Goal: Task Accomplishment & Management: Complete application form

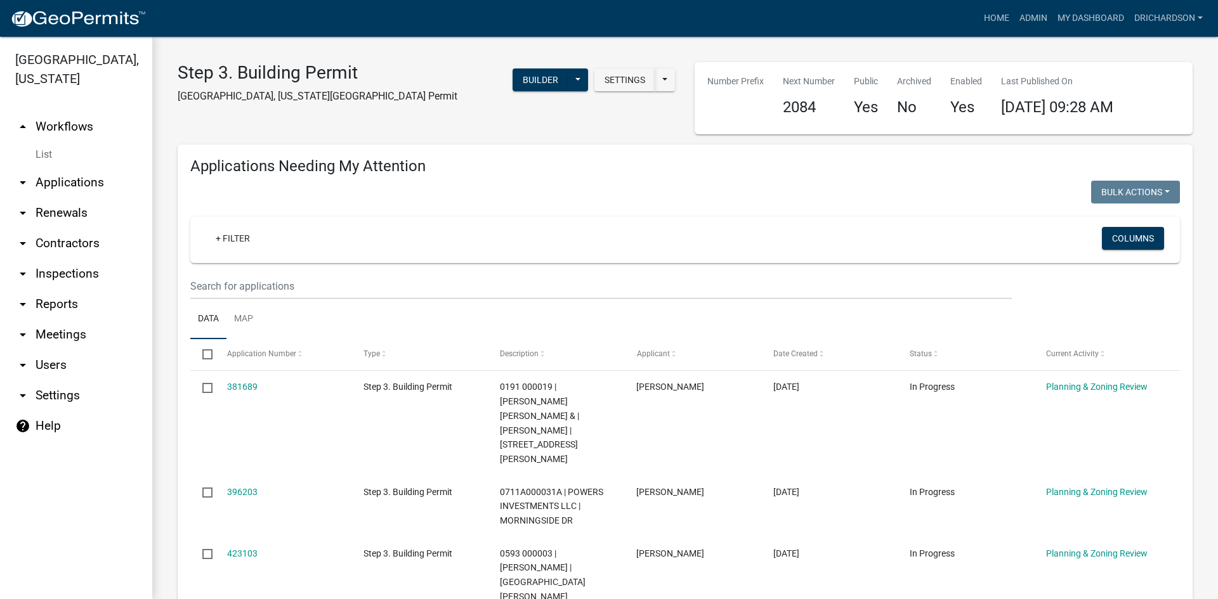
select select "1: 25"
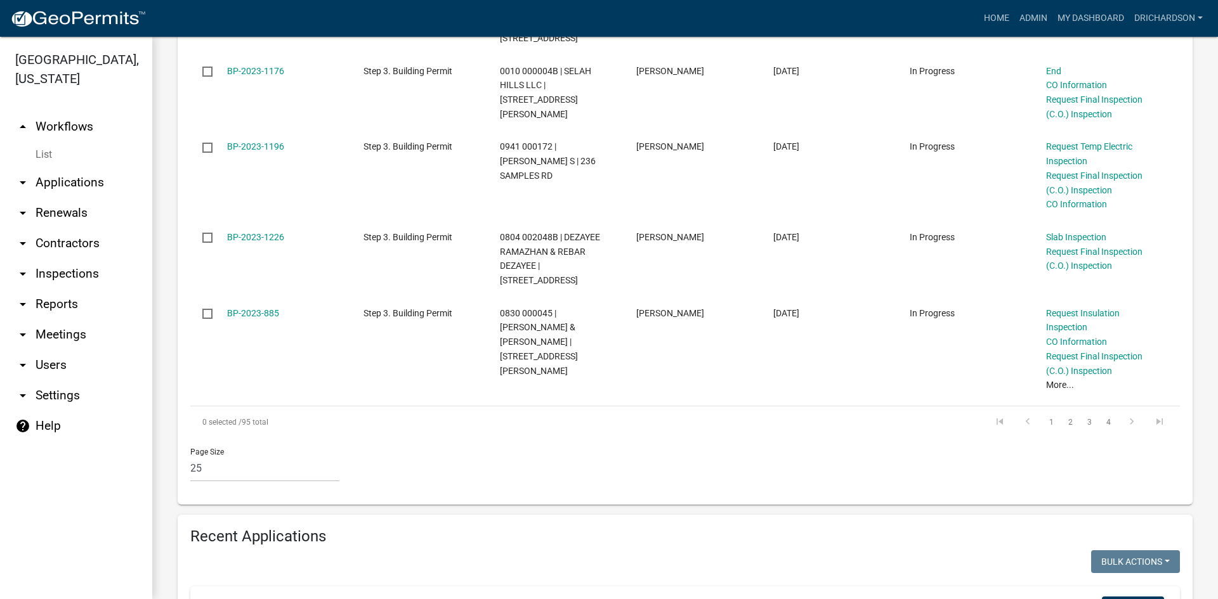
scroll to position [2156, 0]
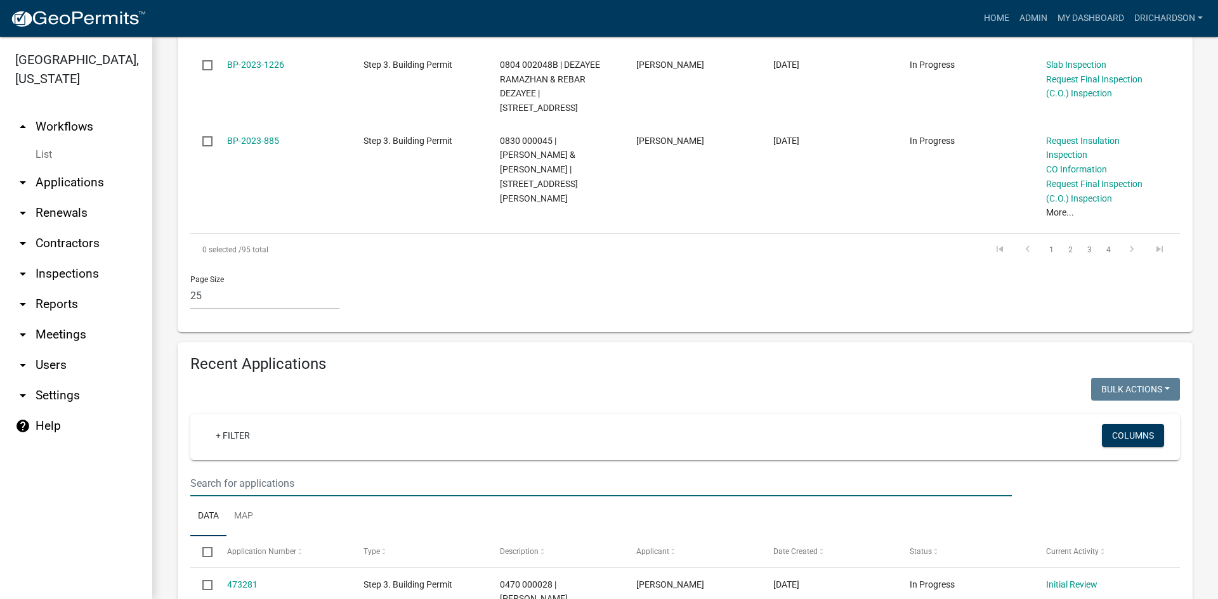
click at [229, 471] on input "text" at bounding box center [600, 484] width 821 height 26
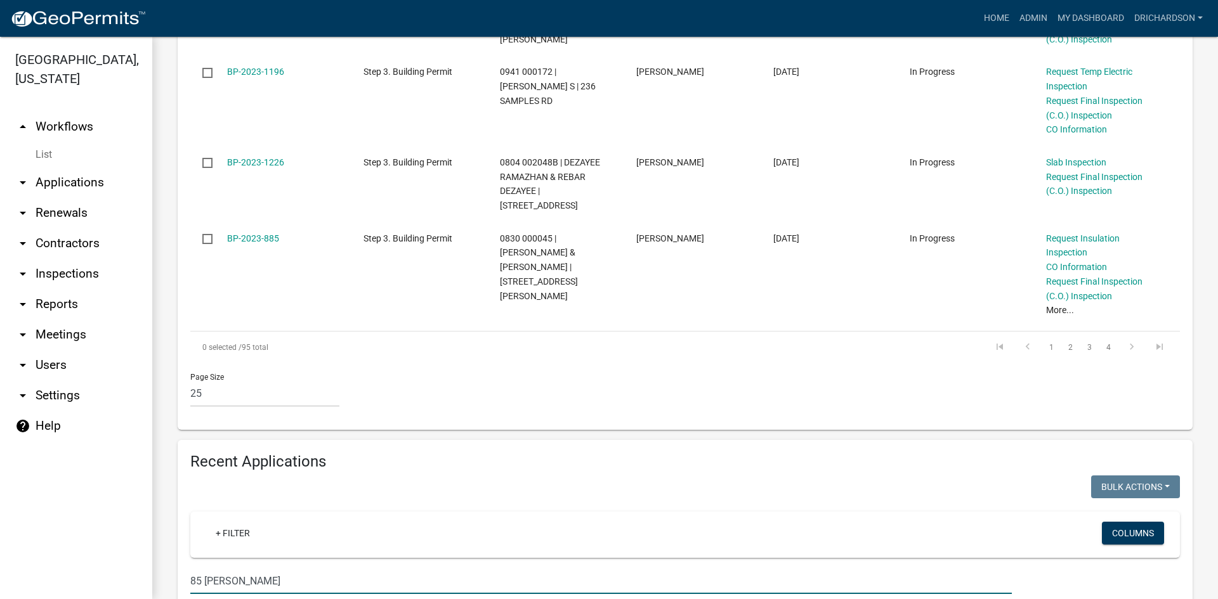
type input "85 givens"
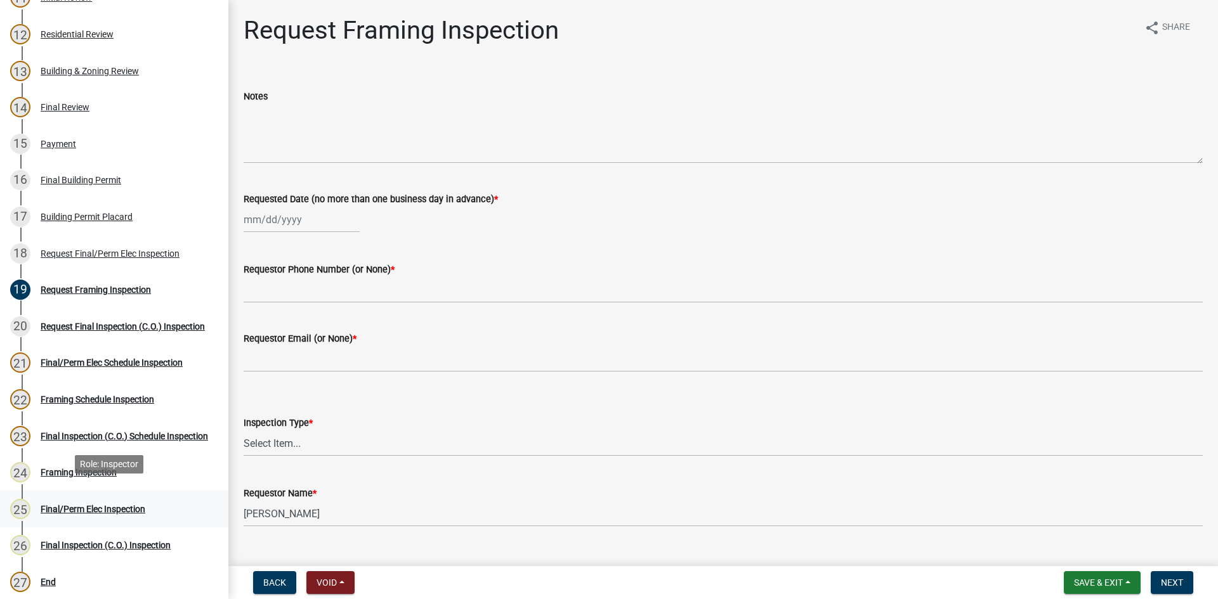
scroll to position [571, 0]
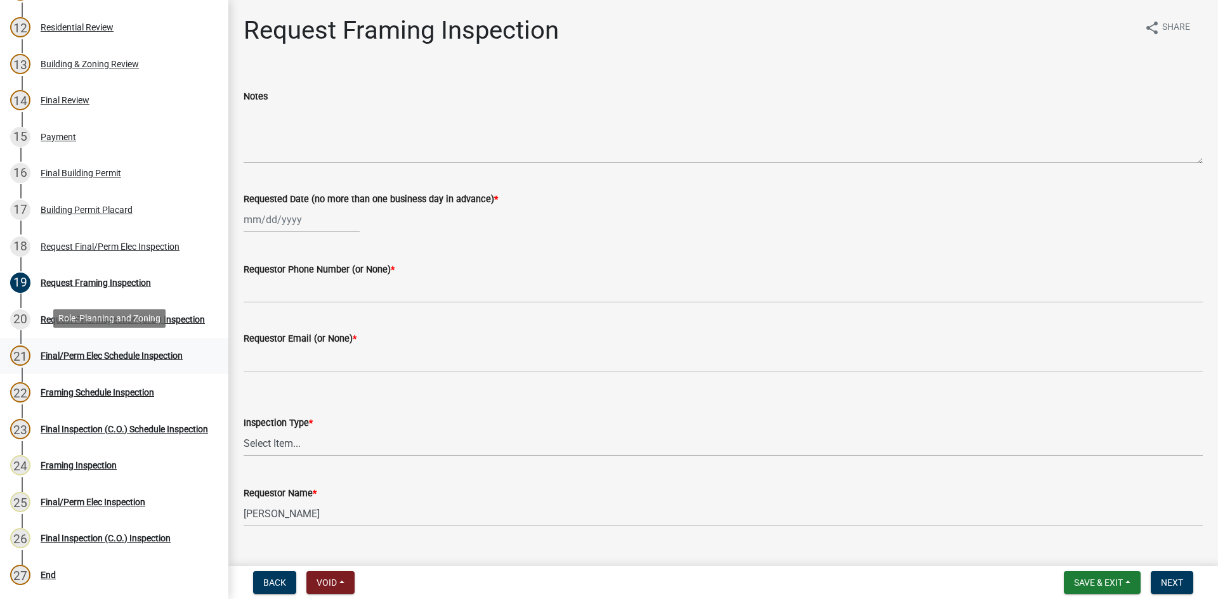
click at [113, 363] on div "21 Final/Perm Elec Schedule Inspection" at bounding box center [109, 356] width 198 height 20
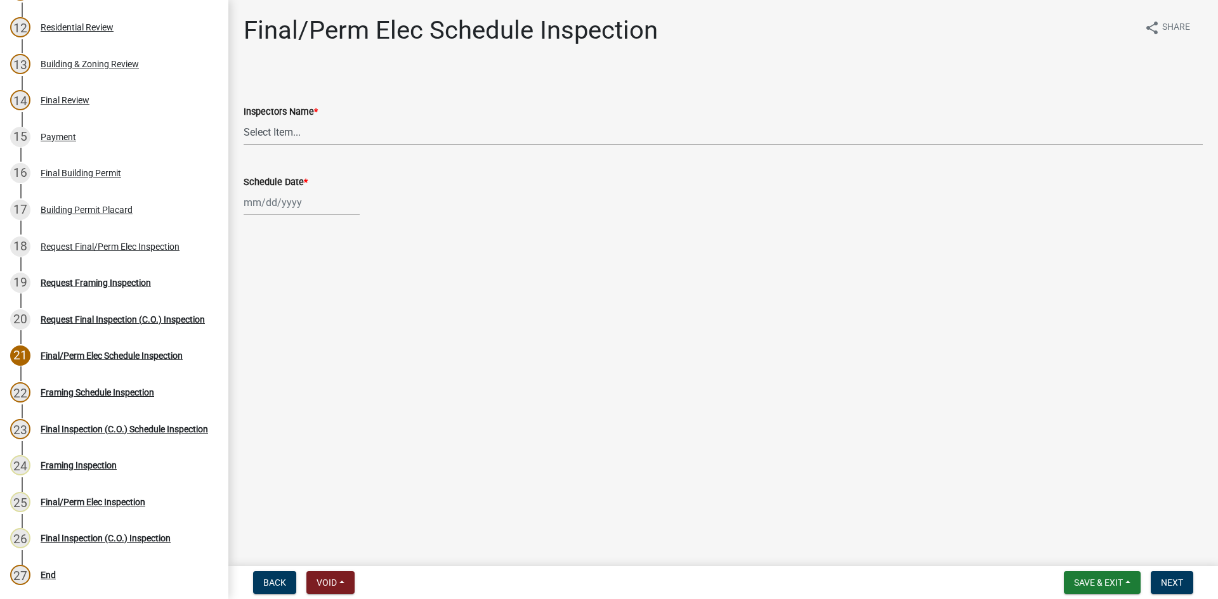
click at [268, 120] on select "Select Item... whuff (William Huff) drichardson (Douglas Richardson) knorred (K…" at bounding box center [723, 132] width 959 height 26
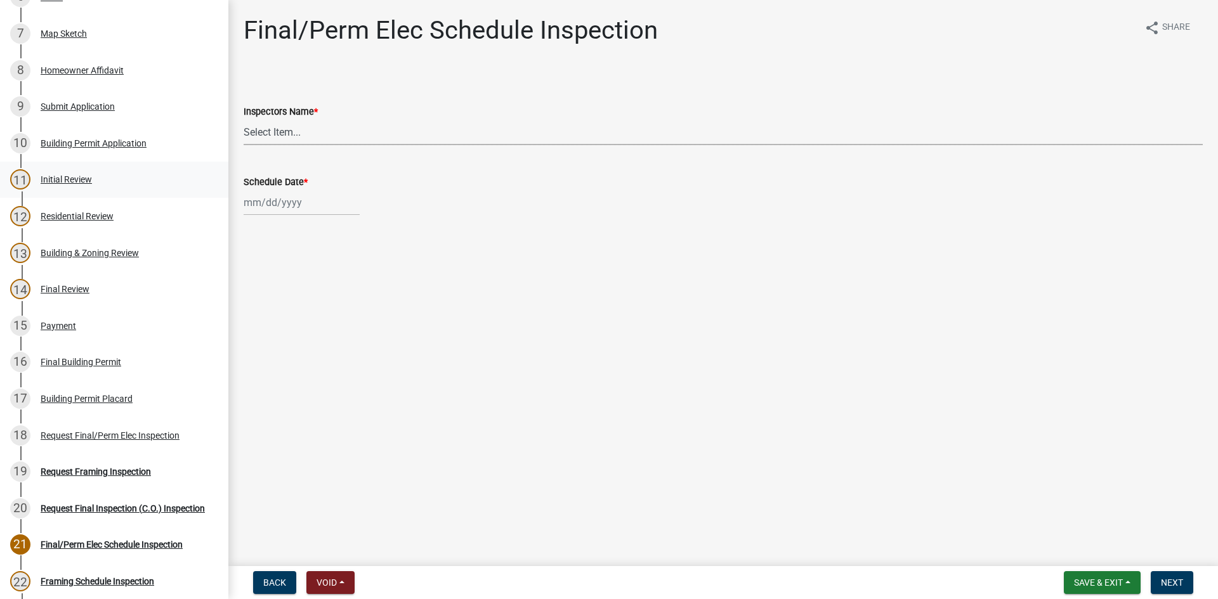
scroll to position [380, 0]
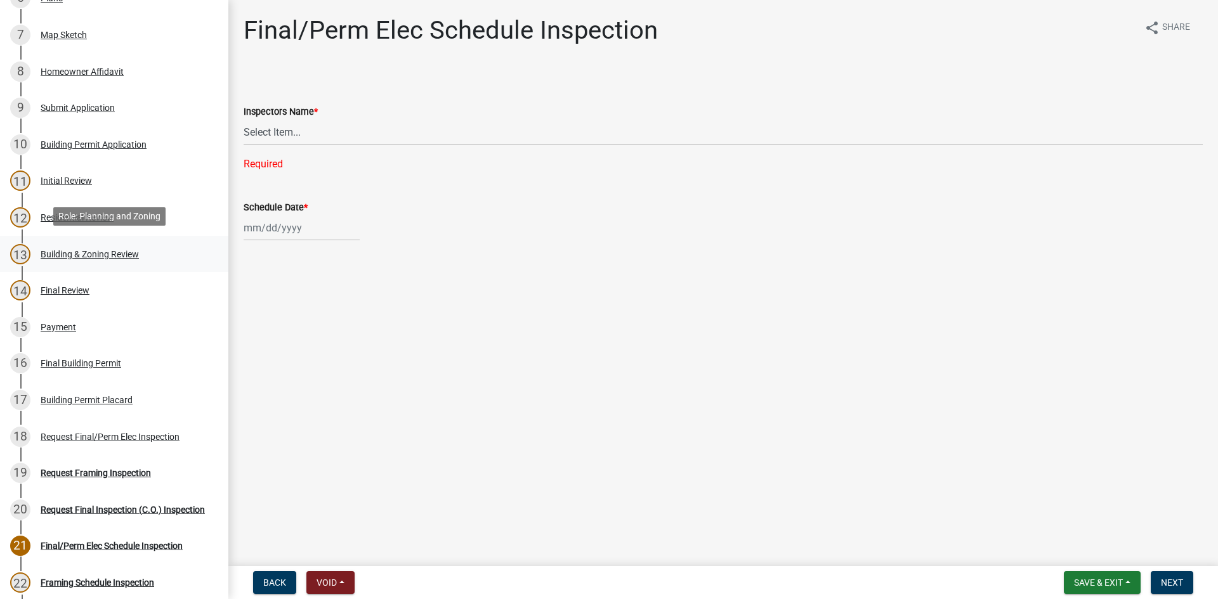
click at [129, 250] on div "Building & Zoning Review" at bounding box center [90, 254] width 98 height 9
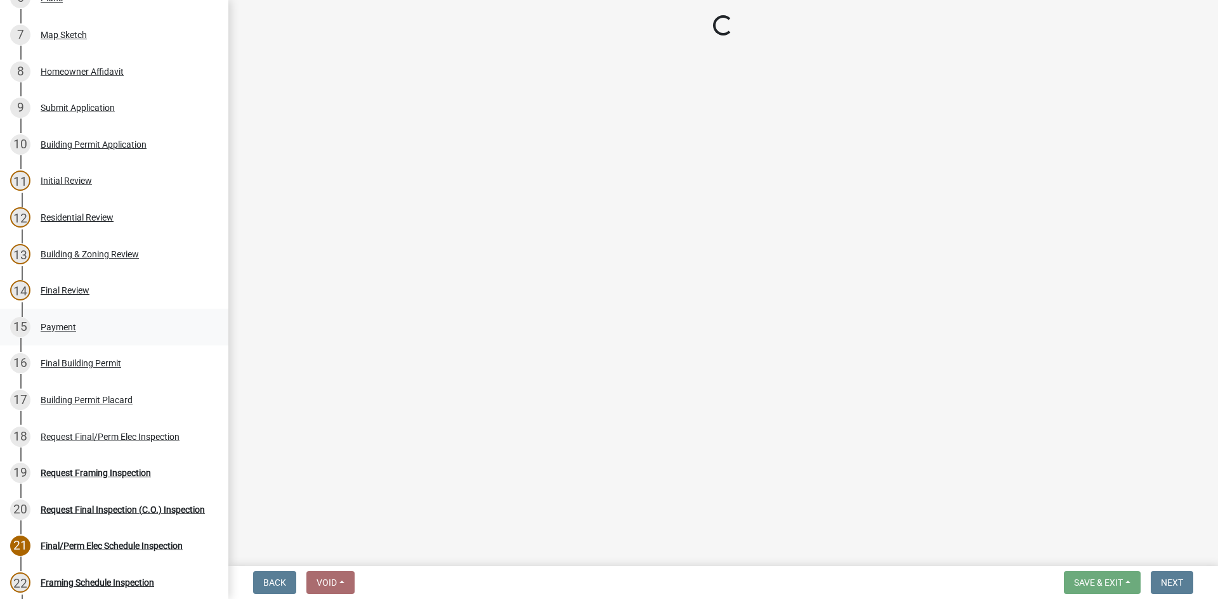
select select "68ced6f9-1cde-4df4-873a-f2fb2a9a9b51"
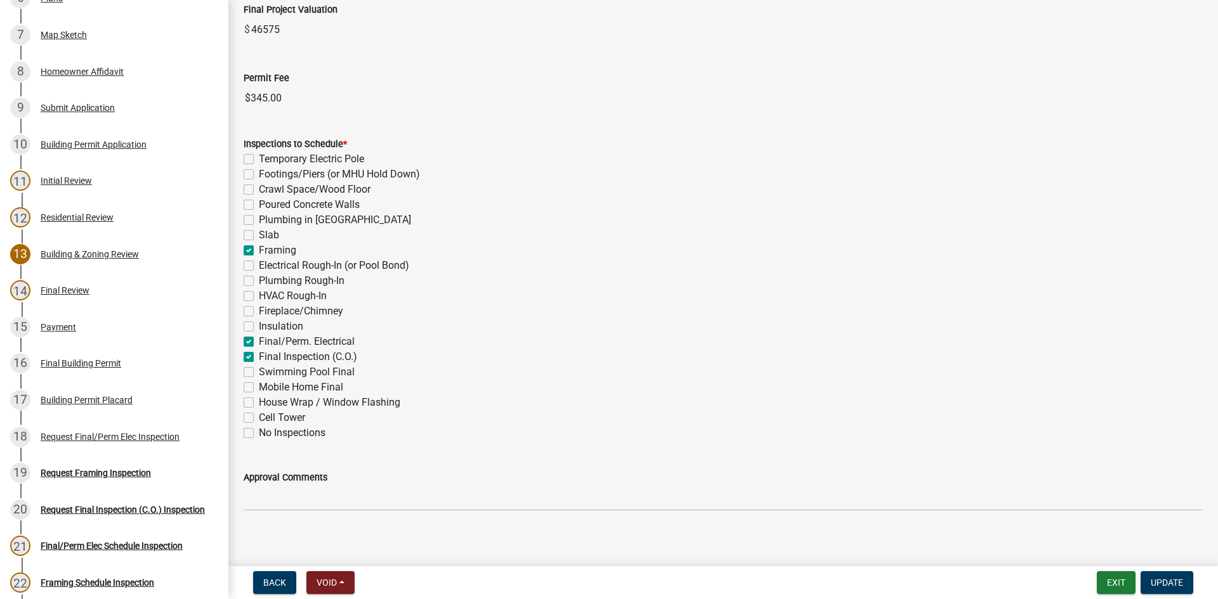
click at [259, 159] on label "Temporary Electric Pole" at bounding box center [311, 159] width 105 height 15
click at [259, 159] on input "Temporary Electric Pole" at bounding box center [263, 156] width 8 height 8
checkbox input "true"
checkbox input "false"
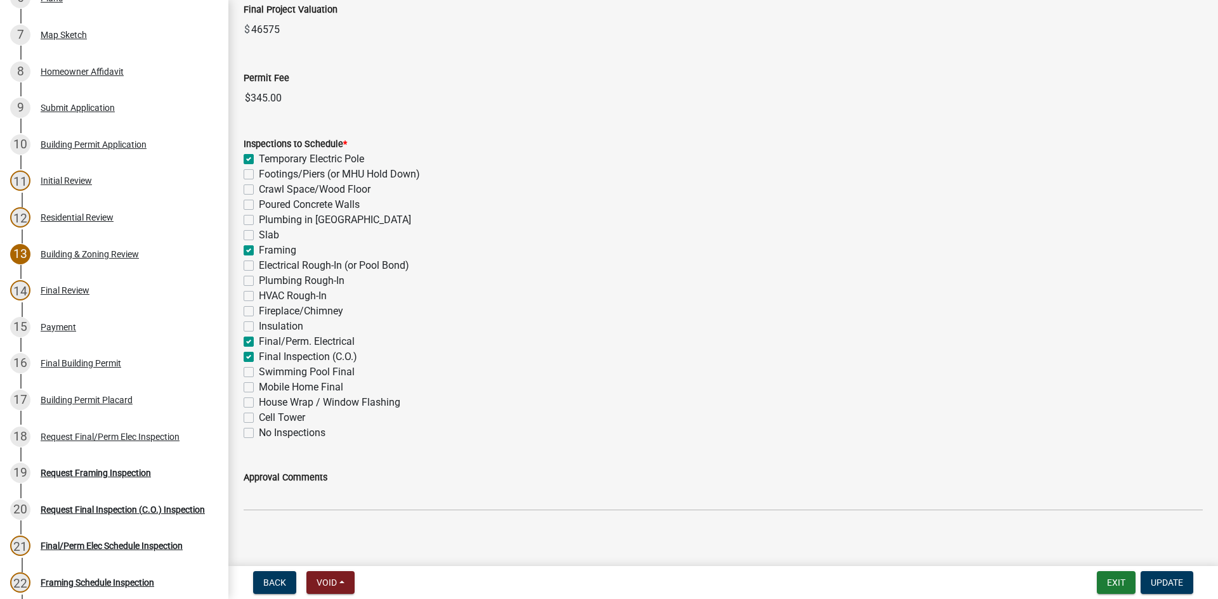
checkbox input "false"
checkbox input "true"
checkbox input "false"
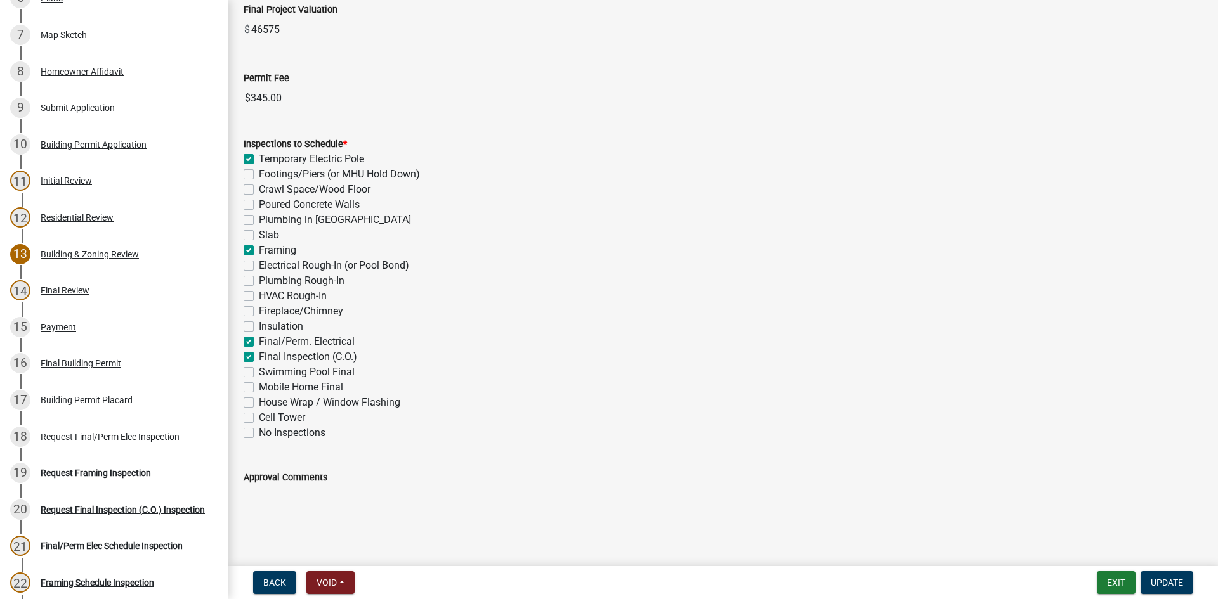
checkbox input "false"
checkbox input "true"
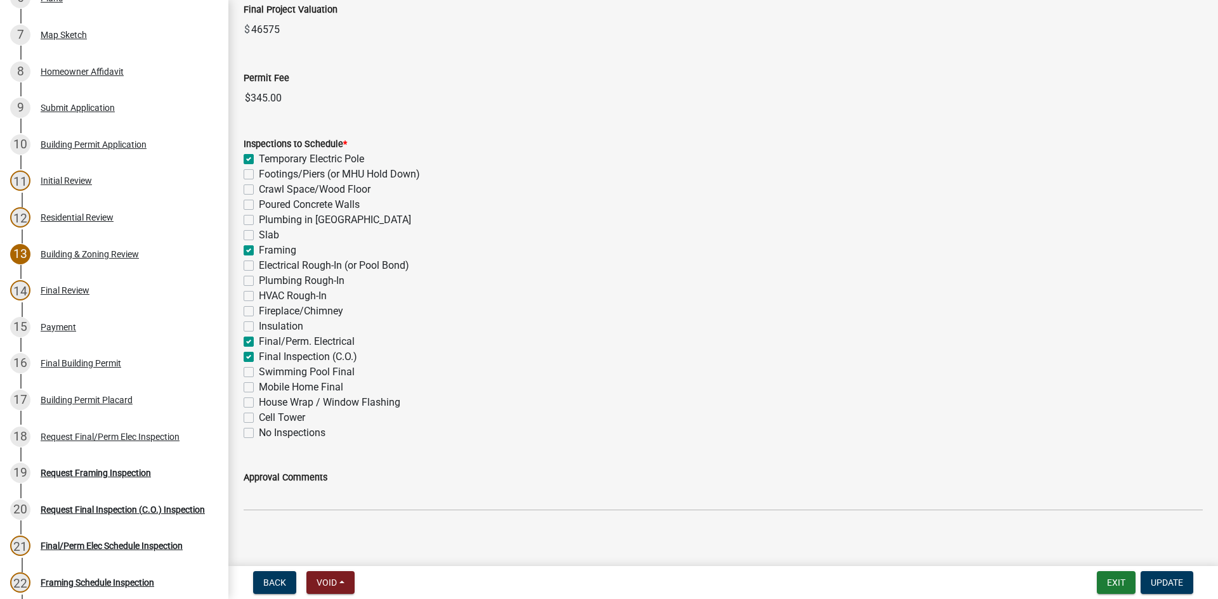
checkbox input "true"
checkbox input "false"
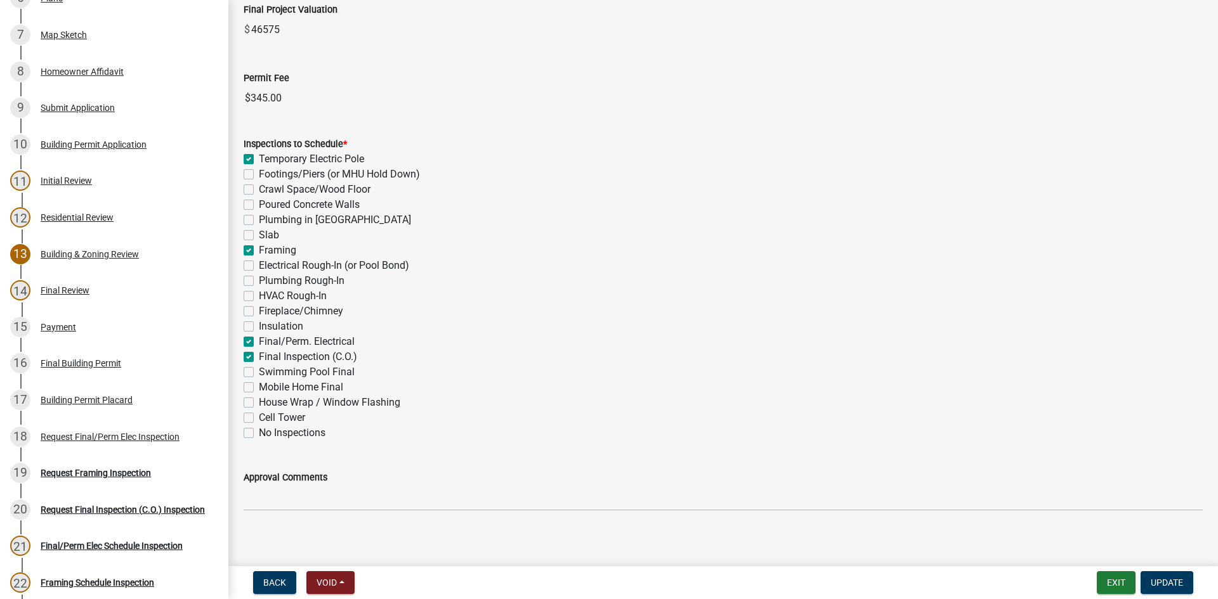
checkbox input "false"
click at [1162, 575] on button "Update" at bounding box center [1166, 582] width 53 height 23
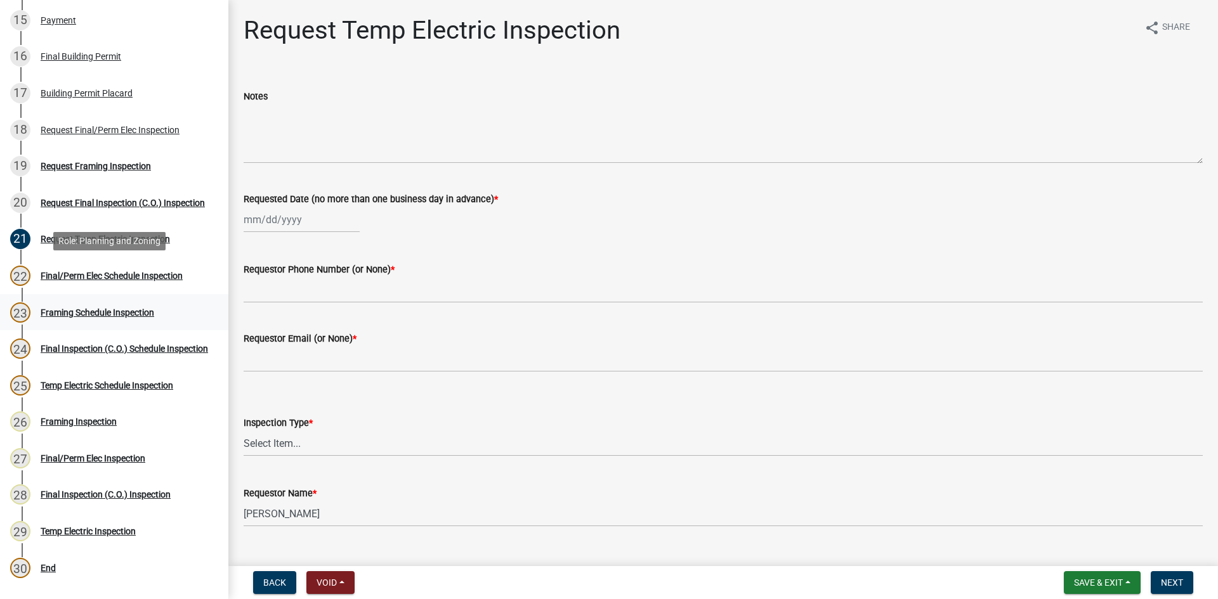
scroll to position [761, 0]
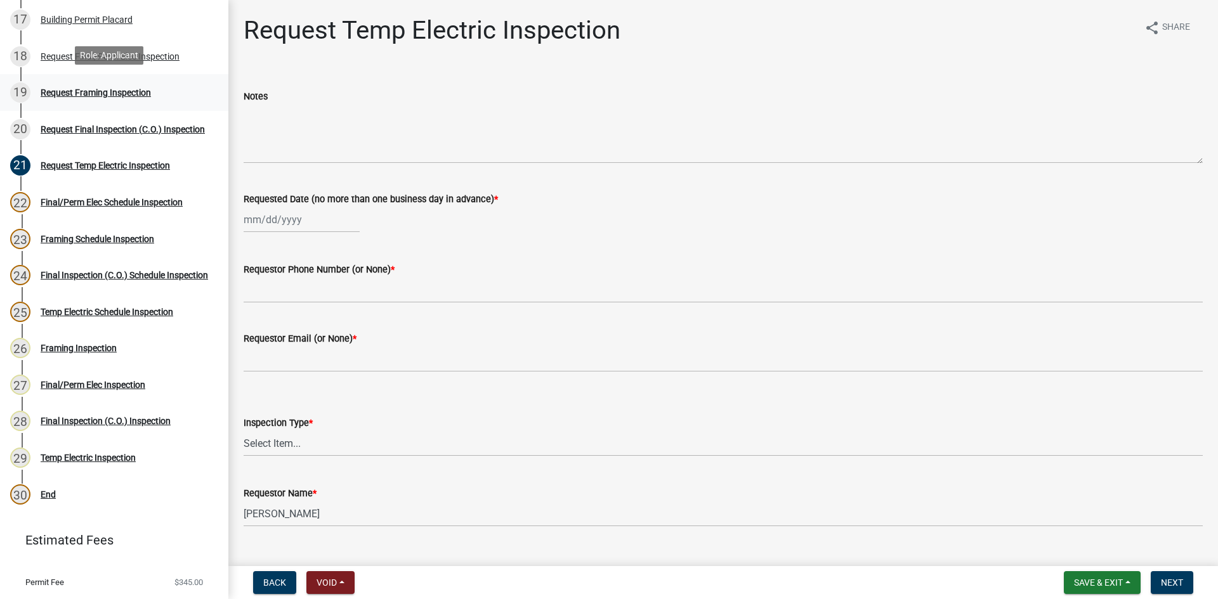
click at [81, 82] on div "19 Request Framing Inspection" at bounding box center [109, 92] width 198 height 20
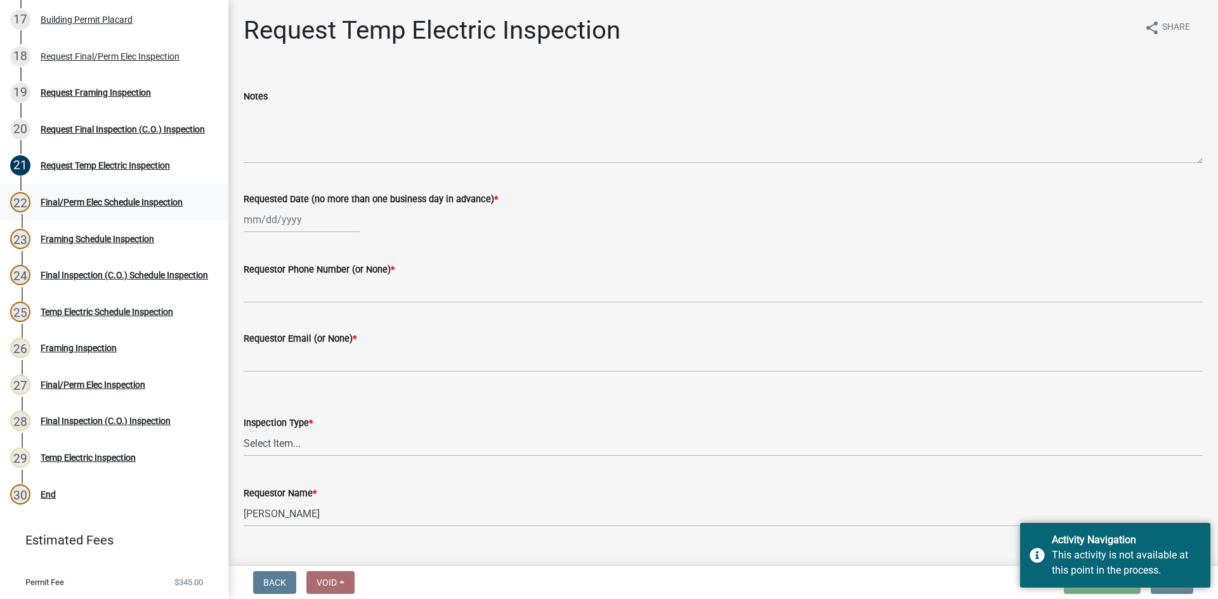
click at [68, 198] on div "Final/Perm Elec Schedule Inspection" at bounding box center [112, 202] width 142 height 9
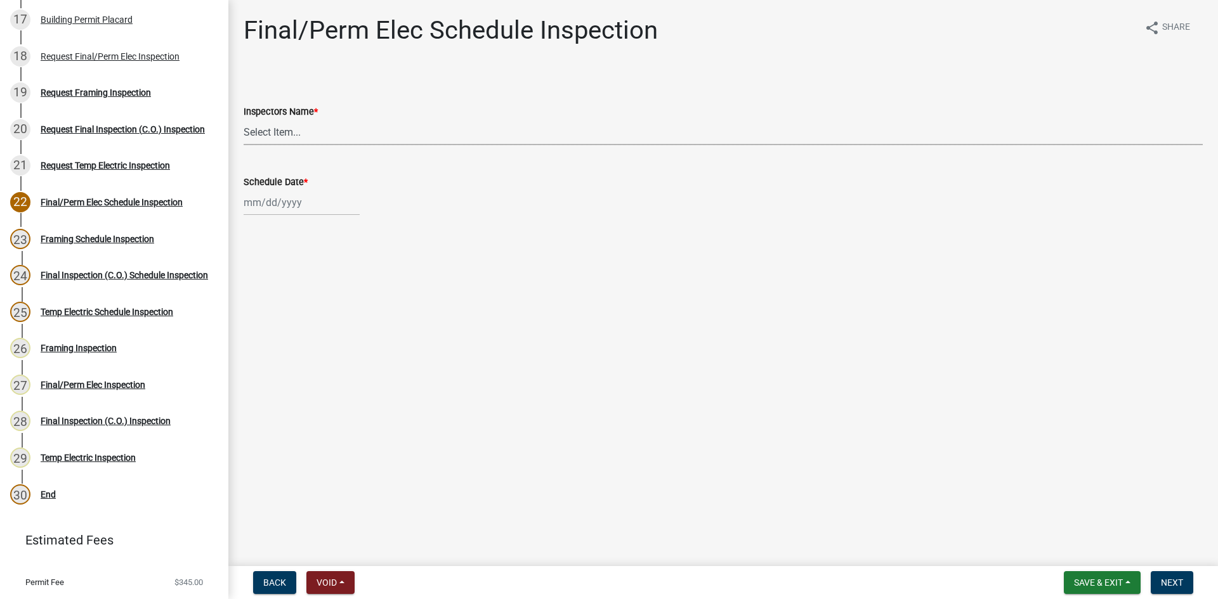
click at [312, 138] on select "Select Item... whuff (William Huff) drichardson (Douglas Richardson) knorred (K…" at bounding box center [723, 132] width 959 height 26
select select "e20251c8-f858-4aed-a4a0-52e27fd5066e"
click at [244, 119] on select "Select Item... whuff (William Huff) drichardson (Douglas Richardson) knorred (K…" at bounding box center [723, 132] width 959 height 26
select select "9"
select select "2025"
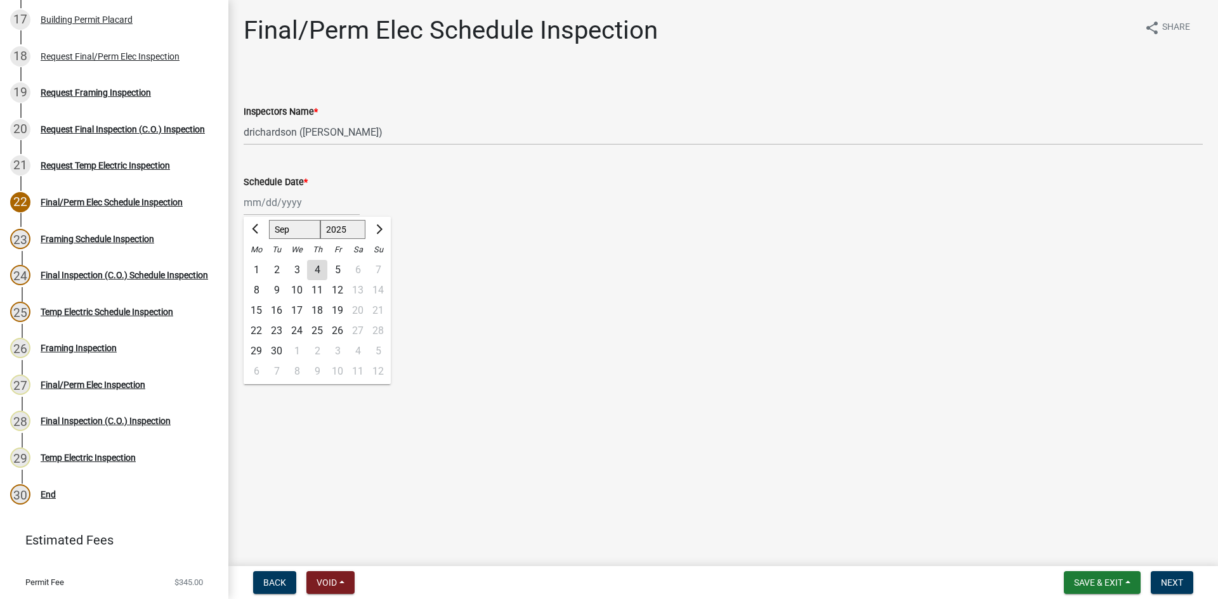
click at [298, 204] on div "[PERSON_NAME] Feb Mar Apr [PERSON_NAME][DATE] Oct Nov [DATE] 1526 1527 1528 152…" at bounding box center [302, 203] width 116 height 26
click at [295, 266] on div "3" at bounding box center [297, 270] width 20 height 20
type input "09/03/2025"
click at [1174, 586] on span "Next" at bounding box center [1171, 583] width 22 height 10
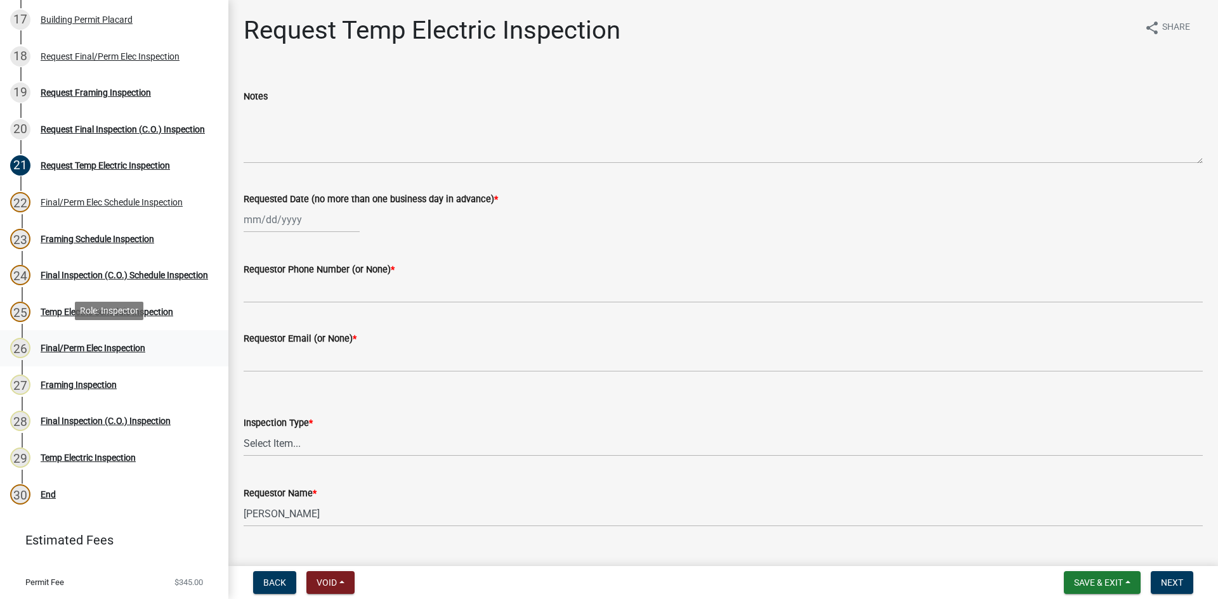
click at [93, 346] on div "Final/Perm Elec Inspection" at bounding box center [93, 348] width 105 height 9
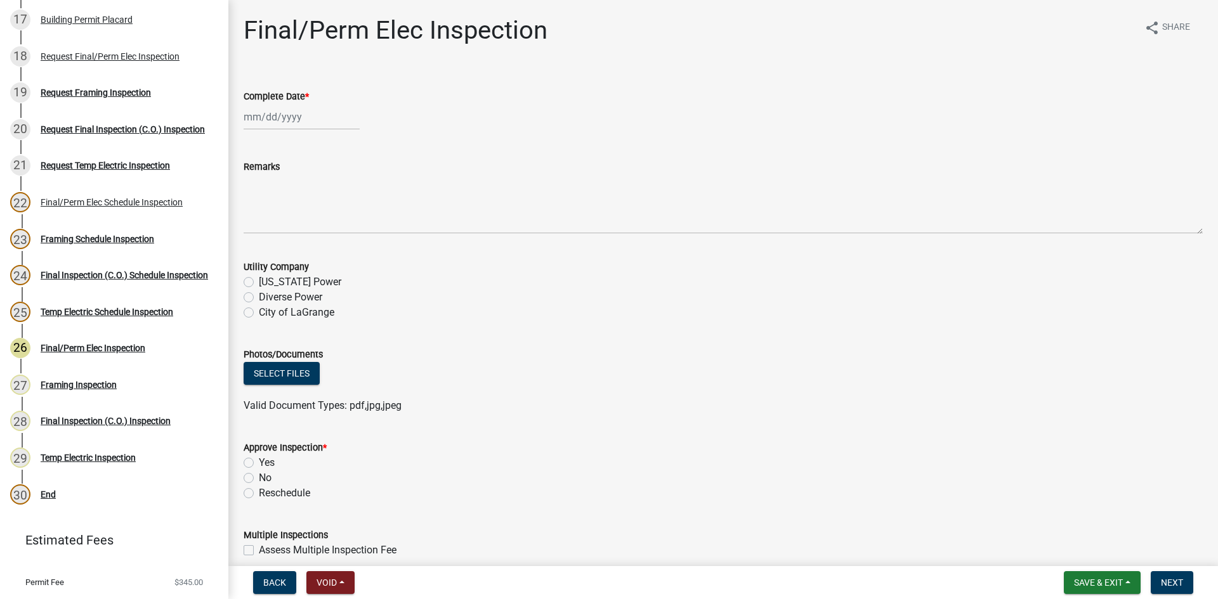
click at [275, 118] on div at bounding box center [302, 117] width 116 height 26
select select "9"
select select "2025"
click at [318, 188] on div "4" at bounding box center [317, 184] width 20 height 20
type input "09/04/2025"
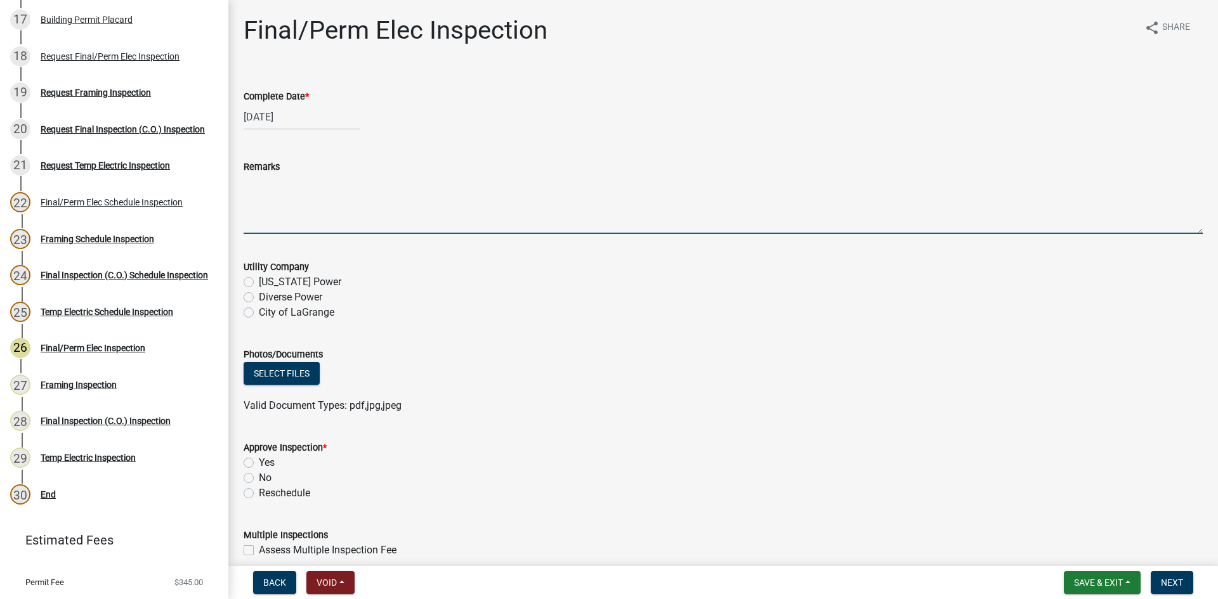
click at [296, 202] on textarea "Remarks" at bounding box center [723, 204] width 959 height 60
type textarea "N"
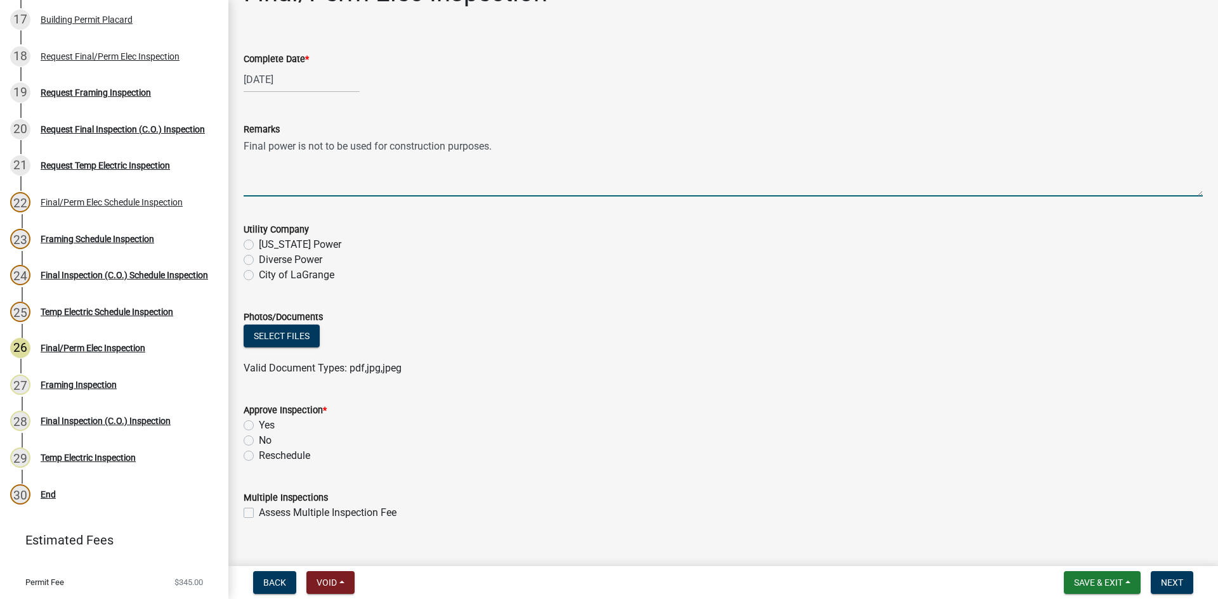
scroll to position [58, 0]
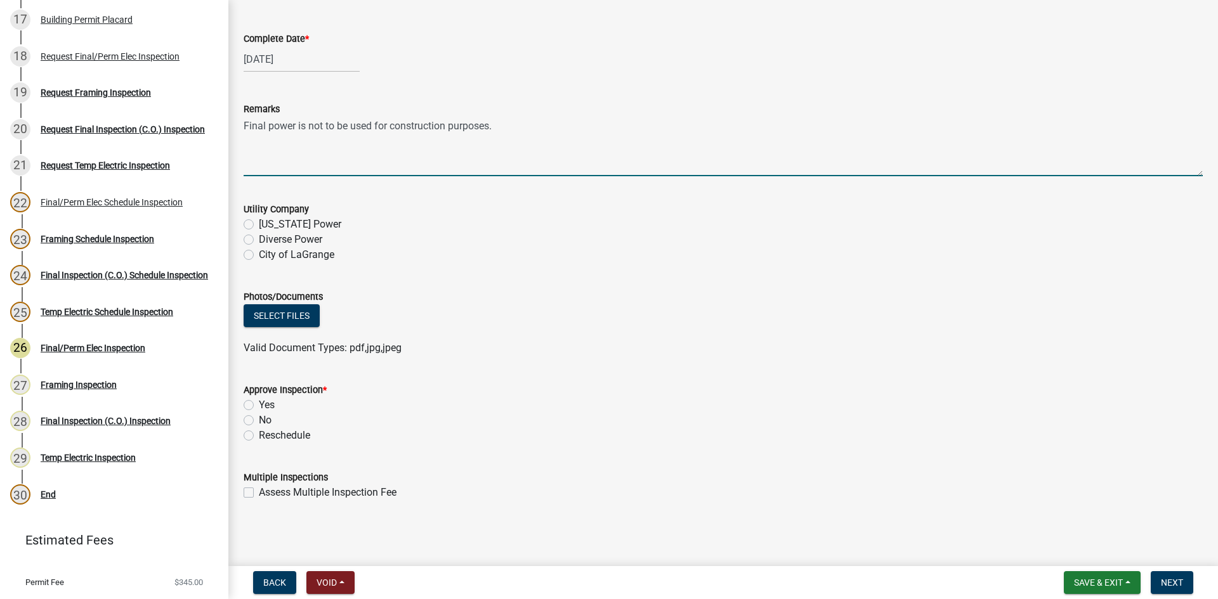
type textarea "Final power is not to be used for construction purposes."
click at [259, 420] on label "No" at bounding box center [265, 420] width 13 height 15
click at [259, 420] on input "No" at bounding box center [263, 417] width 8 height 8
radio input "true"
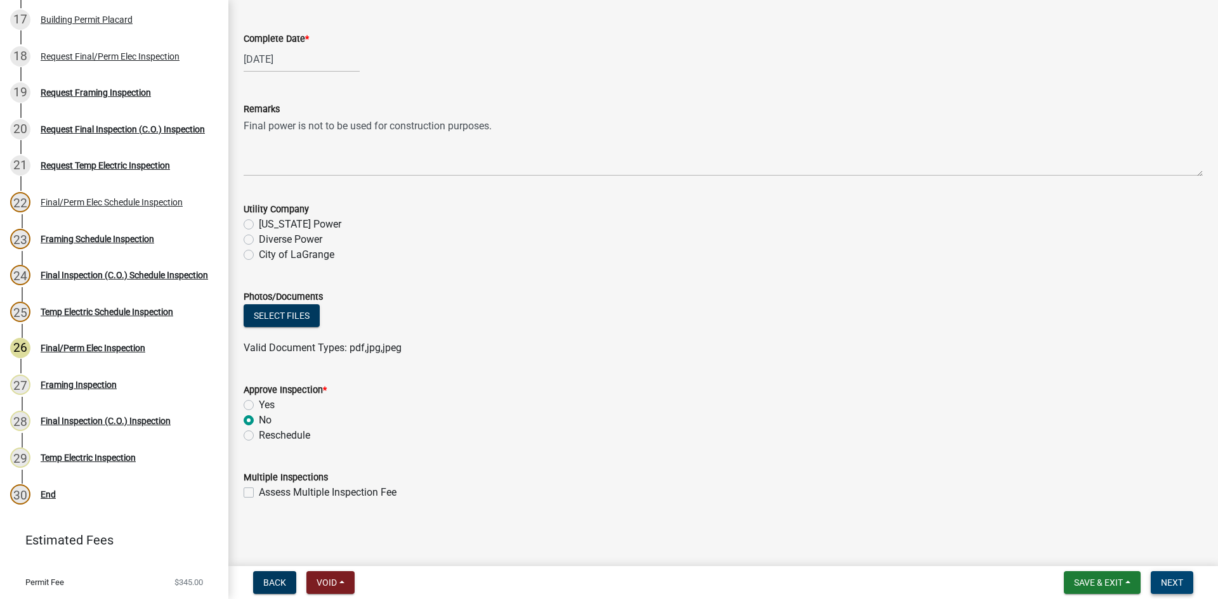
click at [1173, 587] on span "Next" at bounding box center [1171, 583] width 22 height 10
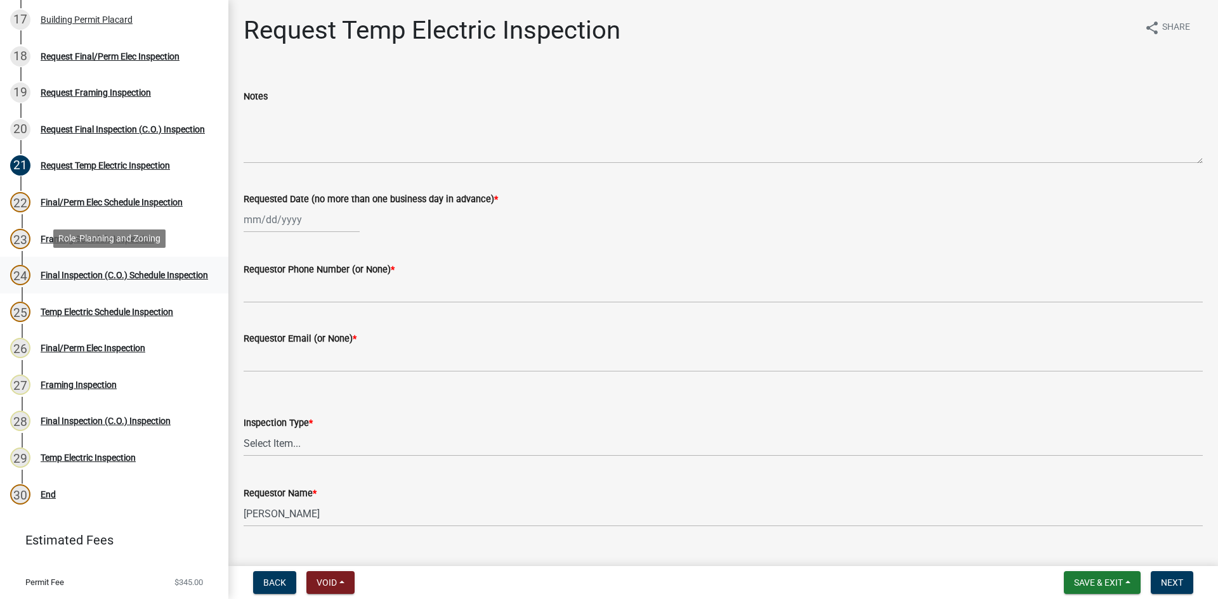
scroll to position [507, 0]
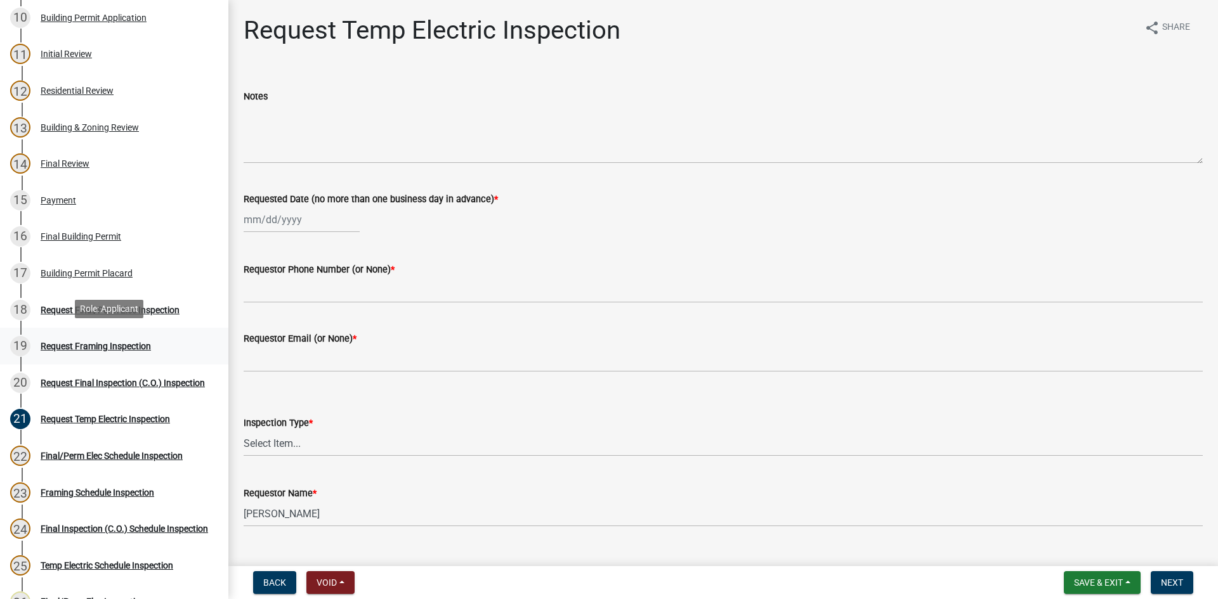
click at [107, 336] on div "19 Request Framing Inspection" at bounding box center [109, 346] width 198 height 20
click at [87, 342] on div "Request Framing Inspection" at bounding box center [96, 346] width 110 height 9
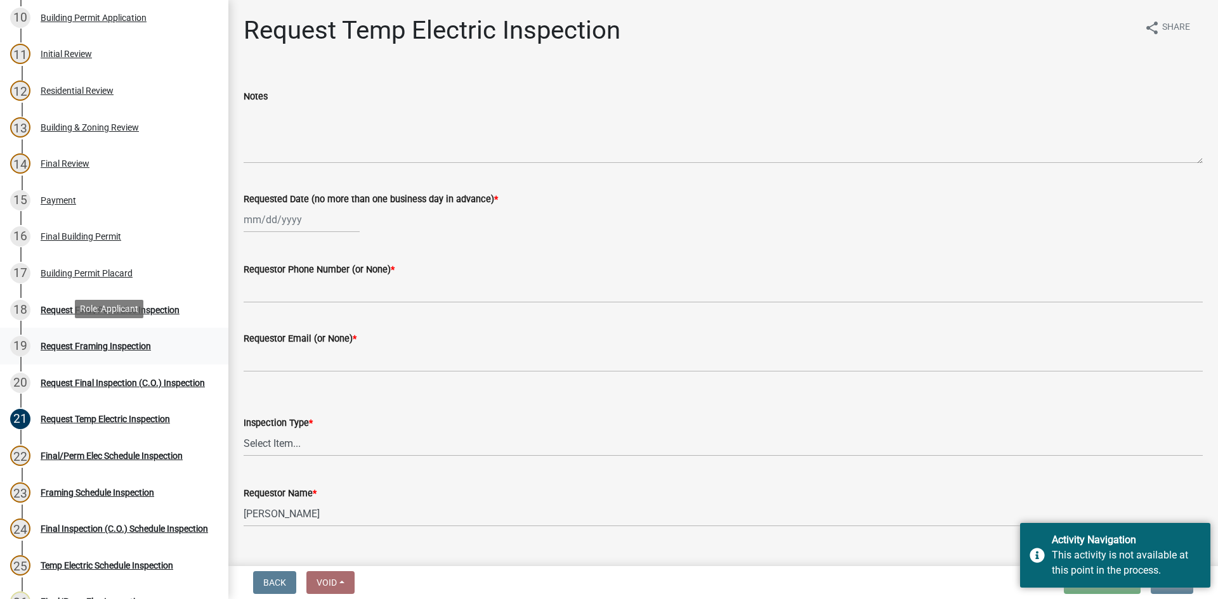
click at [87, 342] on div "Request Framing Inspection" at bounding box center [96, 346] width 110 height 9
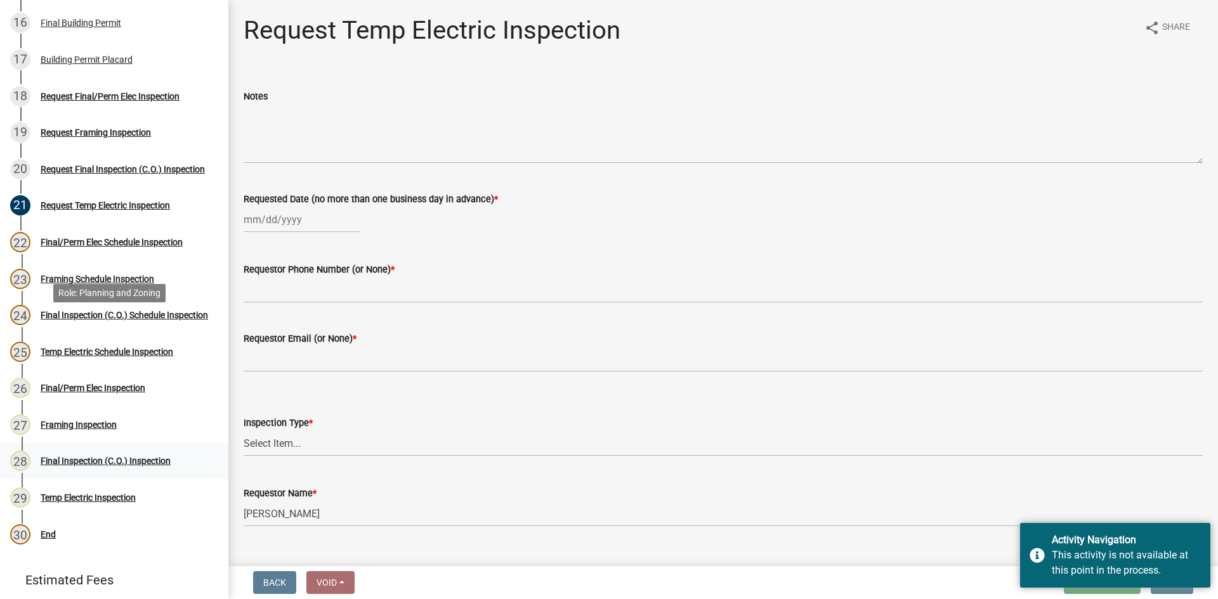
scroll to position [727, 0]
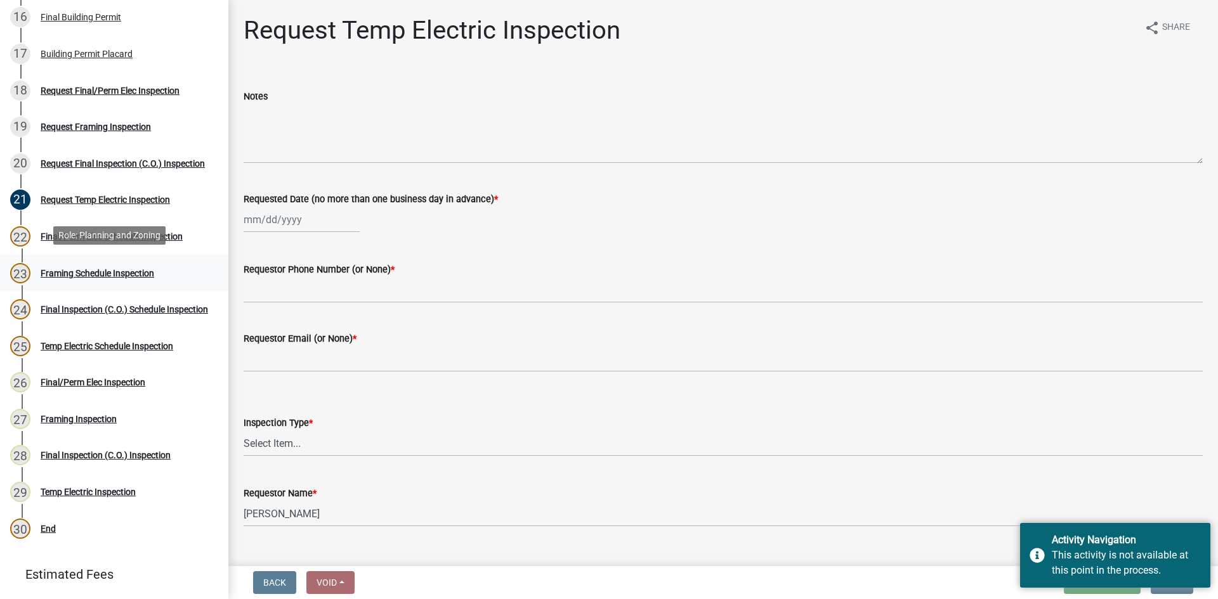
click at [91, 271] on div "Framing Schedule Inspection" at bounding box center [98, 273] width 114 height 9
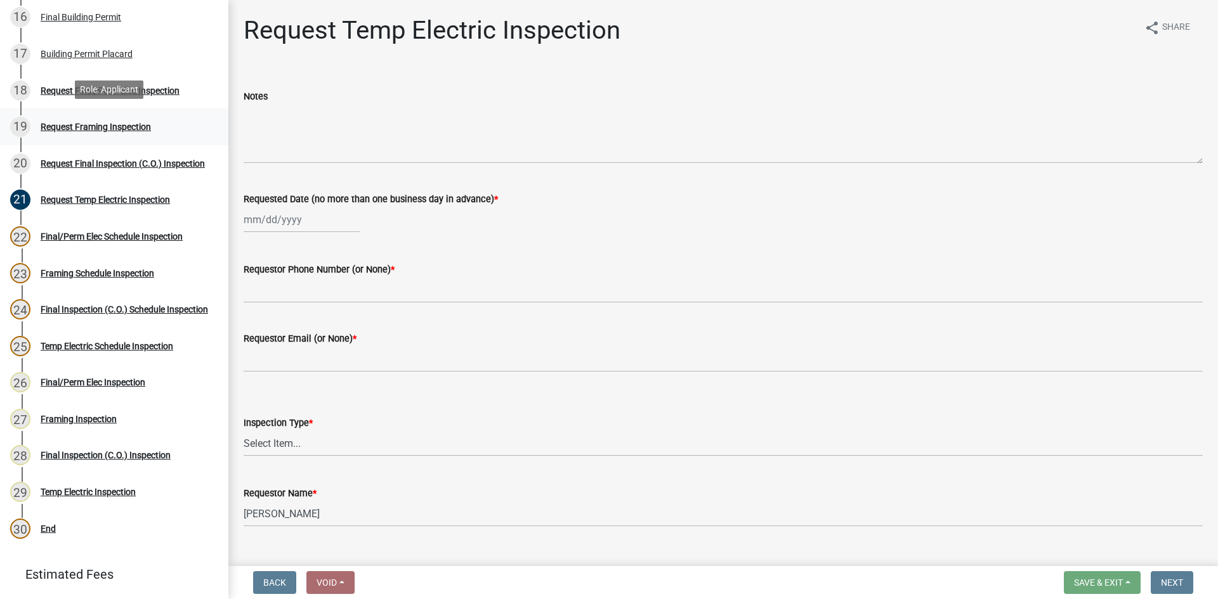
click at [110, 117] on div "19 Request Framing Inspection" at bounding box center [109, 127] width 198 height 20
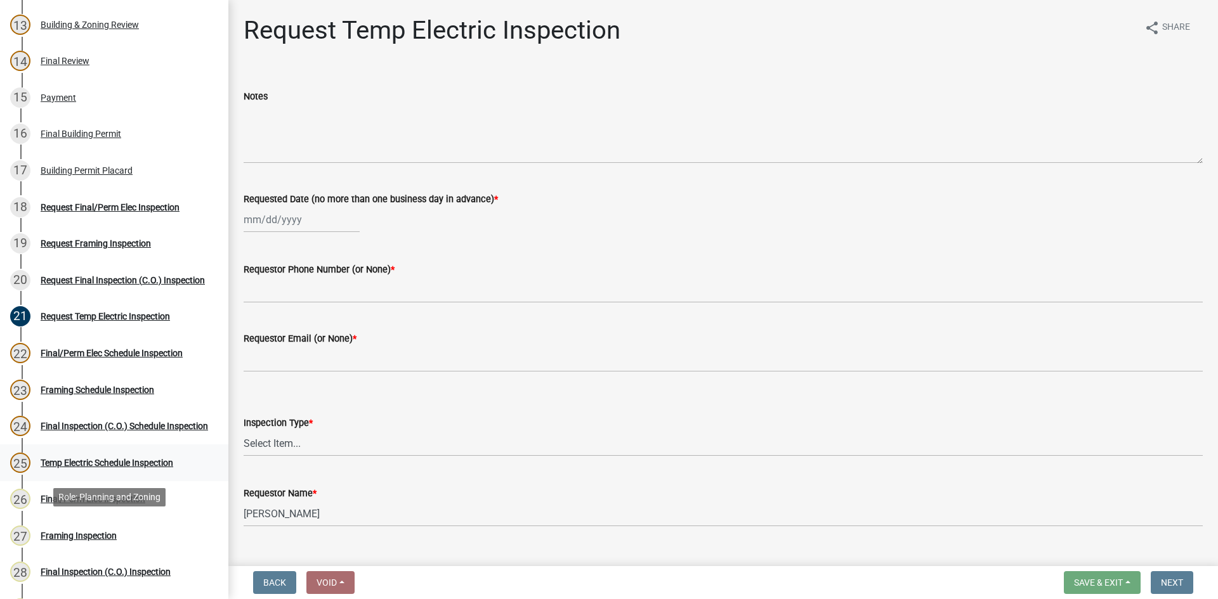
scroll to position [536, 0]
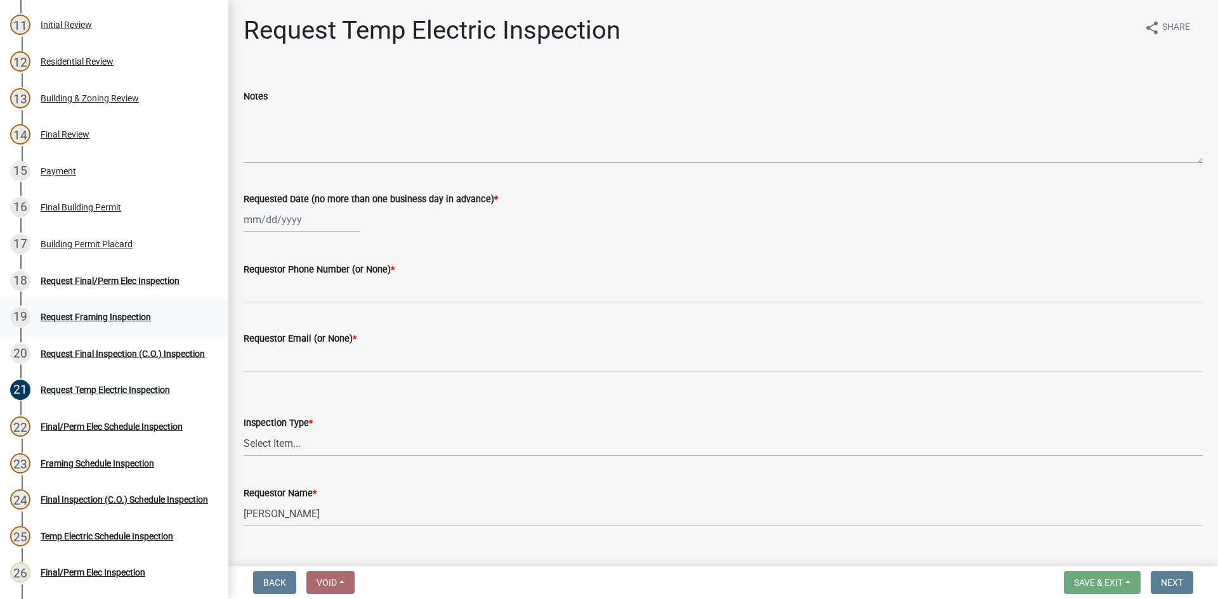
click at [89, 314] on div "Request Framing Inspection" at bounding box center [96, 317] width 110 height 9
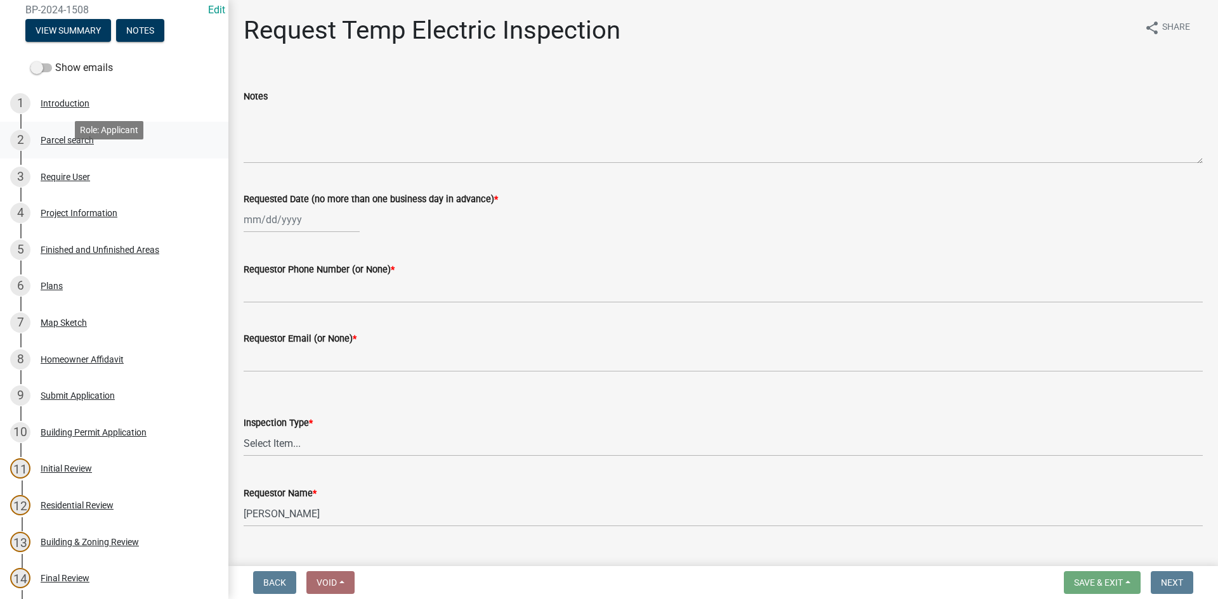
scroll to position [0, 0]
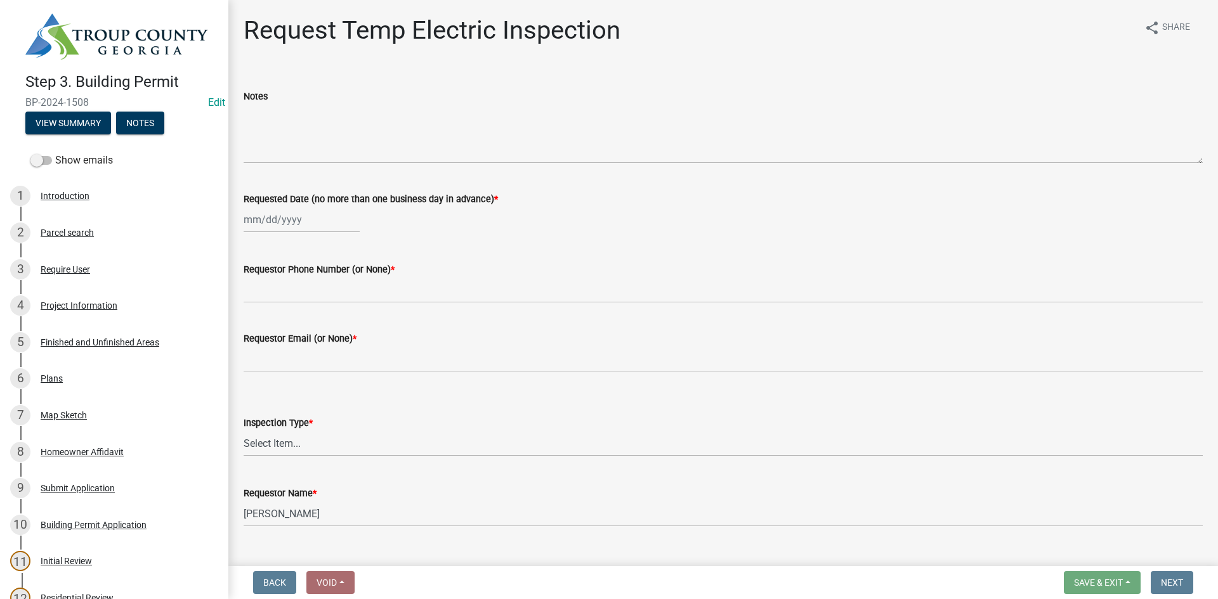
drag, startPoint x: 23, startPoint y: 96, endPoint x: 89, endPoint y: 105, distance: 66.5
click at [89, 105] on div "Step 3. Building Permit BP-2024-1508 Edit View Summary Notes" at bounding box center [114, 100] width 208 height 75
copy span "BP-2024-1508"
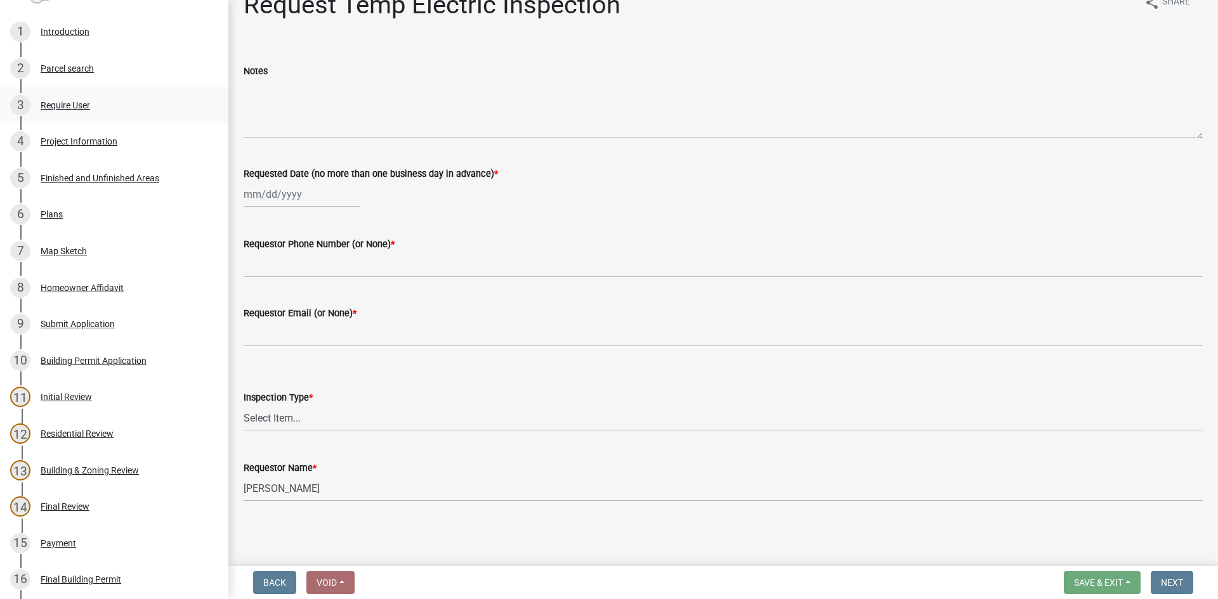
scroll to position [127, 0]
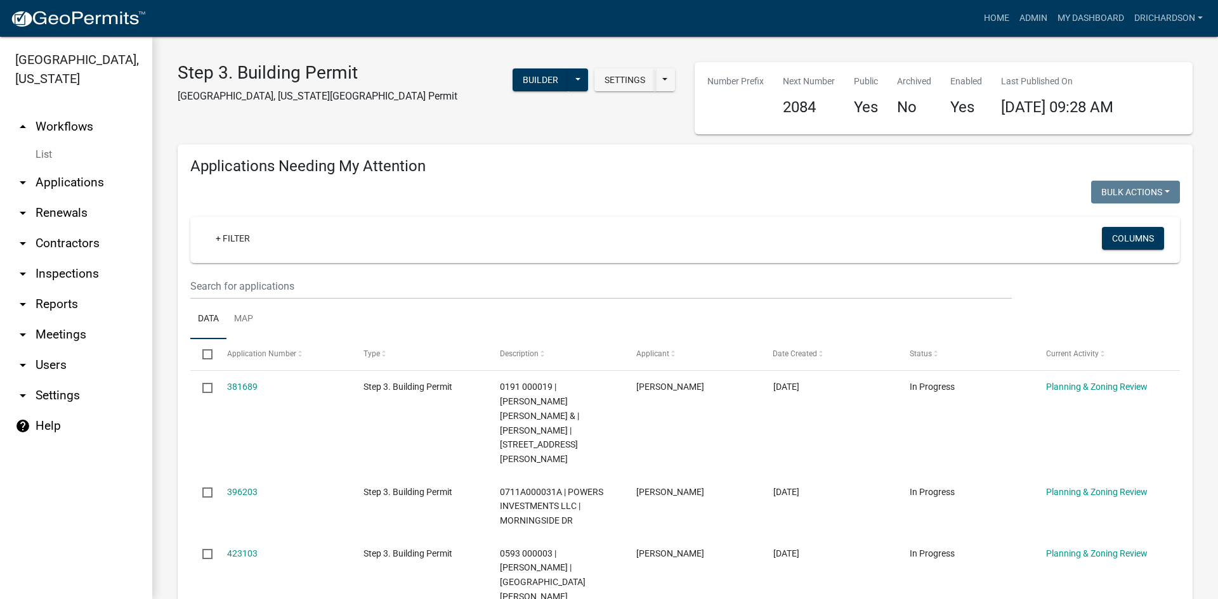
select select "1: 25"
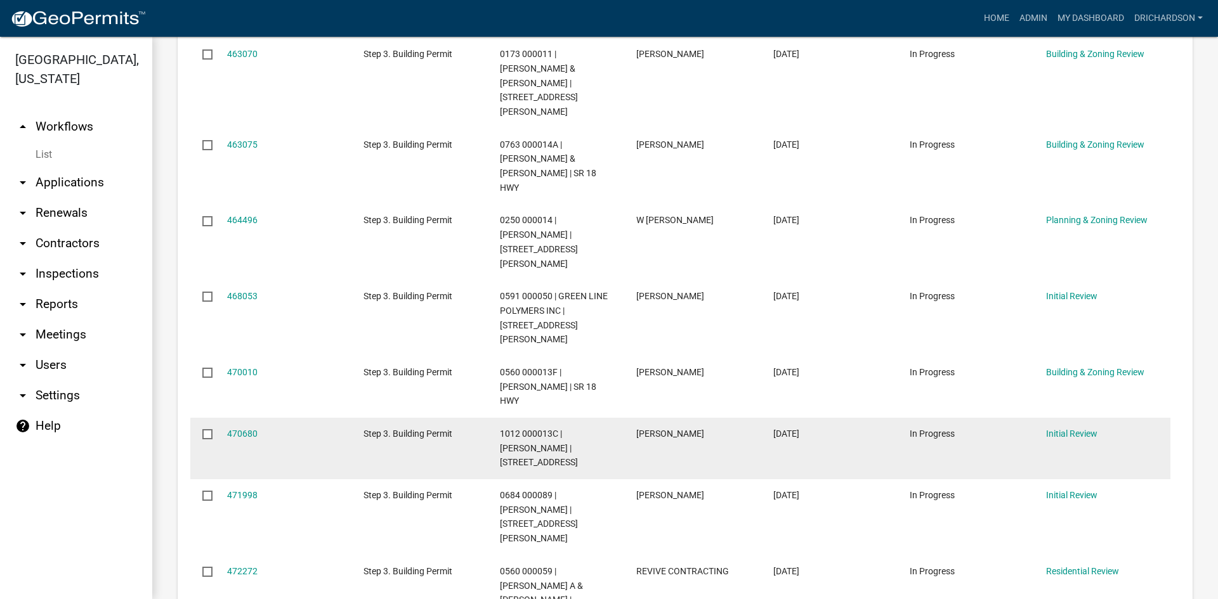
scroll to position [790, 0]
drag, startPoint x: 500, startPoint y: 329, endPoint x: 556, endPoint y: 329, distance: 56.4
click at [556, 427] on span "1012 000013C | HIXSON RONALD W | 1183 STATE LINE RD N" at bounding box center [539, 446] width 78 height 39
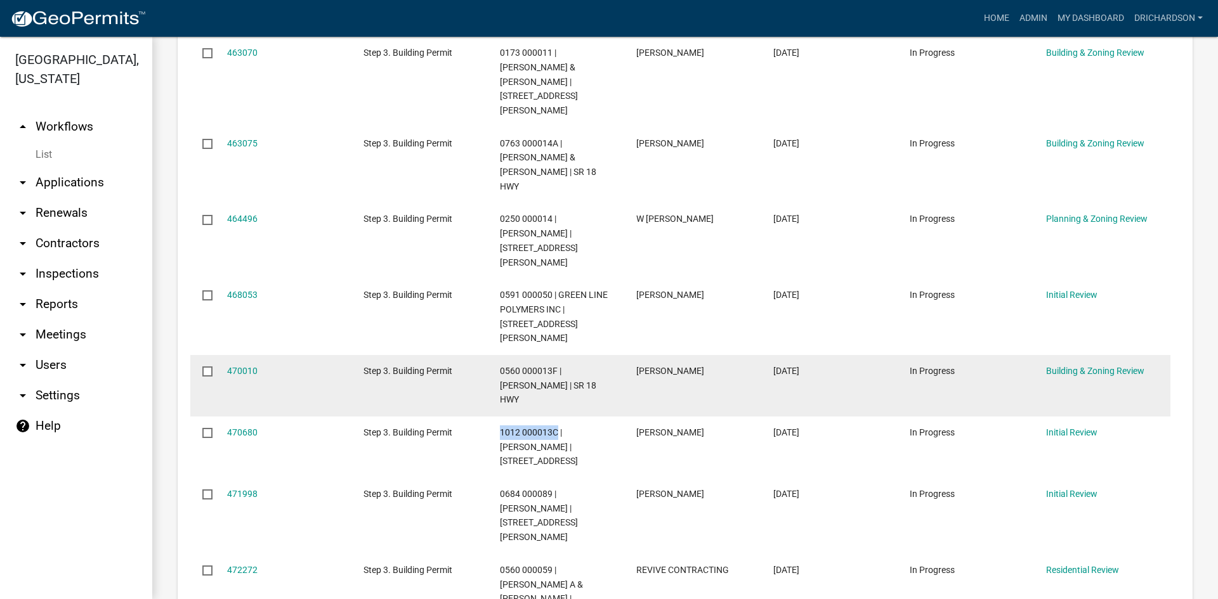
copy span "1012 000013C"
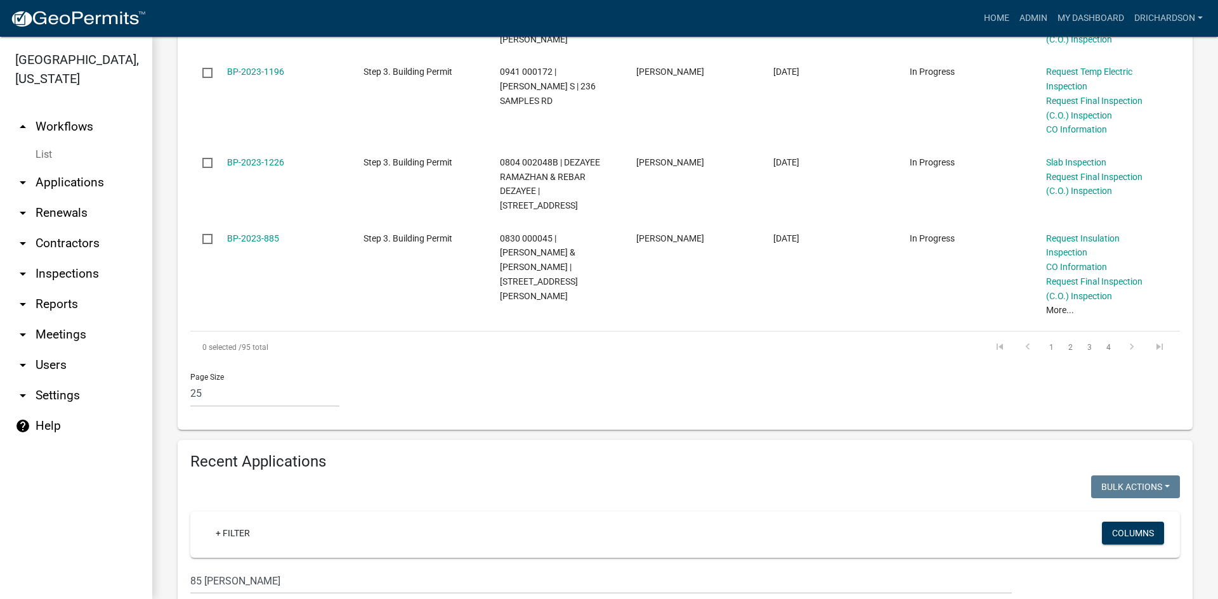
scroll to position [1932, 0]
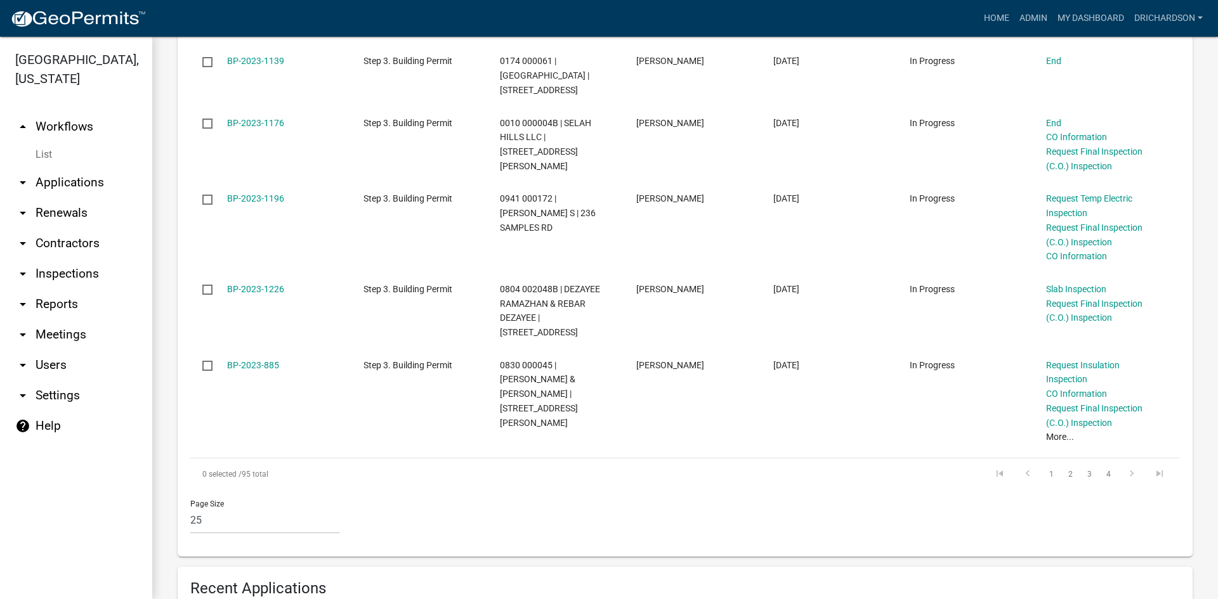
drag, startPoint x: 254, startPoint y: 470, endPoint x: 75, endPoint y: 480, distance: 179.1
click at [75, 480] on div "Troup County, Georgia arrow_drop_up Workflows List arrow_drop_down Applications…" at bounding box center [609, 318] width 1218 height 562
type input "6"
type input "j"
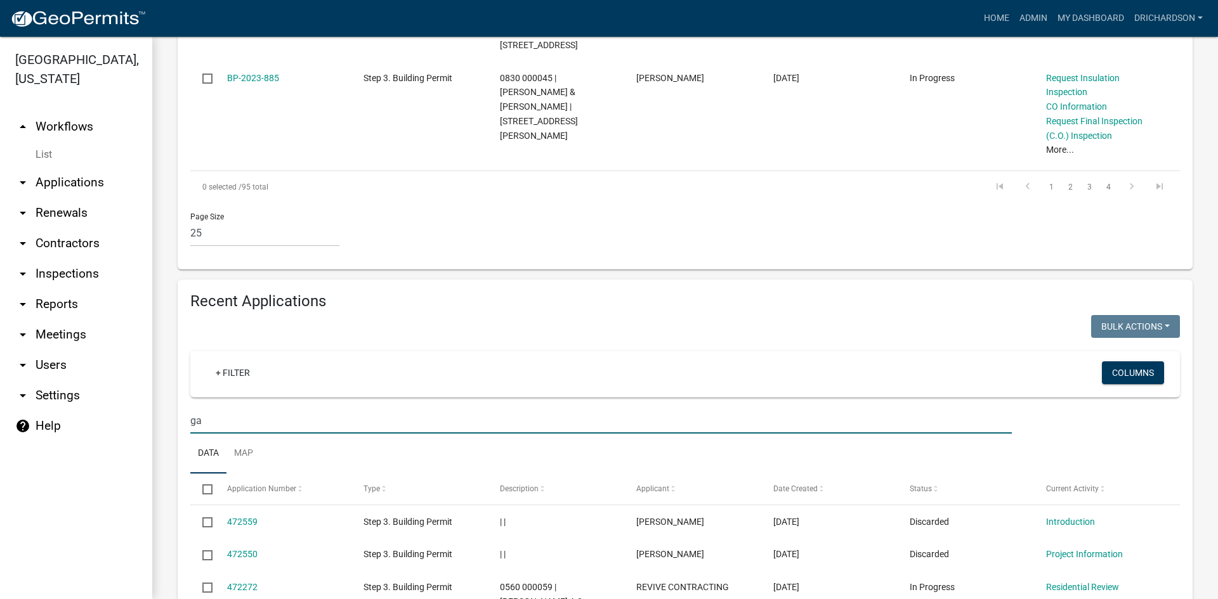
scroll to position [2249, 0]
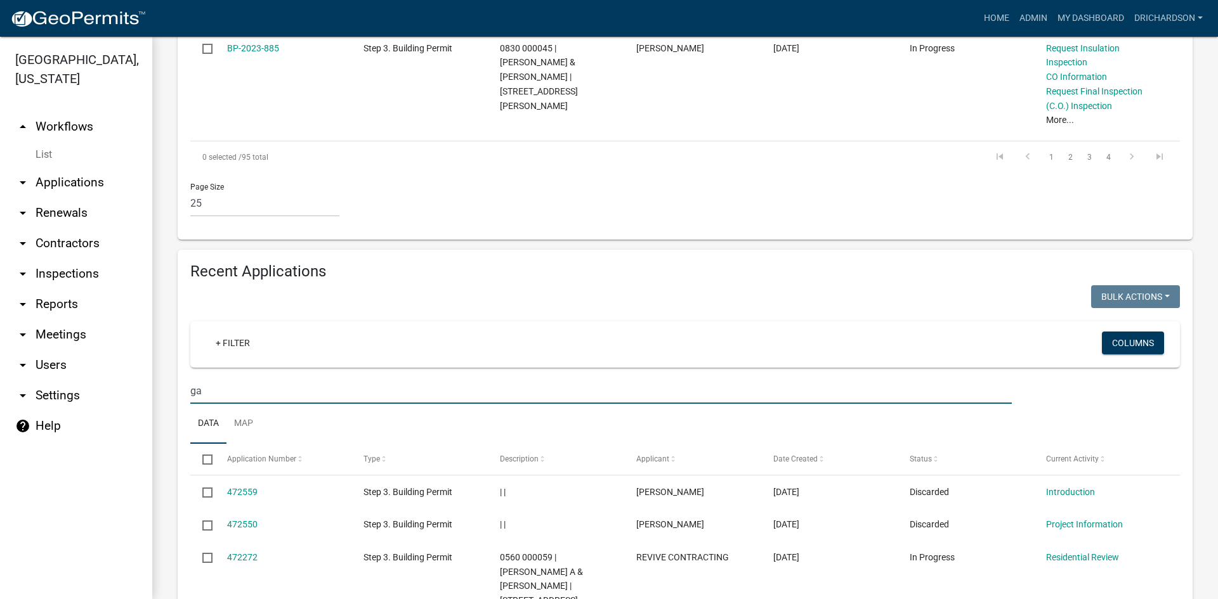
drag, startPoint x: 213, startPoint y: 160, endPoint x: 160, endPoint y: 160, distance: 53.3
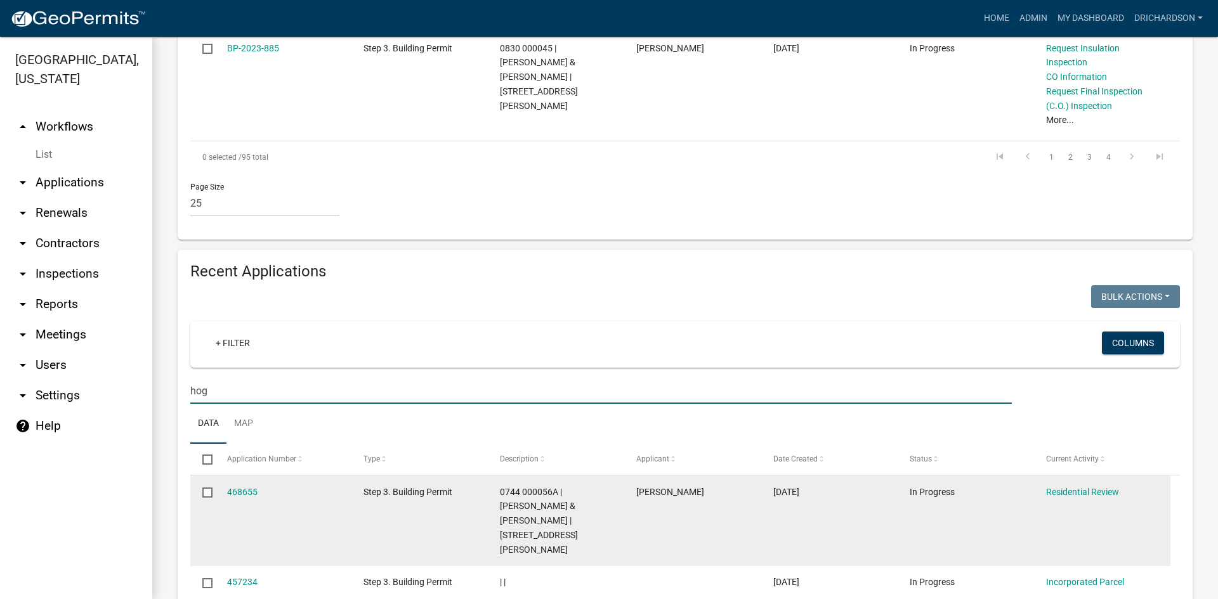
type input "hog"
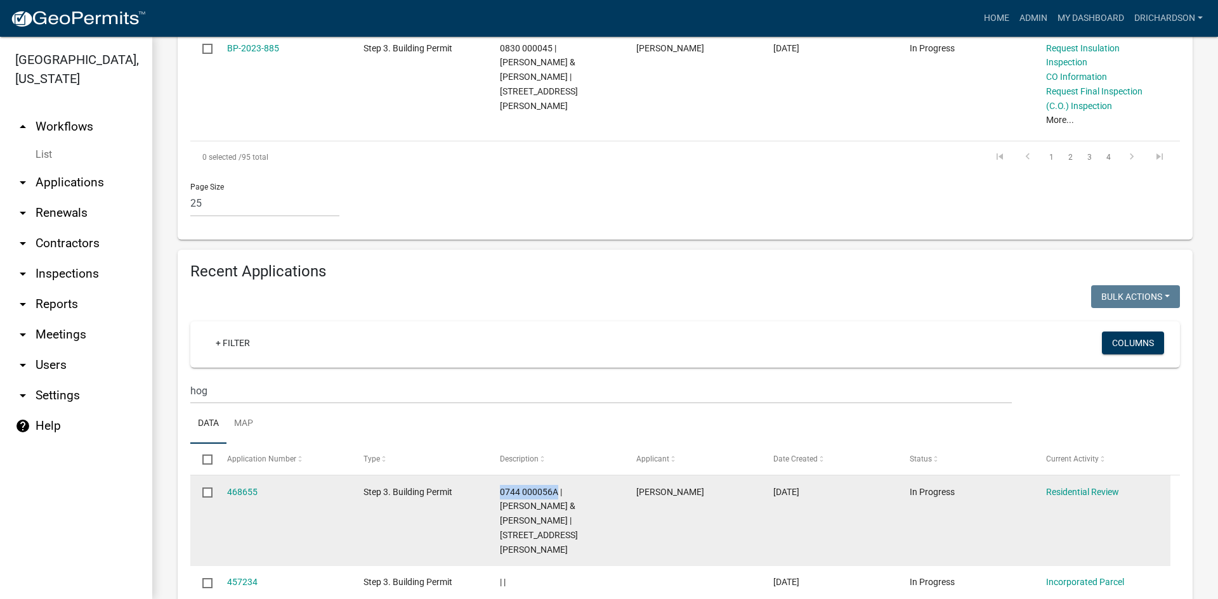
drag, startPoint x: 500, startPoint y: 259, endPoint x: 557, endPoint y: 264, distance: 57.9
click at [557, 487] on span "0744 000056A | NANCE JEFFREY & JULIE TURNER | 63 JARRELL HOGG RD" at bounding box center [539, 521] width 78 height 68
copy span "0744 000056A"
click at [564, 485] on div "0744 000056A | NANCE JEFFREY & JULIE TURNER | 63 JARRELL HOGG RD" at bounding box center [556, 521] width 112 height 72
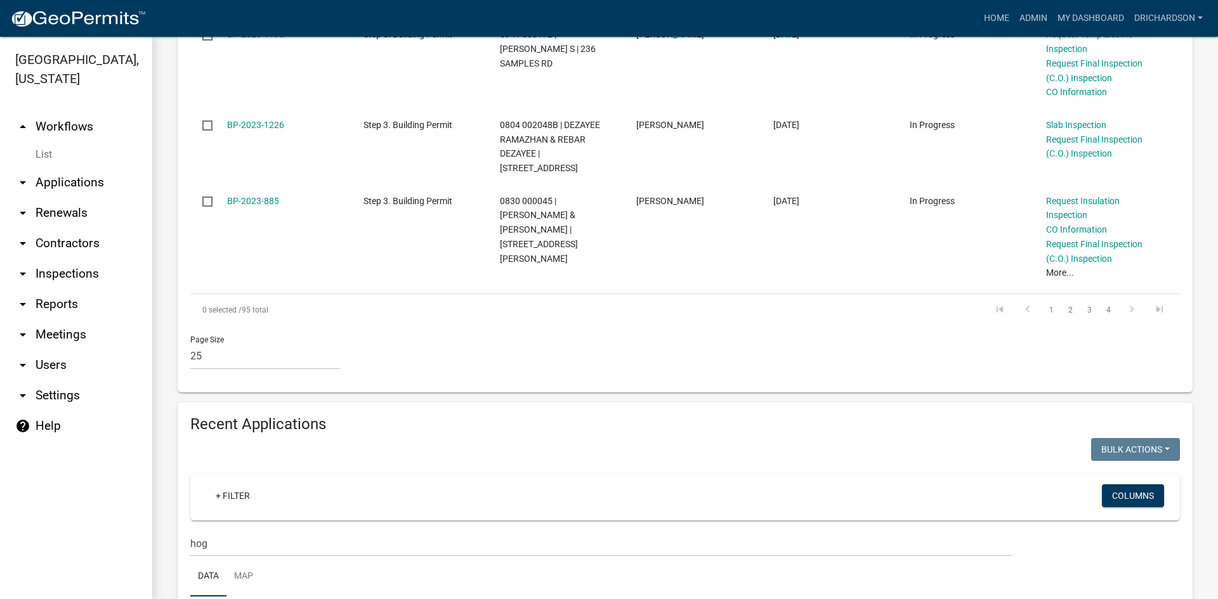
scroll to position [1995, 0]
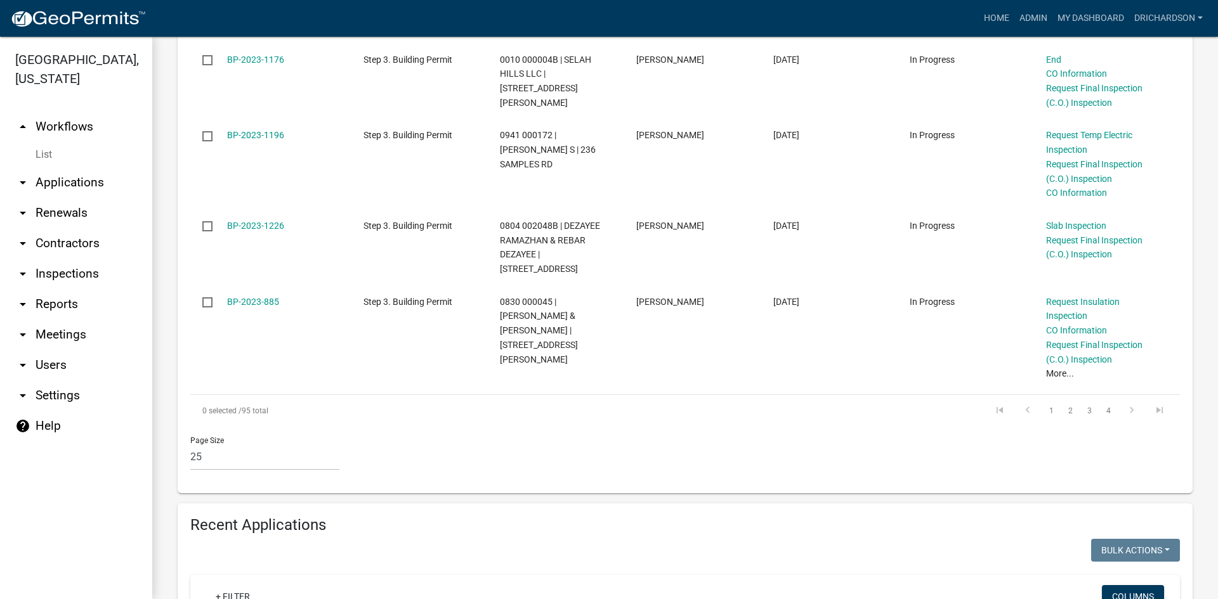
click at [67, 114] on link "arrow_drop_up Workflows" at bounding box center [76, 127] width 152 height 30
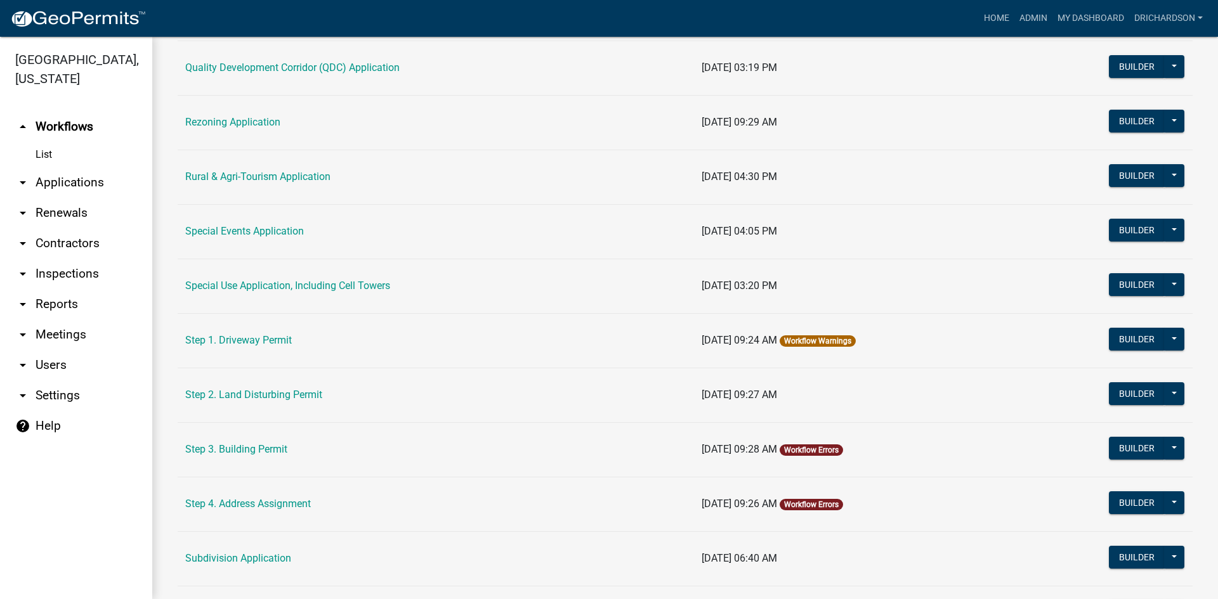
scroll to position [571, 0]
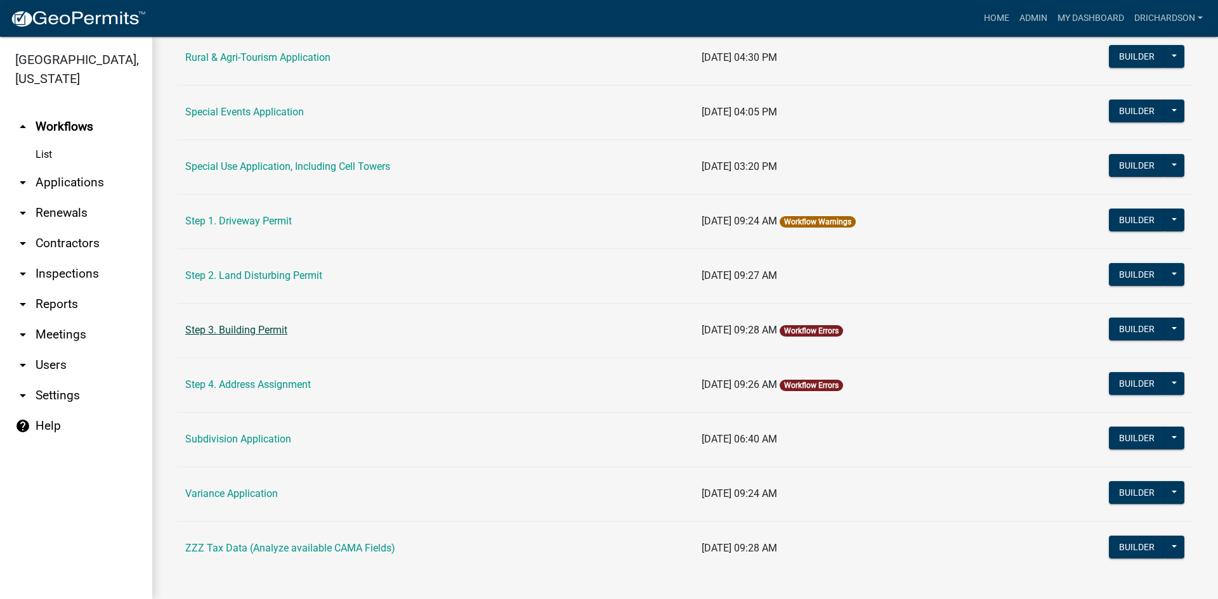
click at [243, 332] on link "Step 3. Building Permit" at bounding box center [236, 330] width 102 height 12
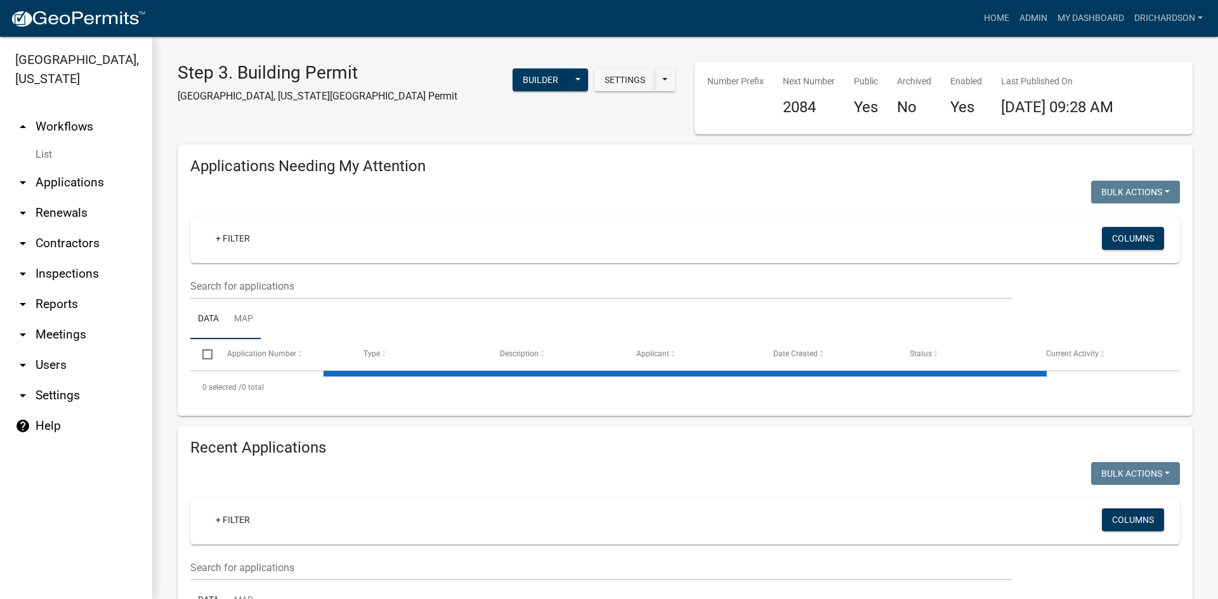
select select "1: 25"
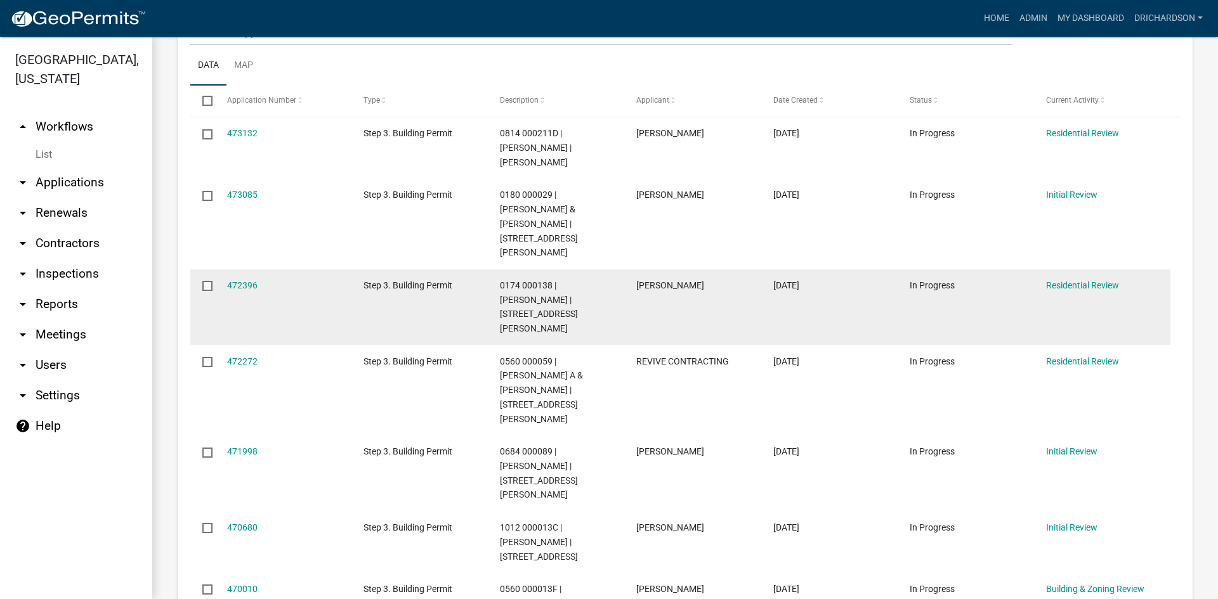
scroll to position [127, 0]
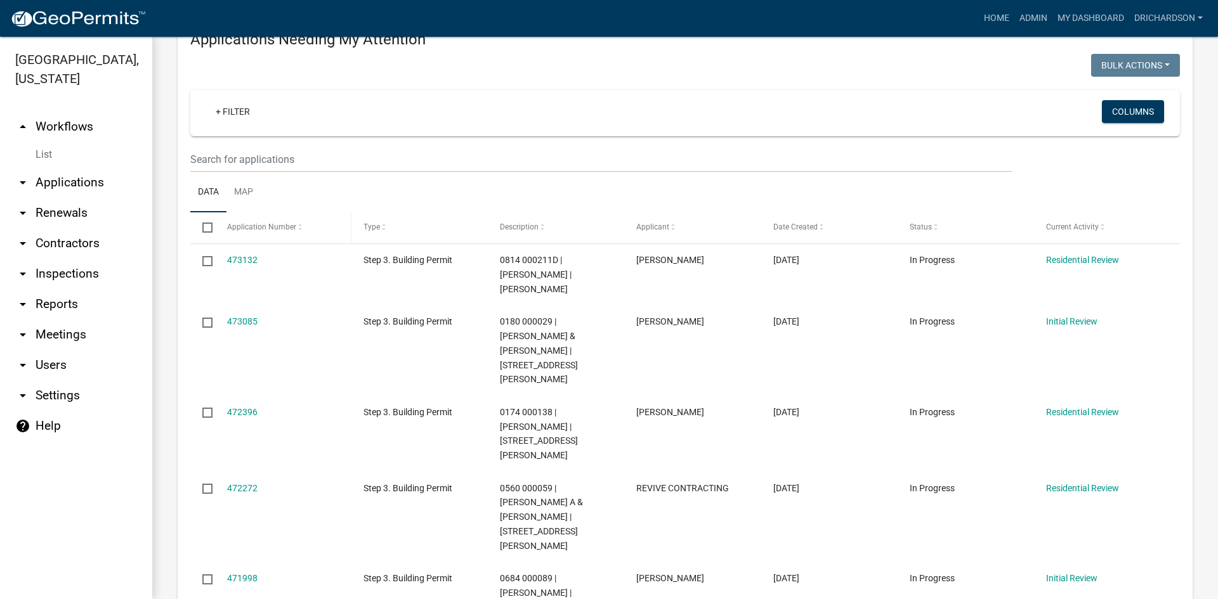
click at [266, 224] on span "Application Number" at bounding box center [261, 227] width 69 height 9
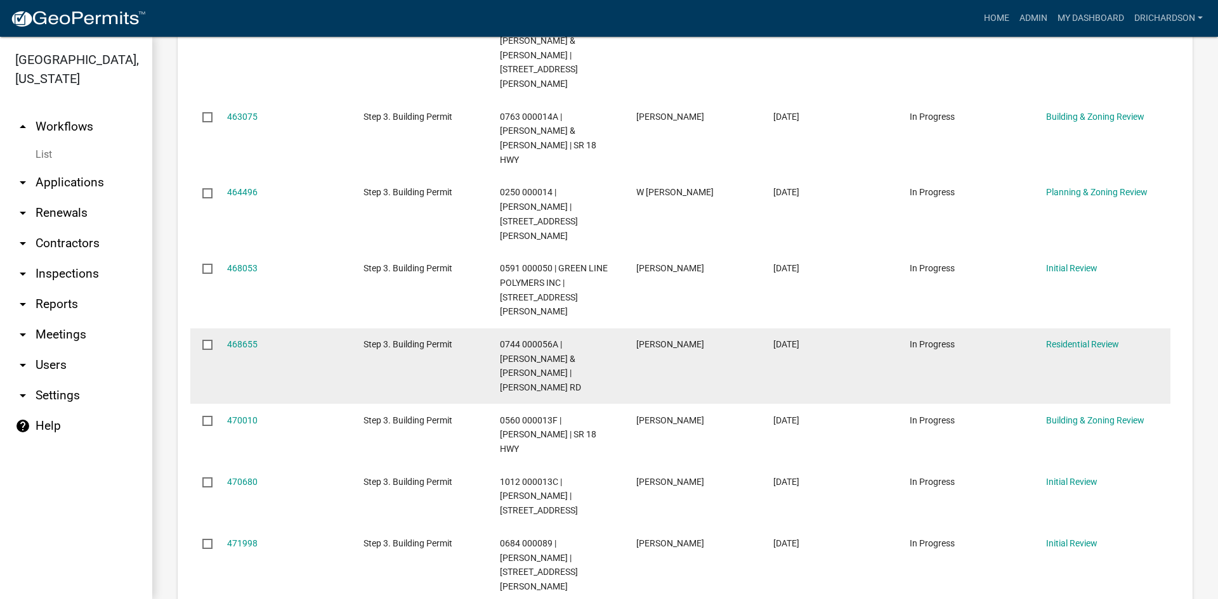
scroll to position [888, 0]
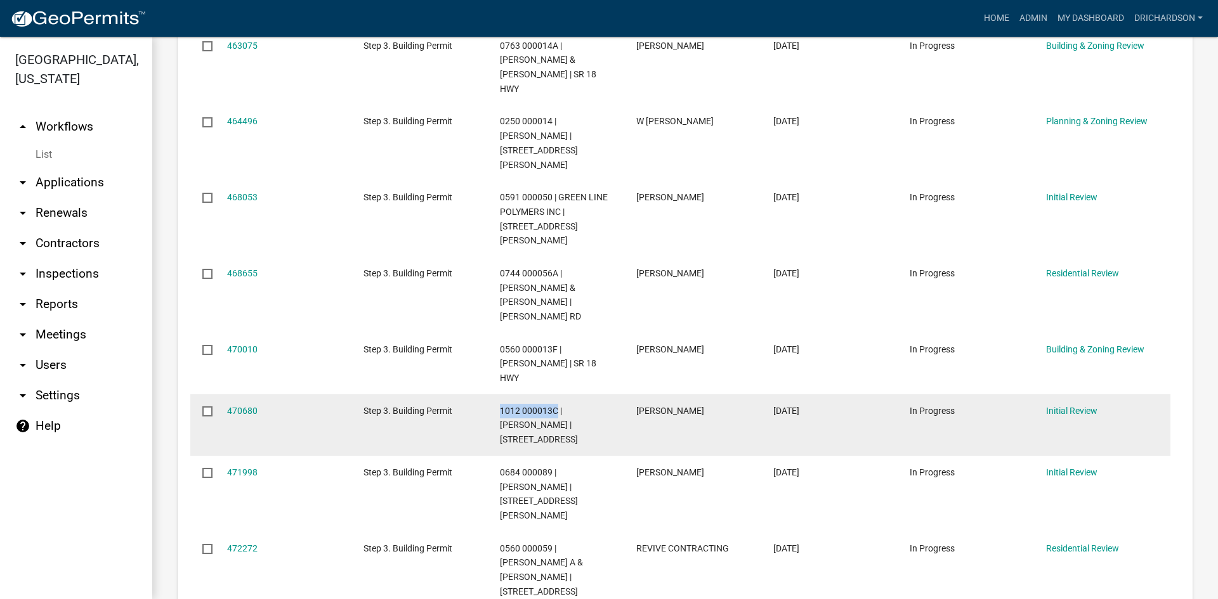
drag, startPoint x: 500, startPoint y: 291, endPoint x: 557, endPoint y: 290, distance: 57.1
click at [557, 406] on span "1012 000013C | HIXSON RONALD W | 1183 STATE LINE RD N" at bounding box center [539, 425] width 78 height 39
copy span "1012 000013C"
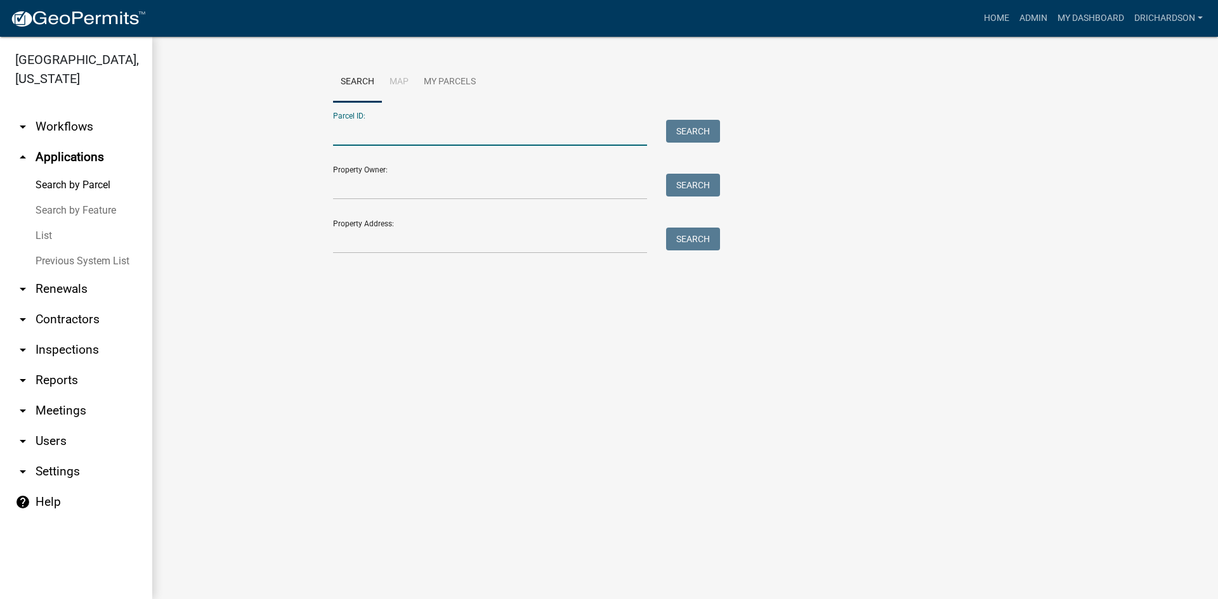
click at [368, 141] on input "Parcel ID:" at bounding box center [490, 133] width 314 height 26
paste input "1012 000013C"
click at [684, 126] on button "Search" at bounding box center [693, 131] width 54 height 23
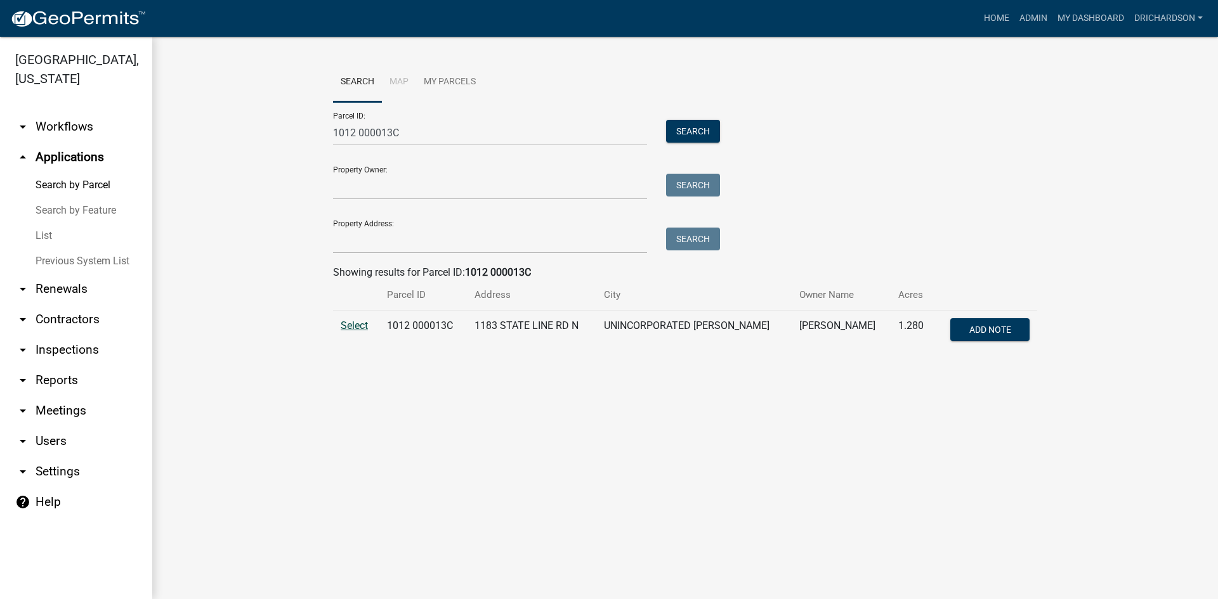
click at [361, 325] on span "Select" at bounding box center [354, 326] width 27 height 12
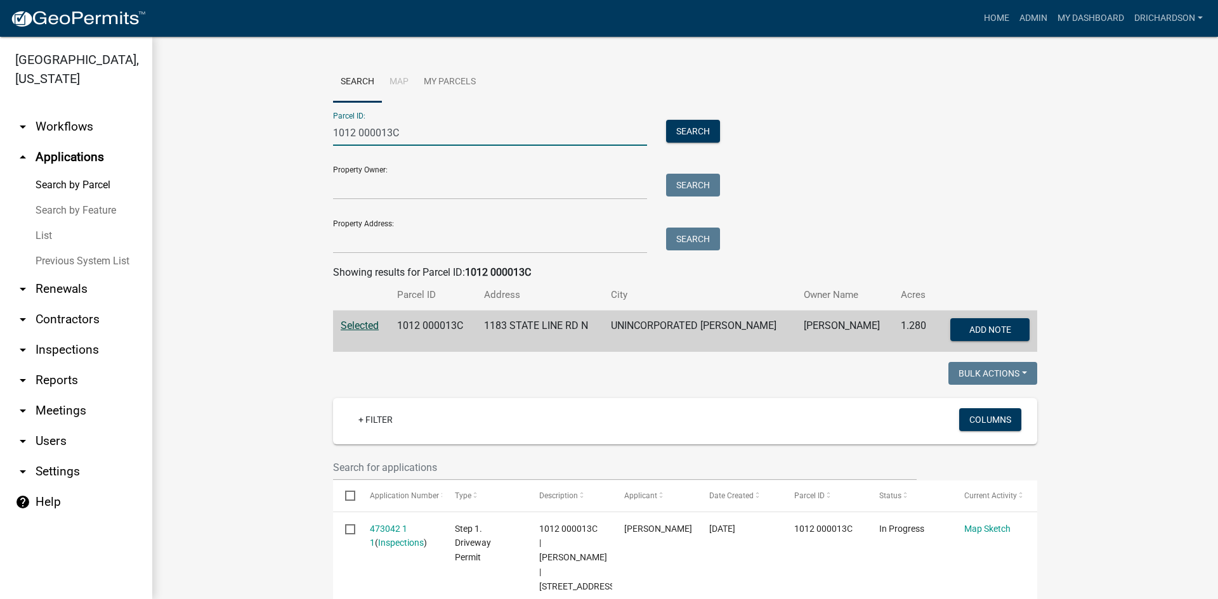
drag, startPoint x: 414, startPoint y: 131, endPoint x: 253, endPoint y: 128, distance: 161.1
click at [253, 128] on wm-workflow-application-search-view "Search Map My Parcels Parcel ID: 1012 000013C Search Property Owner: Search Pro…" at bounding box center [685, 588] width 1015 height 1052
paste input "0744 000056A"
click at [695, 125] on button "Search" at bounding box center [693, 131] width 54 height 23
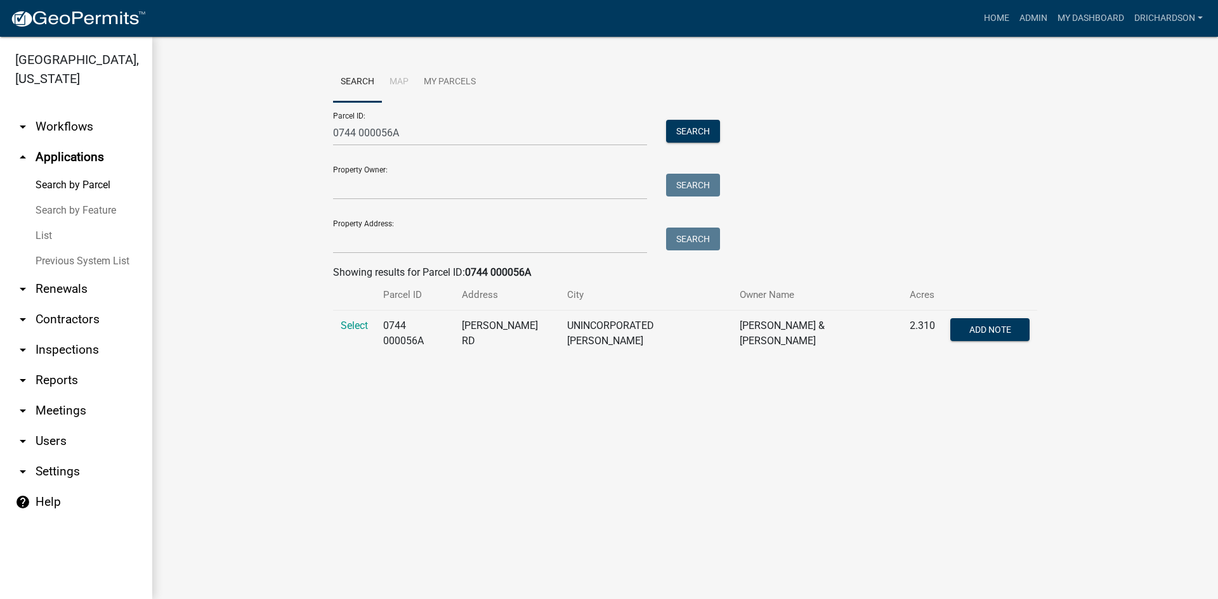
click at [352, 333] on td "Select" at bounding box center [354, 334] width 42 height 46
click at [350, 328] on span "Select" at bounding box center [354, 326] width 27 height 12
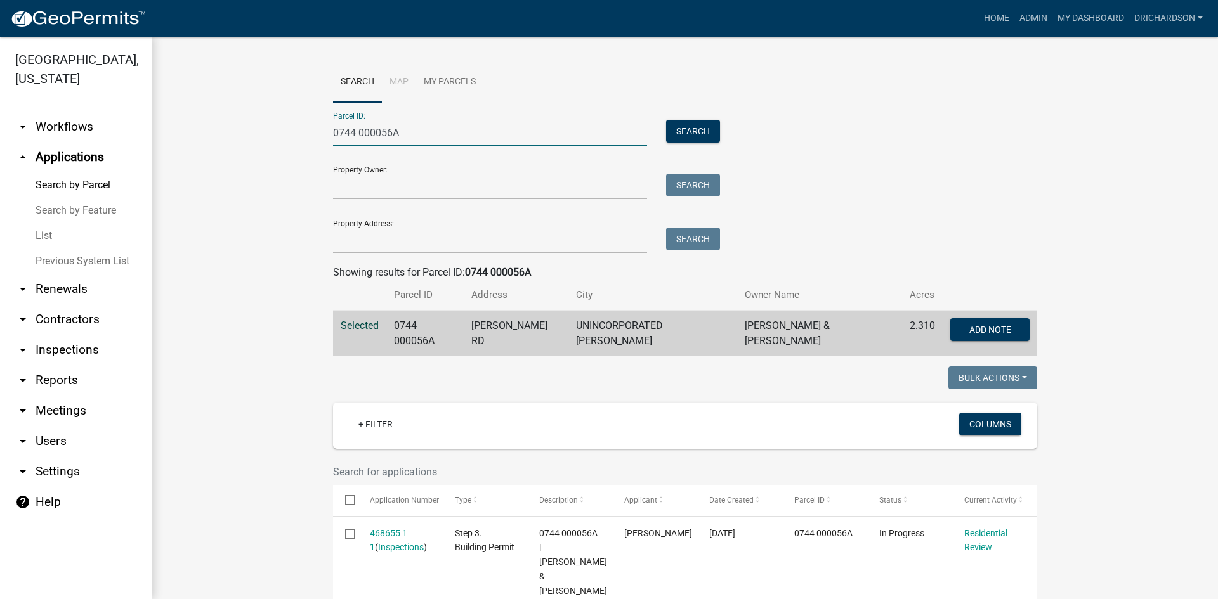
drag, startPoint x: 430, startPoint y: 140, endPoint x: 231, endPoint y: 148, distance: 199.3
click at [231, 148] on wm-workflow-application-search-view "Search Map My Parcels Parcel ID: 0744 000056A Search Property Owner: Search Pro…" at bounding box center [685, 557] width 1015 height 991
paste input "1012 000013C"
type input "1012 000013C"
click at [683, 134] on button "Search" at bounding box center [693, 131] width 54 height 23
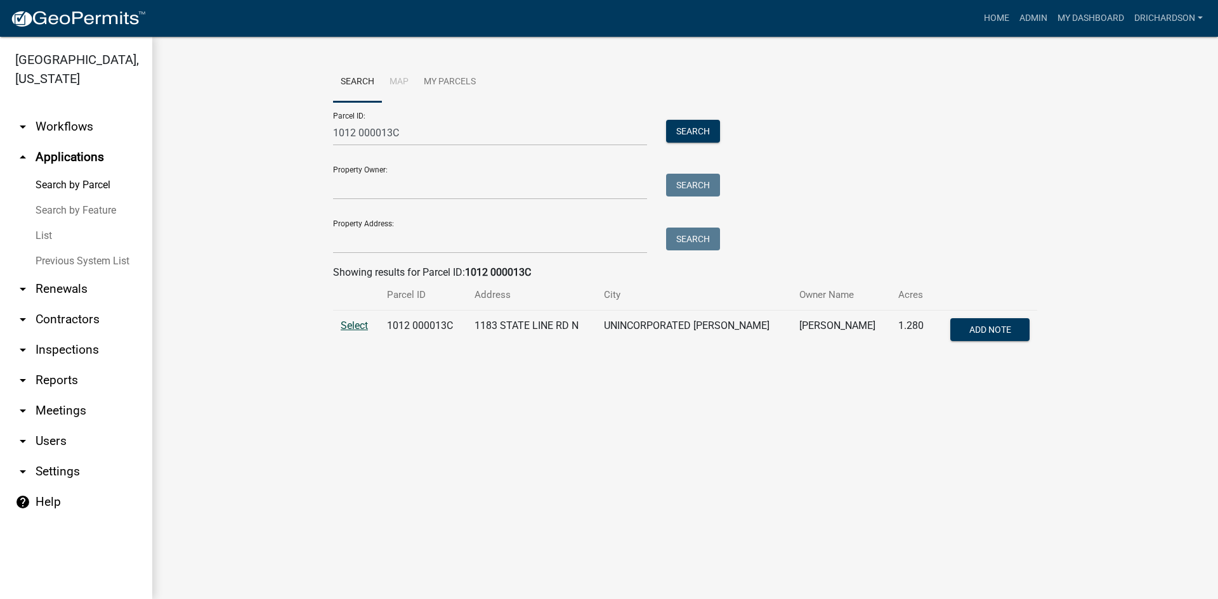
click at [352, 328] on span "Select" at bounding box center [354, 326] width 27 height 12
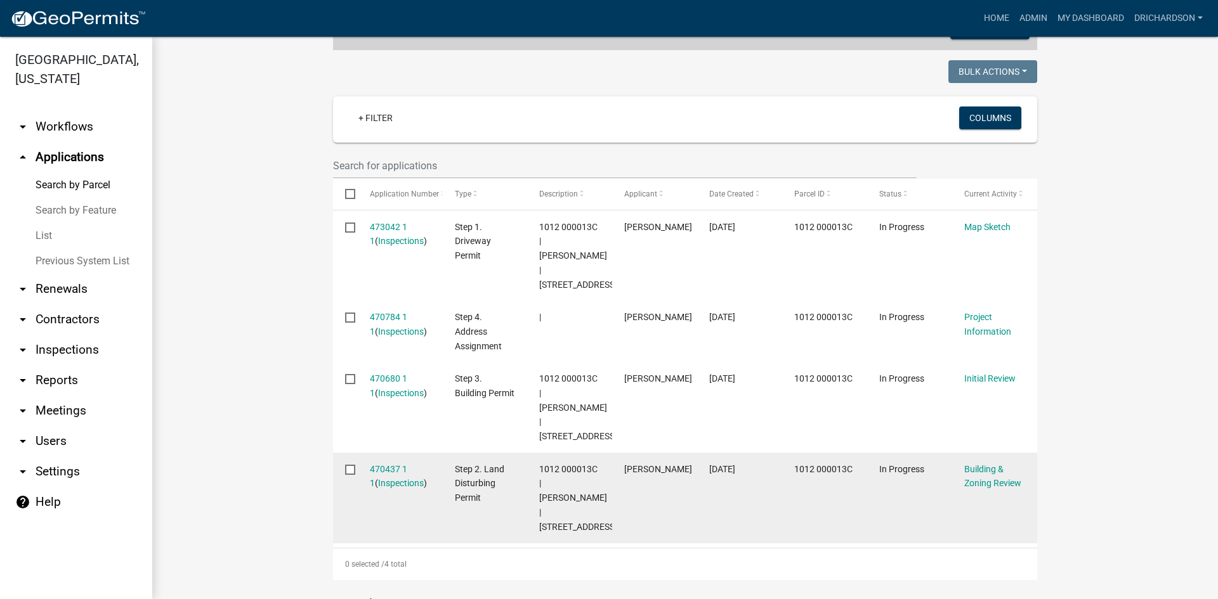
scroll to position [380, 0]
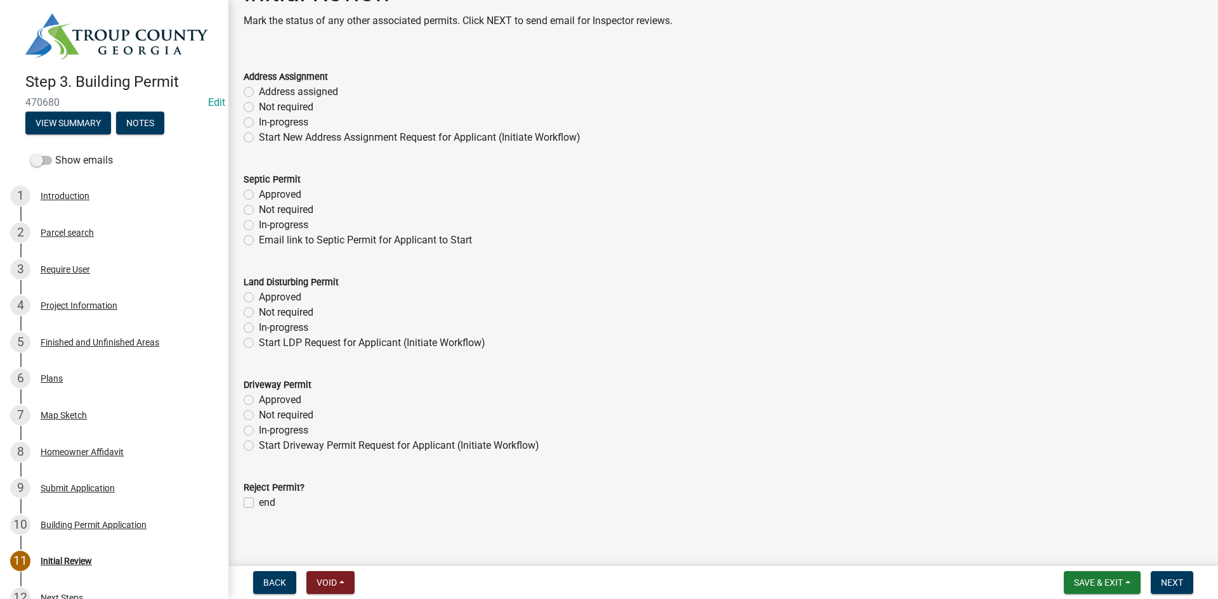
scroll to position [48, 0]
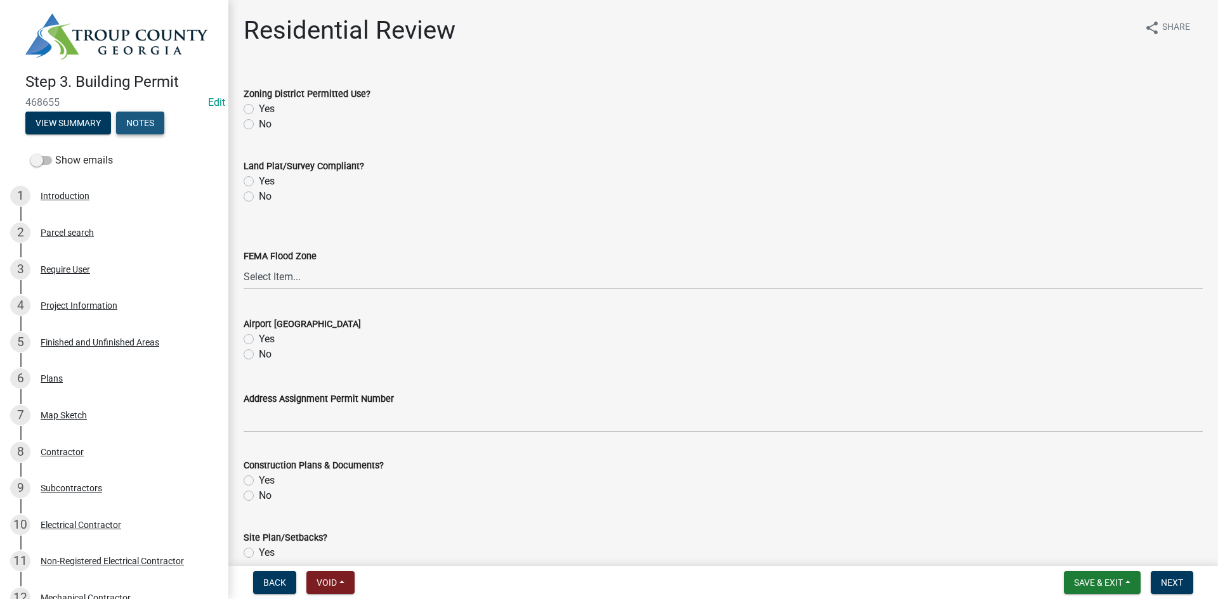
click at [143, 126] on button "Notes" at bounding box center [140, 123] width 48 height 23
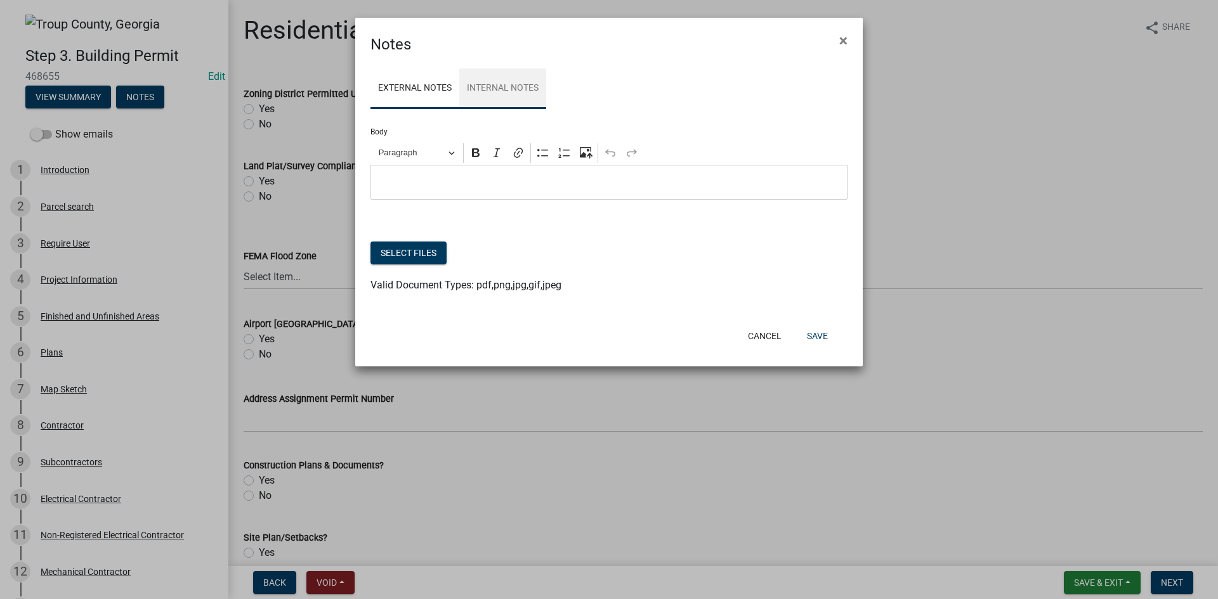
click at [502, 88] on link "Internal Notes" at bounding box center [502, 88] width 87 height 41
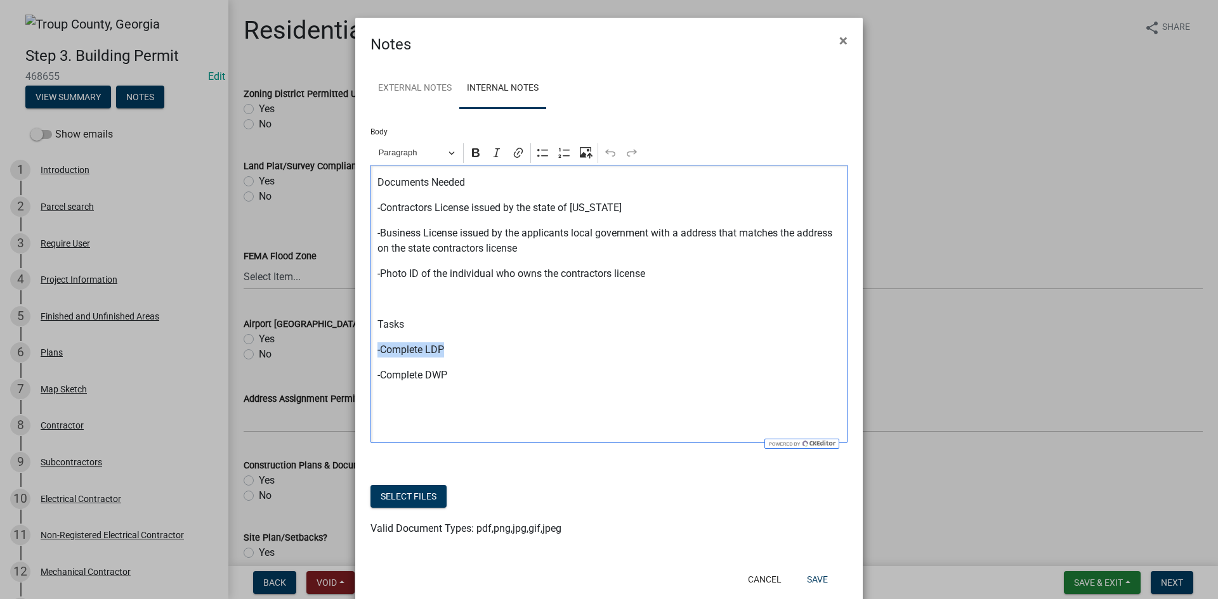
drag, startPoint x: 444, startPoint y: 354, endPoint x: 374, endPoint y: 353, distance: 70.4
click at [377, 353] on p "-Complete LDP" at bounding box center [609, 349] width 464 height 15
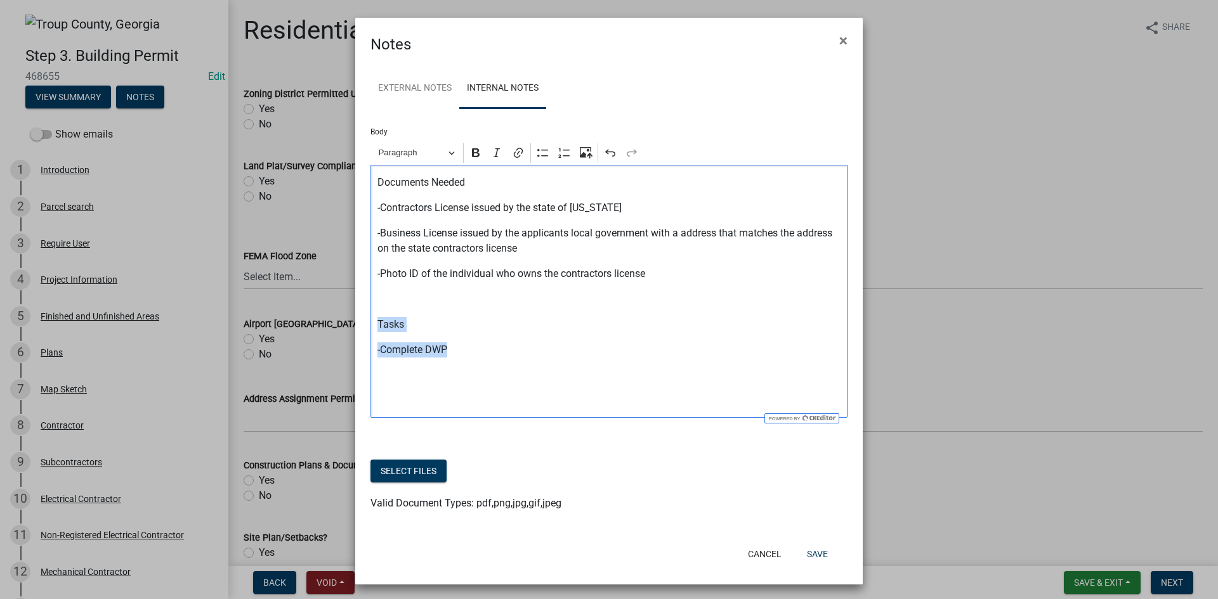
drag, startPoint x: 461, startPoint y: 345, endPoint x: 373, endPoint y: 320, distance: 91.5
click at [373, 320] on div "Documents Needed -Contractors License issued by the state of [US_STATE] -Busine…" at bounding box center [608, 291] width 477 height 253
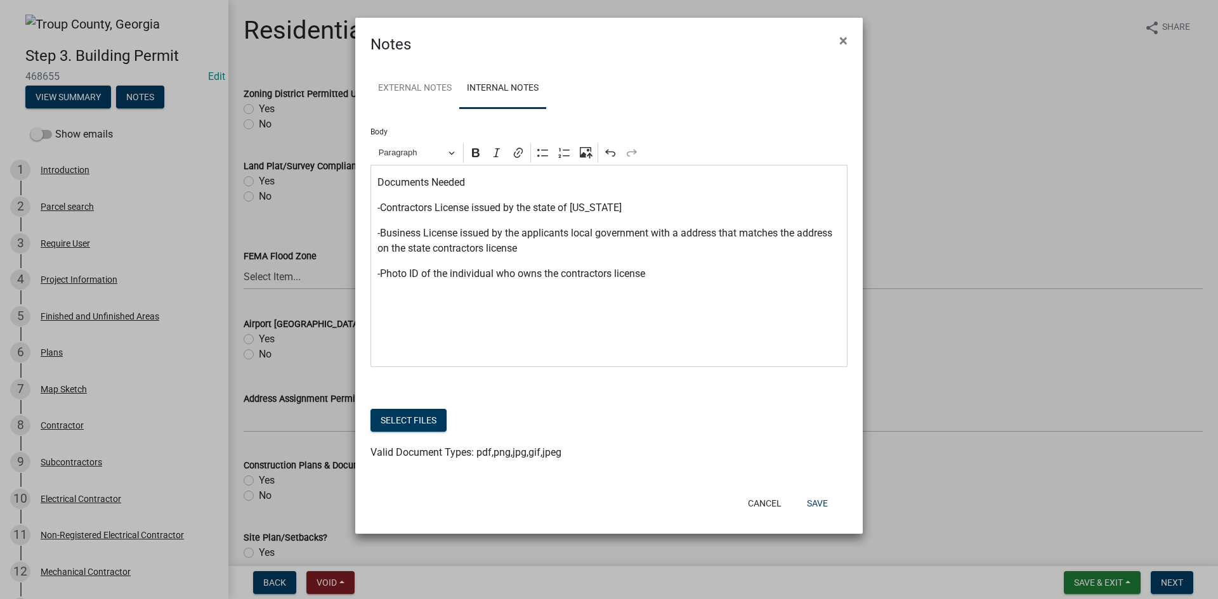
click at [272, 59] on ngb-modal-window "Notes × External Notes Internal Notes Body Rich Text Editor Paragraph Bold Ital…" at bounding box center [609, 299] width 1218 height 599
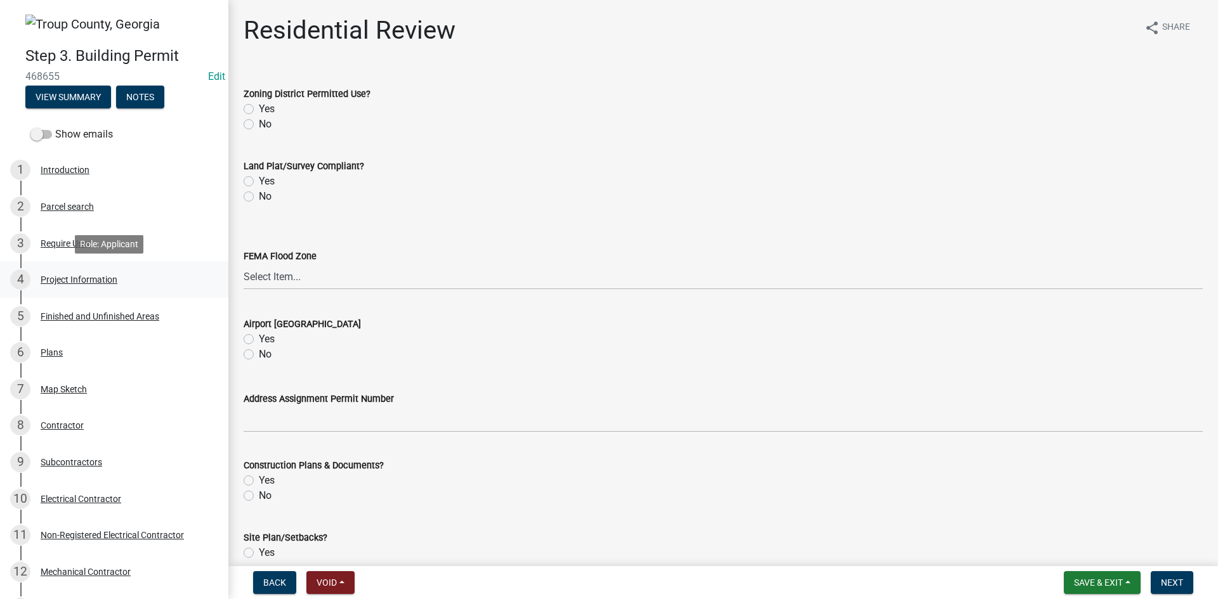
click at [77, 283] on div "Project Information" at bounding box center [79, 279] width 77 height 9
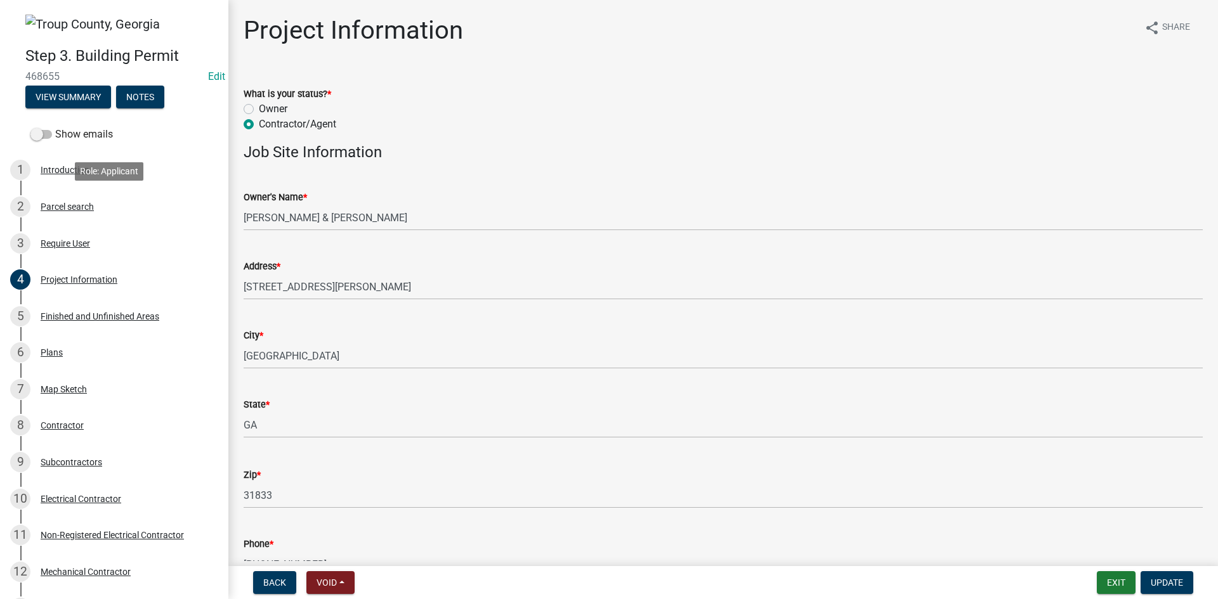
click at [81, 205] on div "Parcel search" at bounding box center [67, 206] width 53 height 9
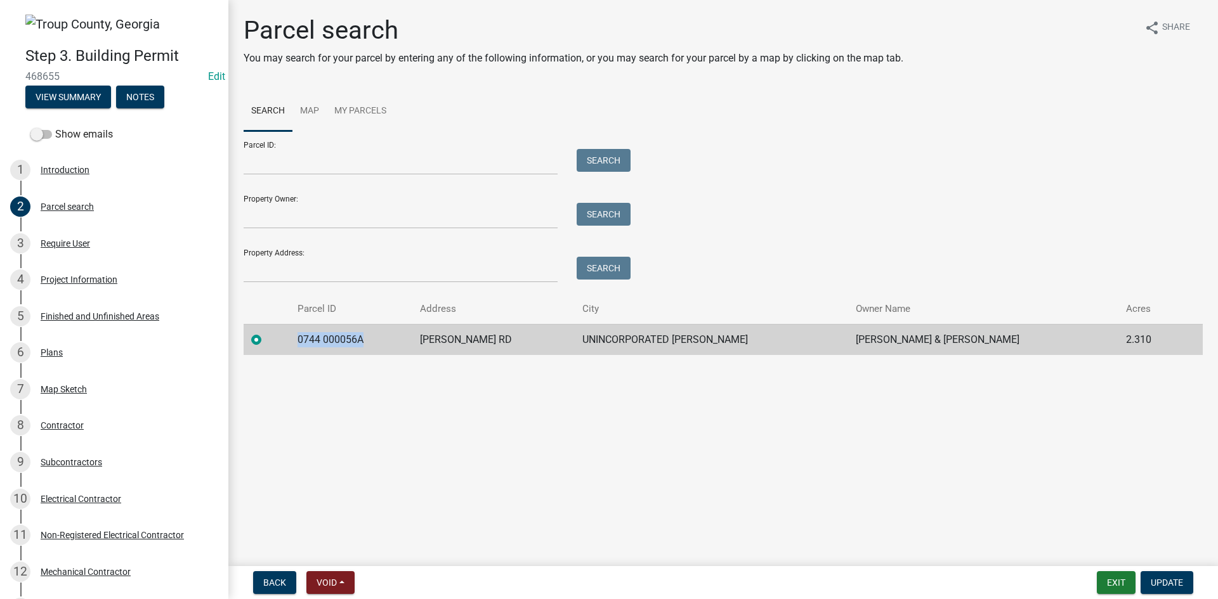
drag, startPoint x: 379, startPoint y: 340, endPoint x: 297, endPoint y: 352, distance: 83.3
click at [297, 352] on td "0744 000056A" at bounding box center [351, 339] width 123 height 31
copy td "0744 000056A"
click at [287, 153] on input "Parcel ID:" at bounding box center [401, 162] width 314 height 26
paste input "0744 000056A"
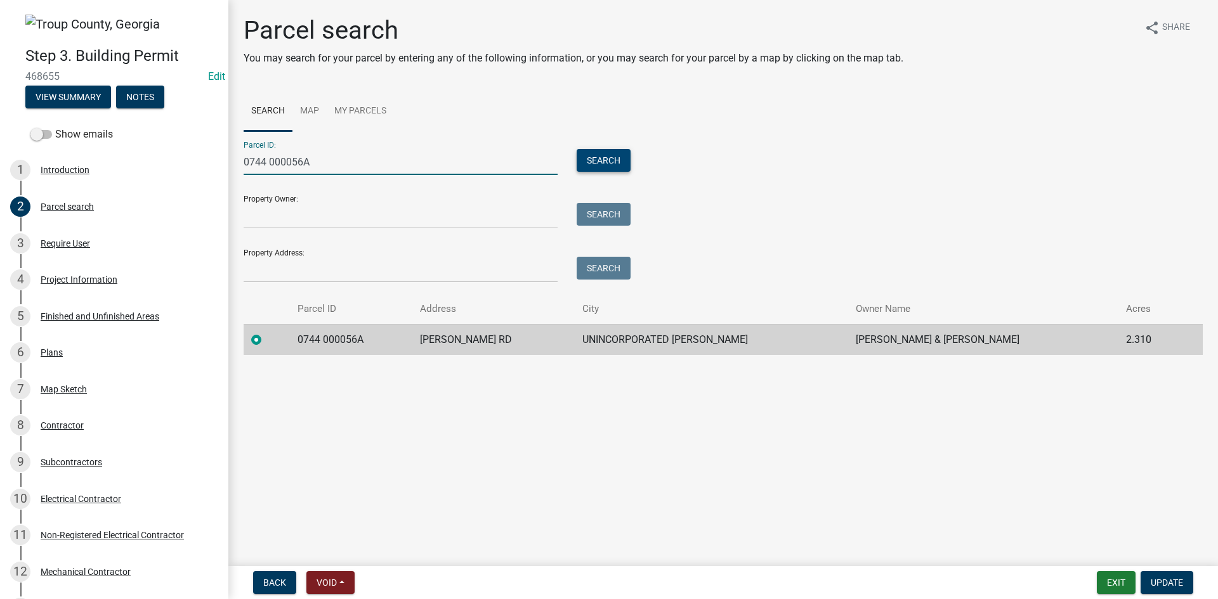
type input "0744 000056A"
click at [613, 161] on button "Search" at bounding box center [603, 160] width 54 height 23
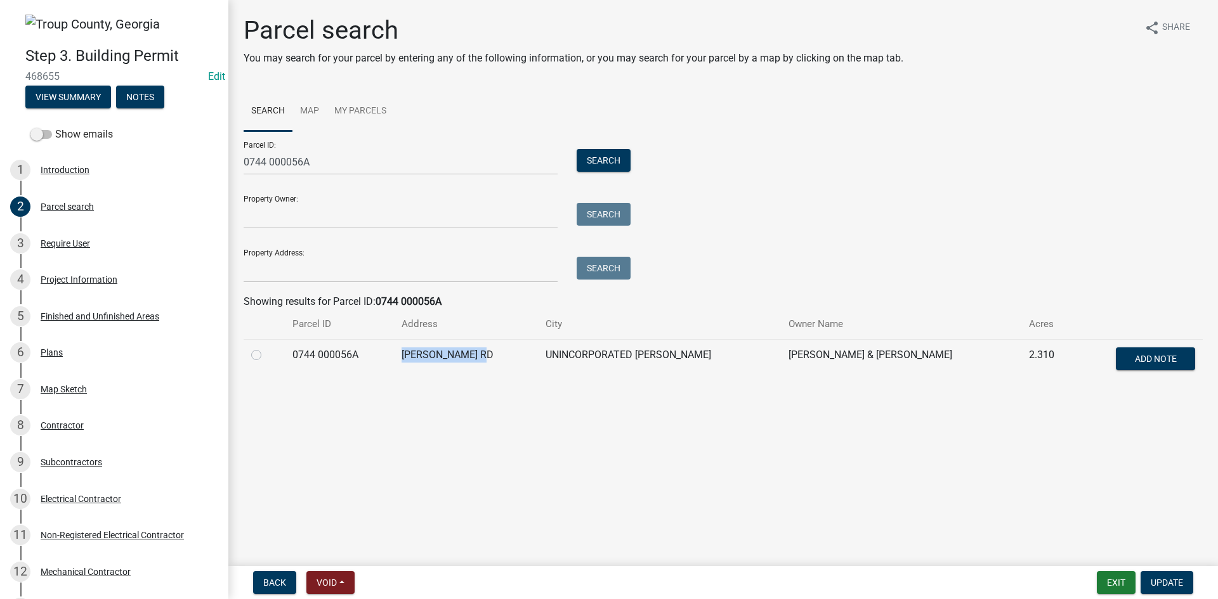
drag, startPoint x: 505, startPoint y: 353, endPoint x: 408, endPoint y: 364, distance: 97.7
click at [408, 364] on td "JARRELL HOGG RD" at bounding box center [466, 360] width 144 height 42
copy td "JARRELL HOGG RD"
drag, startPoint x: 254, startPoint y: 356, endPoint x: 313, endPoint y: 357, distance: 59.0
click at [266, 348] on label at bounding box center [266, 348] width 0 height 0
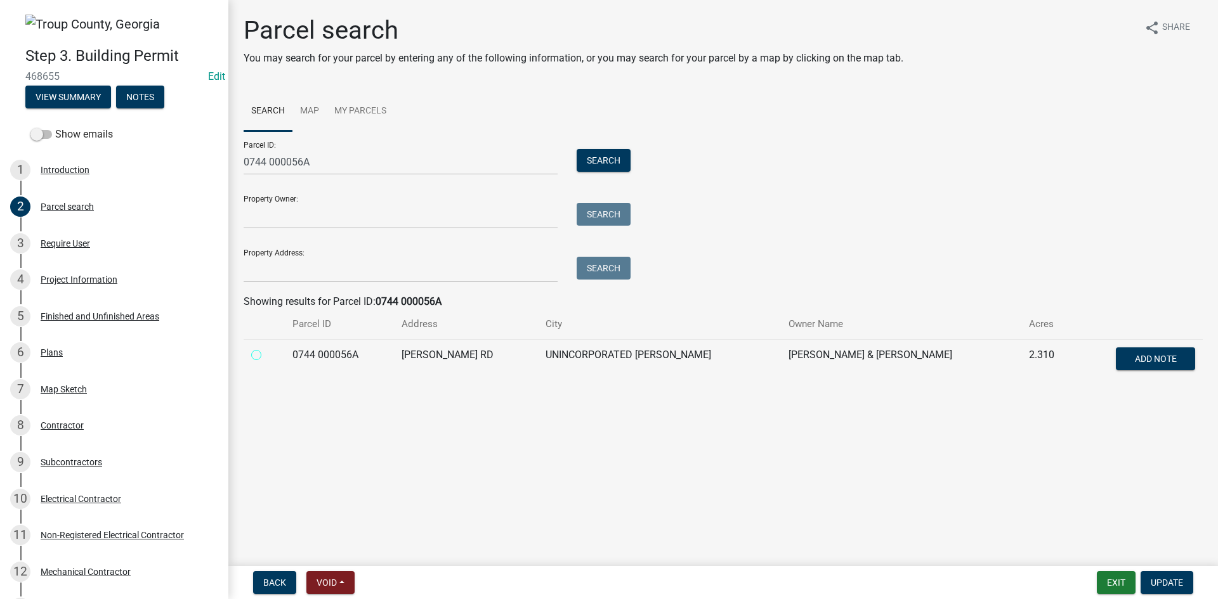
click at [266, 356] on 000056A "radio" at bounding box center [270, 352] width 8 height 8
radio 000056A "true"
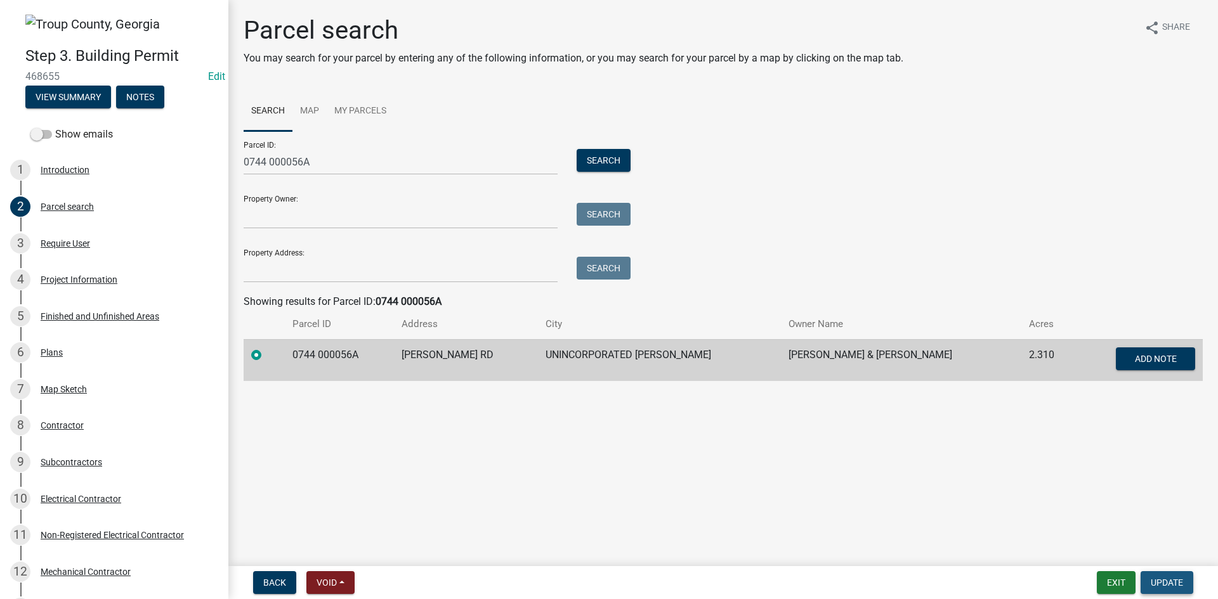
click at [1173, 580] on span "Update" at bounding box center [1166, 583] width 32 height 10
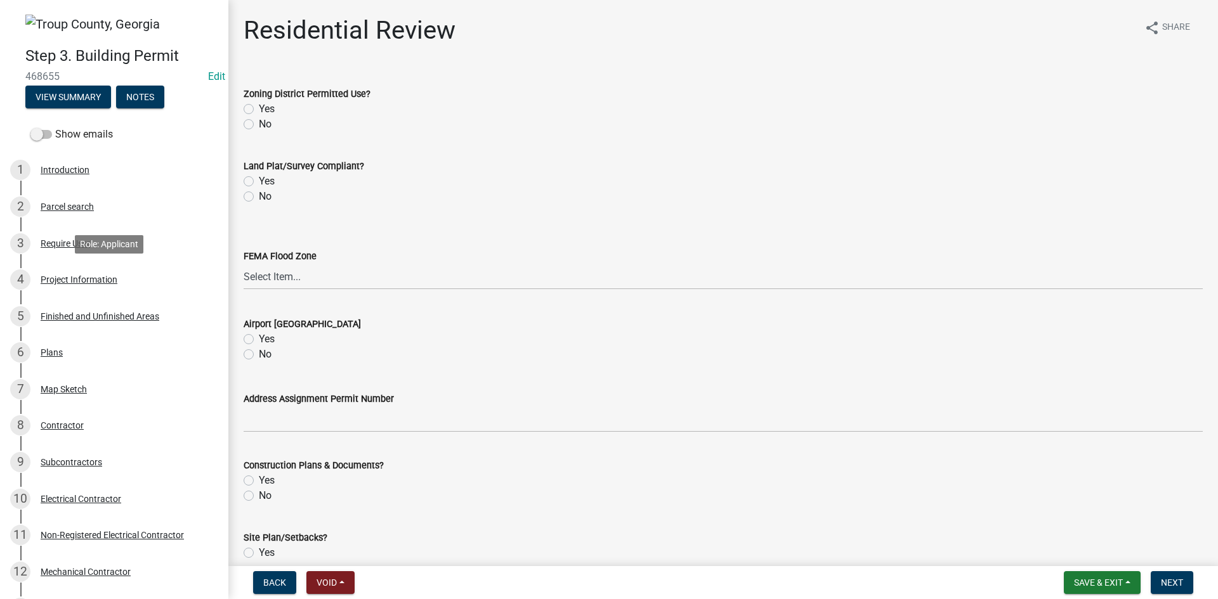
click at [77, 280] on div "Project Information" at bounding box center [79, 279] width 77 height 9
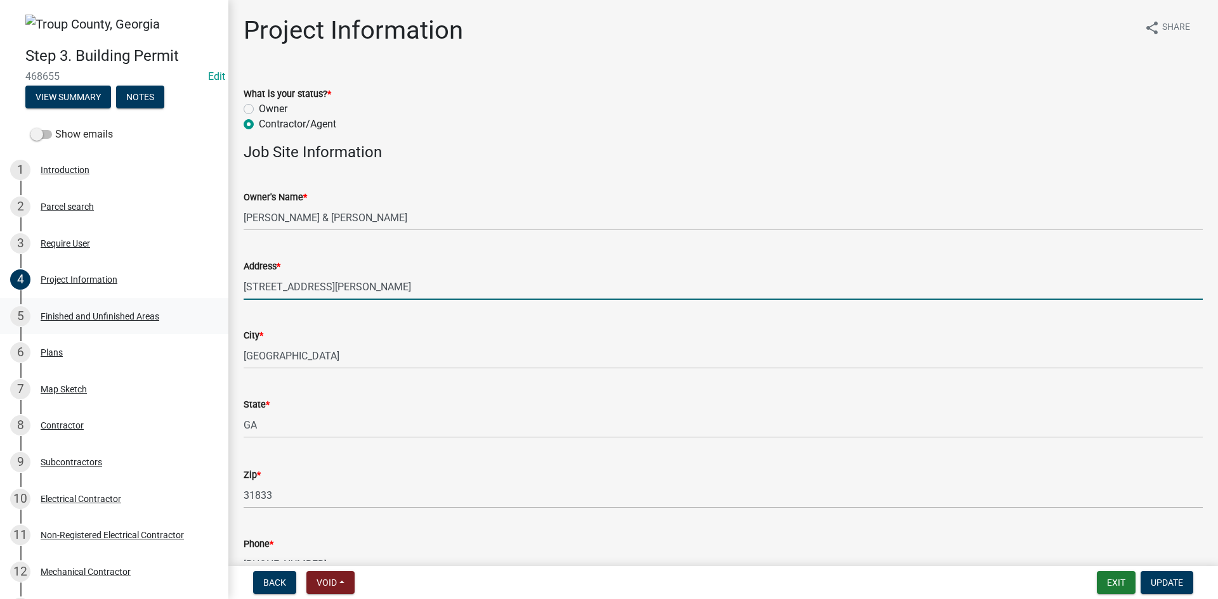
drag, startPoint x: 370, startPoint y: 288, endPoint x: 217, endPoint y: 304, distance: 153.6
click at [217, 304] on div "Step 3. Building Permit 468655 Edit View Summary Notes Show emails 1 Introducti…" at bounding box center [609, 299] width 1218 height 599
paste input "text"
type input "JARRELL HOGG RD"
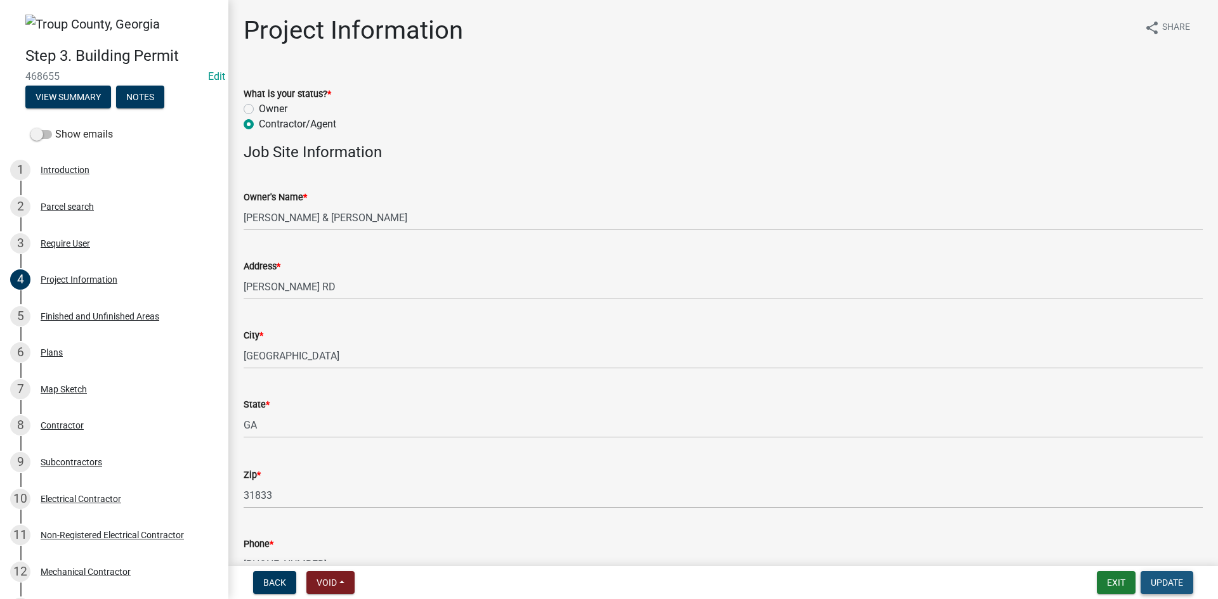
click at [1154, 576] on button "Update" at bounding box center [1166, 582] width 53 height 23
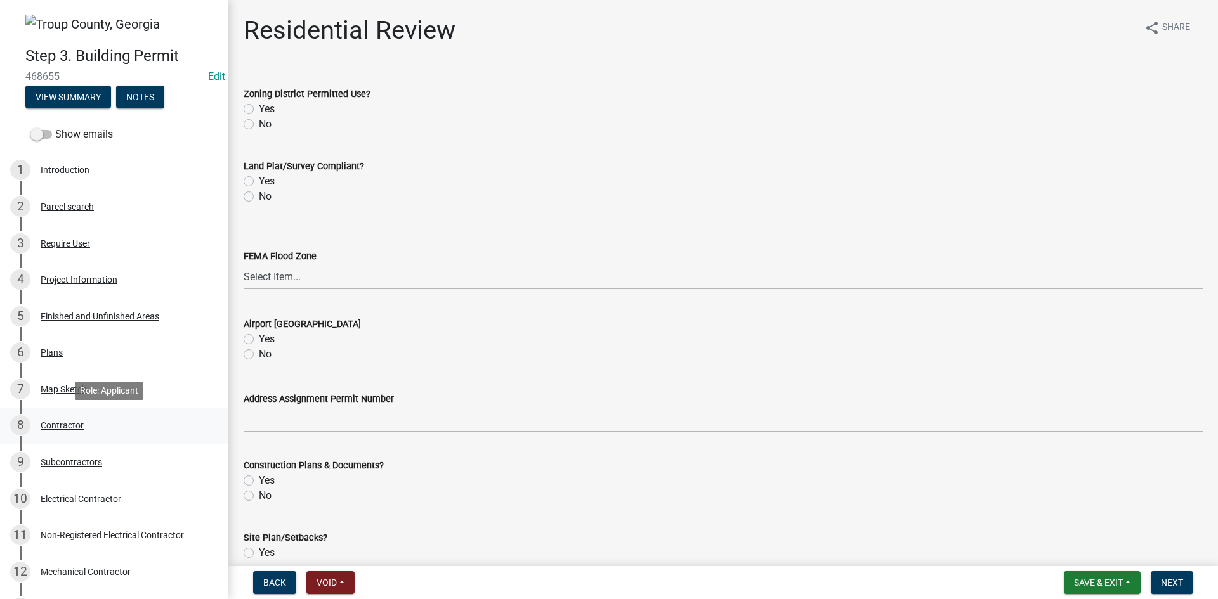
click at [74, 424] on div "Contractor" at bounding box center [62, 425] width 43 height 9
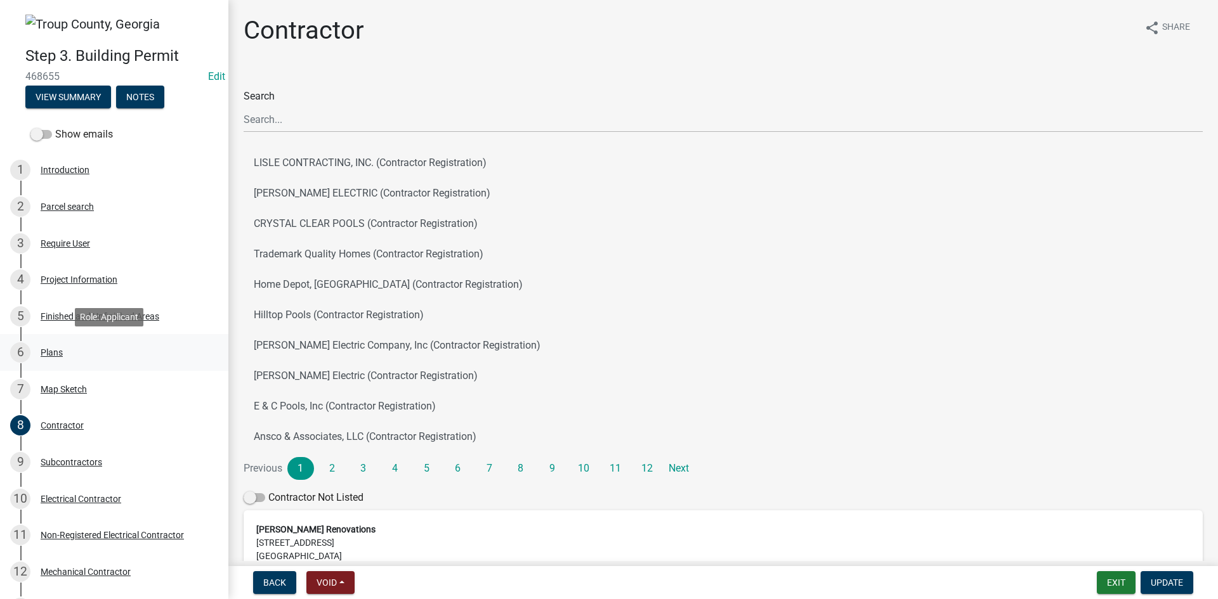
click at [56, 348] on div "Plans" at bounding box center [52, 352] width 22 height 9
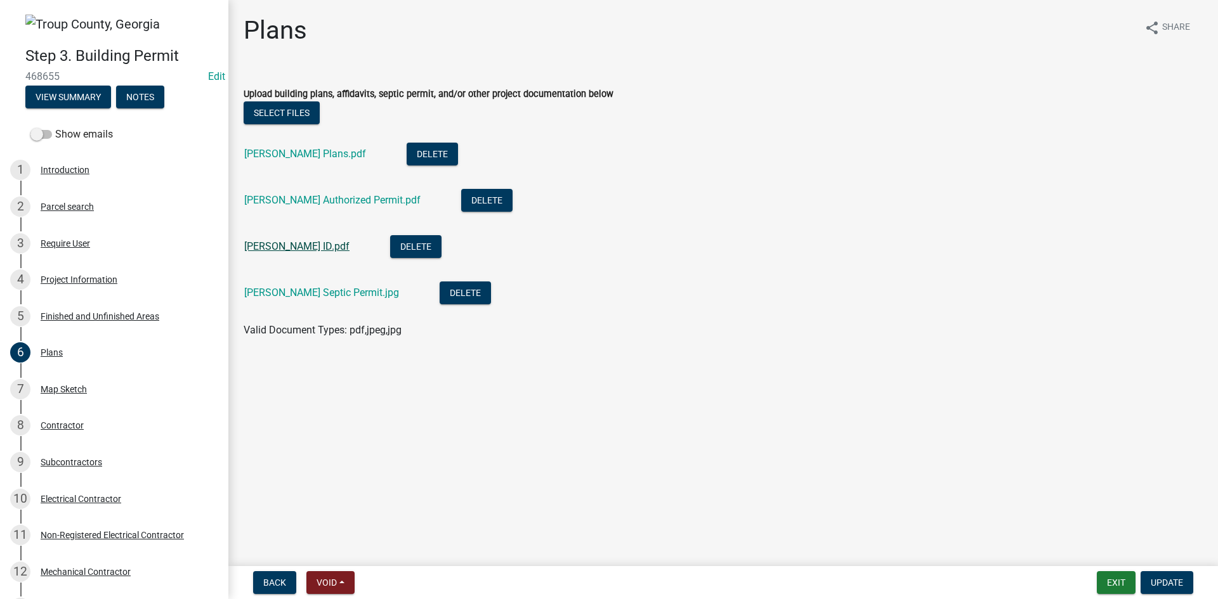
click at [296, 248] on link "Tonya ID.pdf" at bounding box center [296, 246] width 105 height 12
click at [284, 294] on link "Nance Septic Permit.jpg" at bounding box center [321, 293] width 155 height 12
click at [299, 204] on link "Nance Authorized Permit.pdf" at bounding box center [332, 200] width 176 height 12
click at [76, 421] on div "Contractor" at bounding box center [62, 425] width 43 height 9
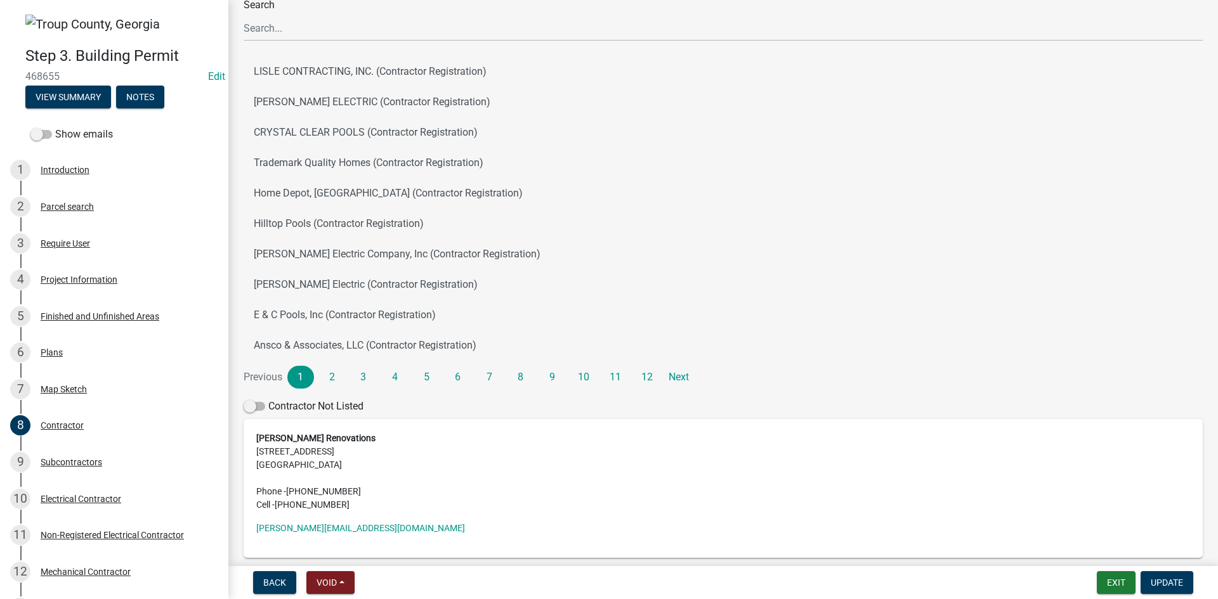
scroll to position [21, 0]
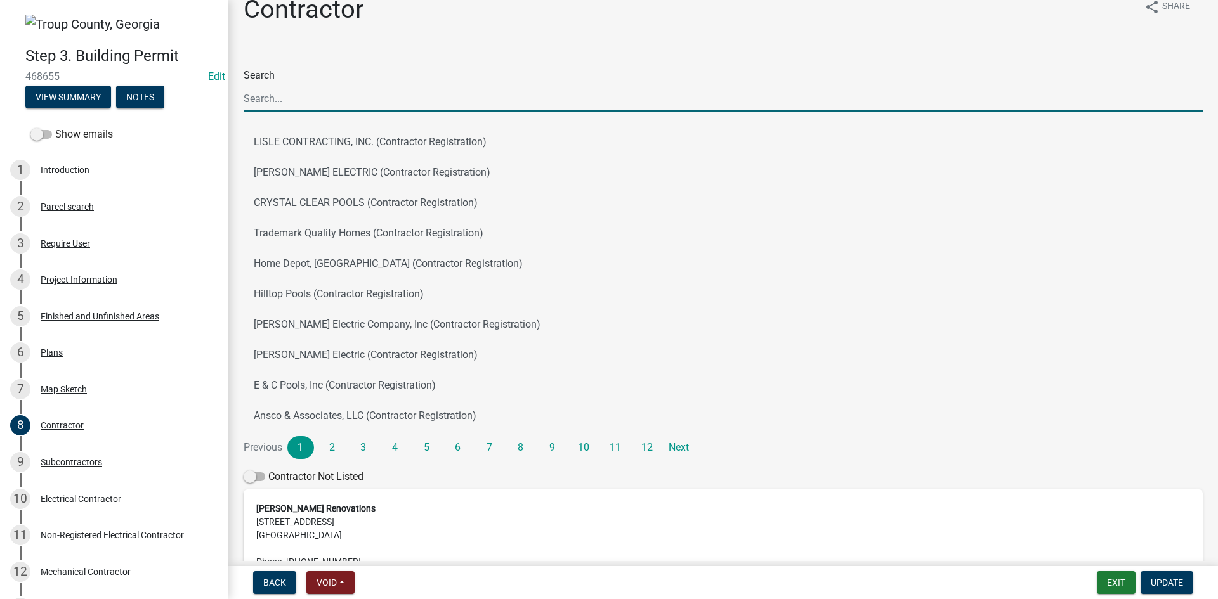
click at [341, 92] on input "Search" at bounding box center [723, 99] width 959 height 26
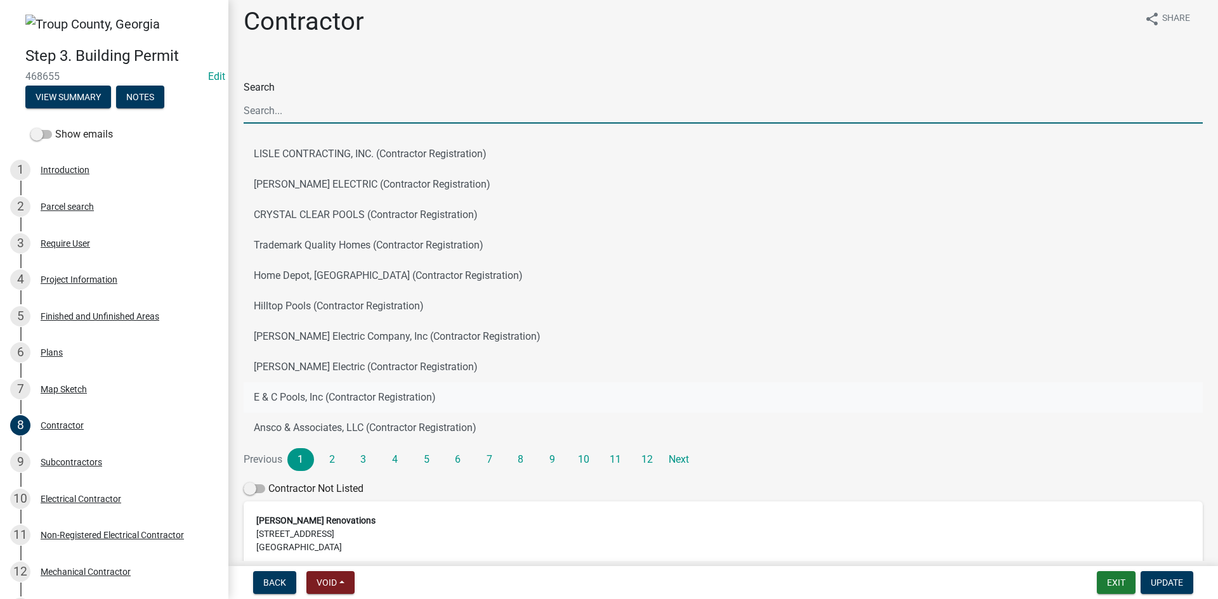
scroll to position [0, 0]
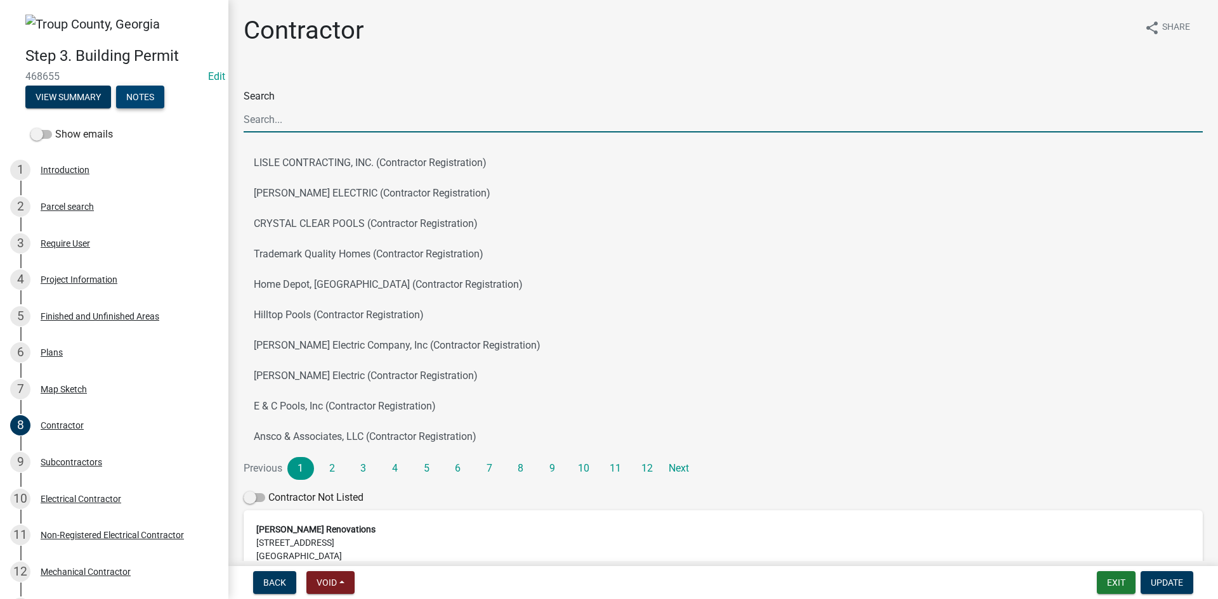
click at [148, 105] on button "Notes" at bounding box center [140, 97] width 48 height 23
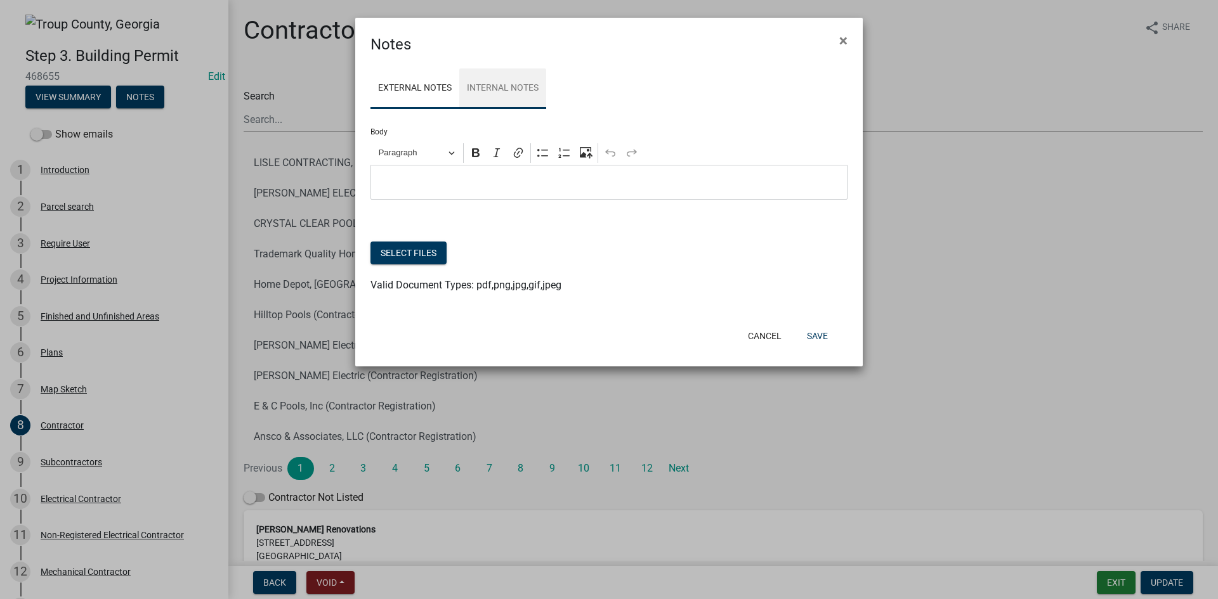
click at [489, 91] on link "Internal Notes" at bounding box center [502, 88] width 87 height 41
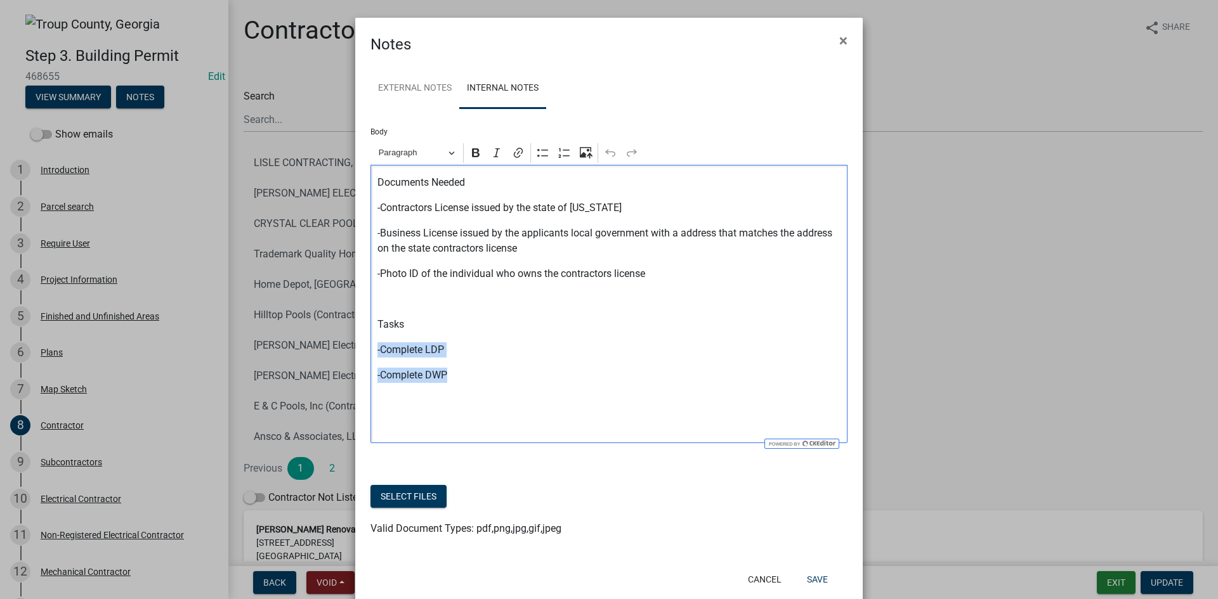
drag, startPoint x: 458, startPoint y: 380, endPoint x: 361, endPoint y: 350, distance: 102.1
click at [361, 350] on div "External Notes Internal Notes Body Rich Text Editor Paragraph Bold Italic Link …" at bounding box center [608, 309] width 507 height 507
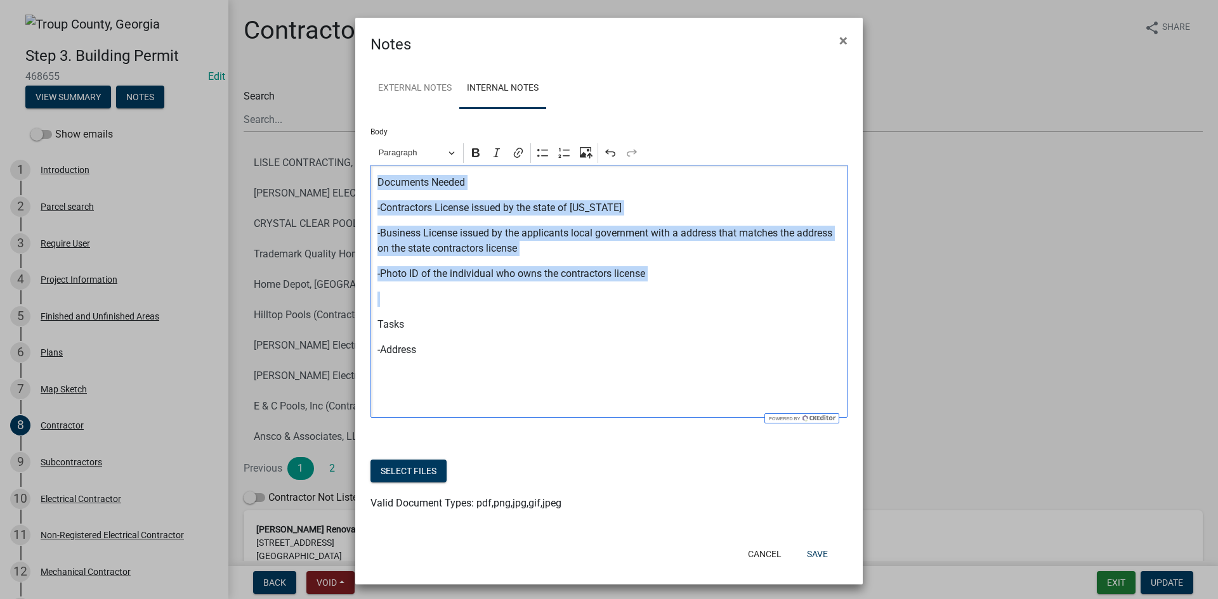
drag, startPoint x: 390, startPoint y: 306, endPoint x: 320, endPoint y: 146, distance: 174.0
click at [320, 146] on ngb-modal-window "Notes × External Notes Internal Notes Body Rich Text Editor Paragraph Bold Ital…" at bounding box center [609, 299] width 1218 height 599
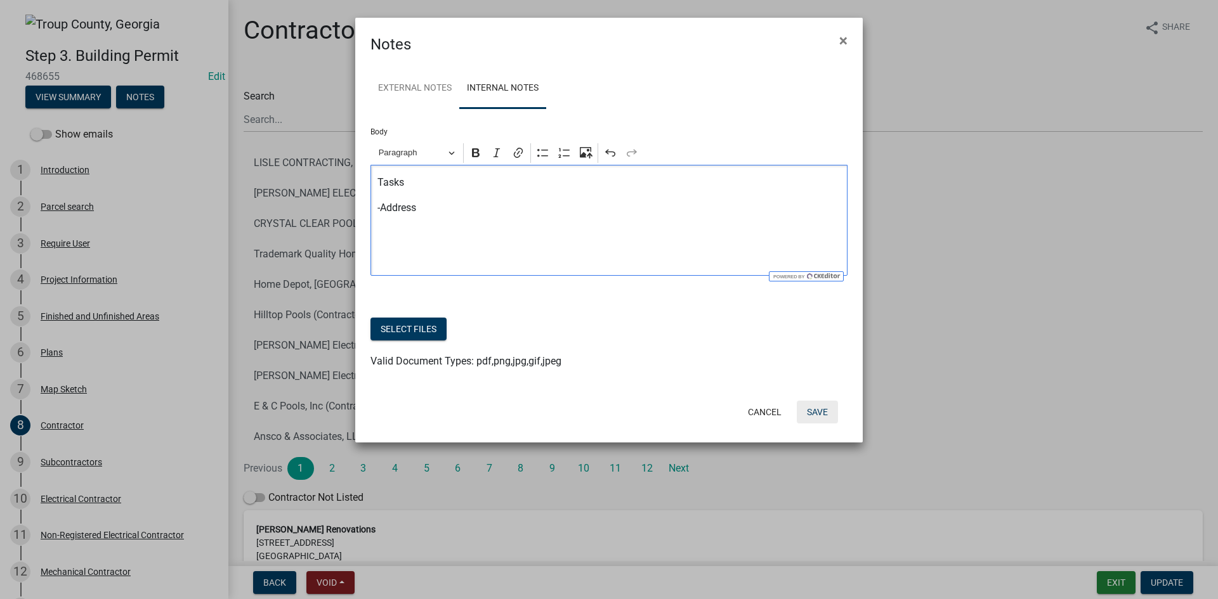
click at [824, 416] on button "Save" at bounding box center [816, 412] width 41 height 23
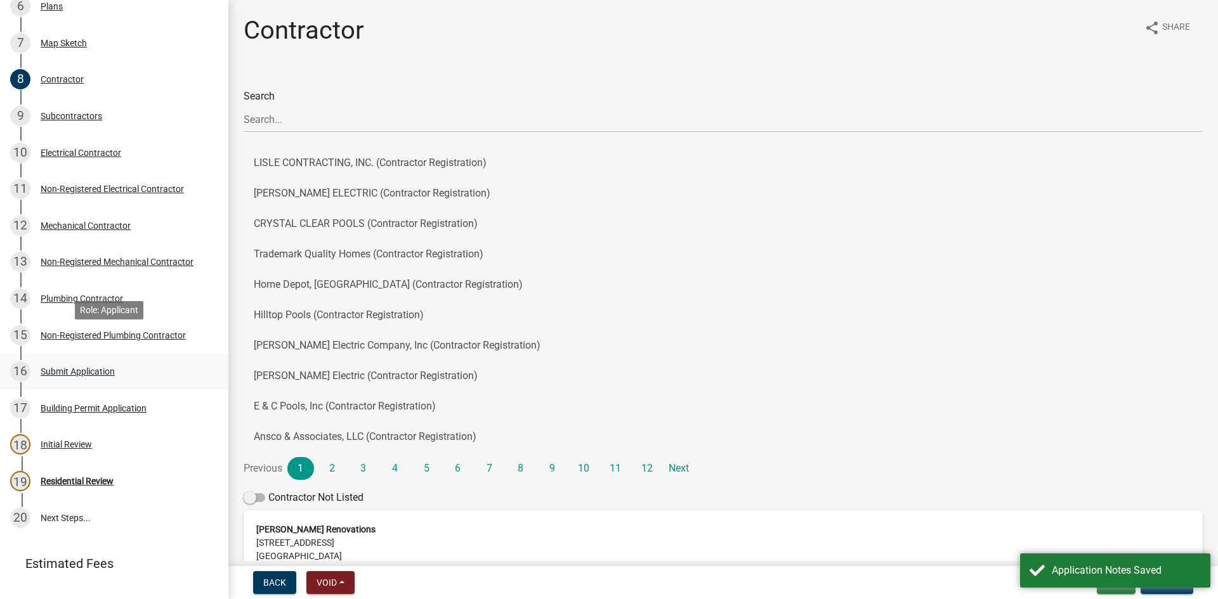
scroll to position [372, 0]
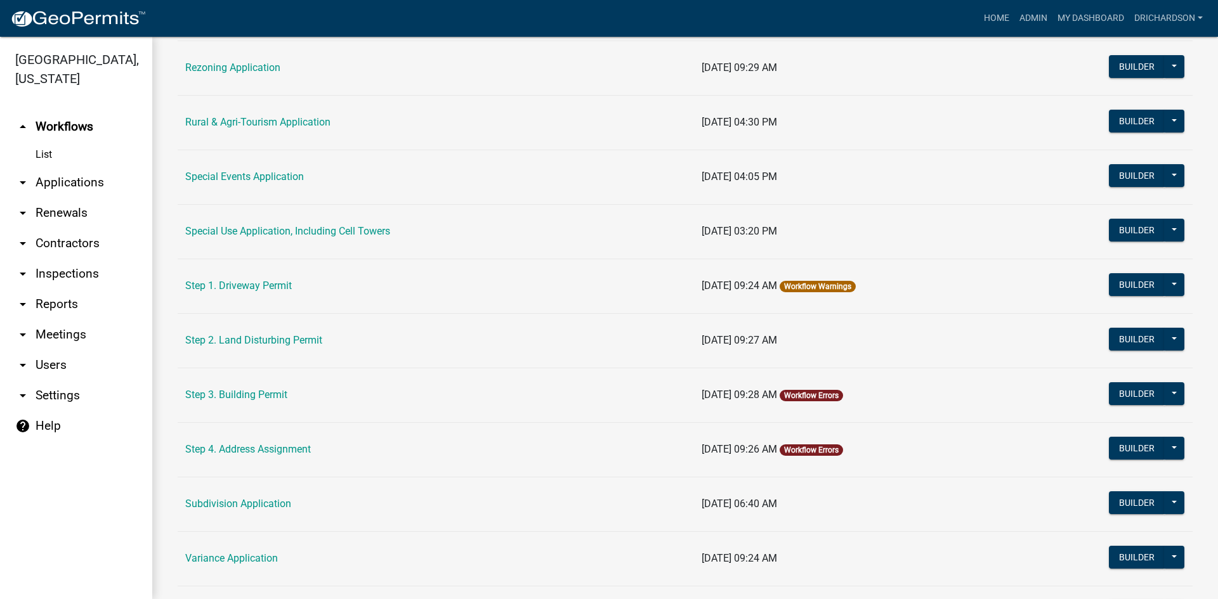
scroll to position [329, 0]
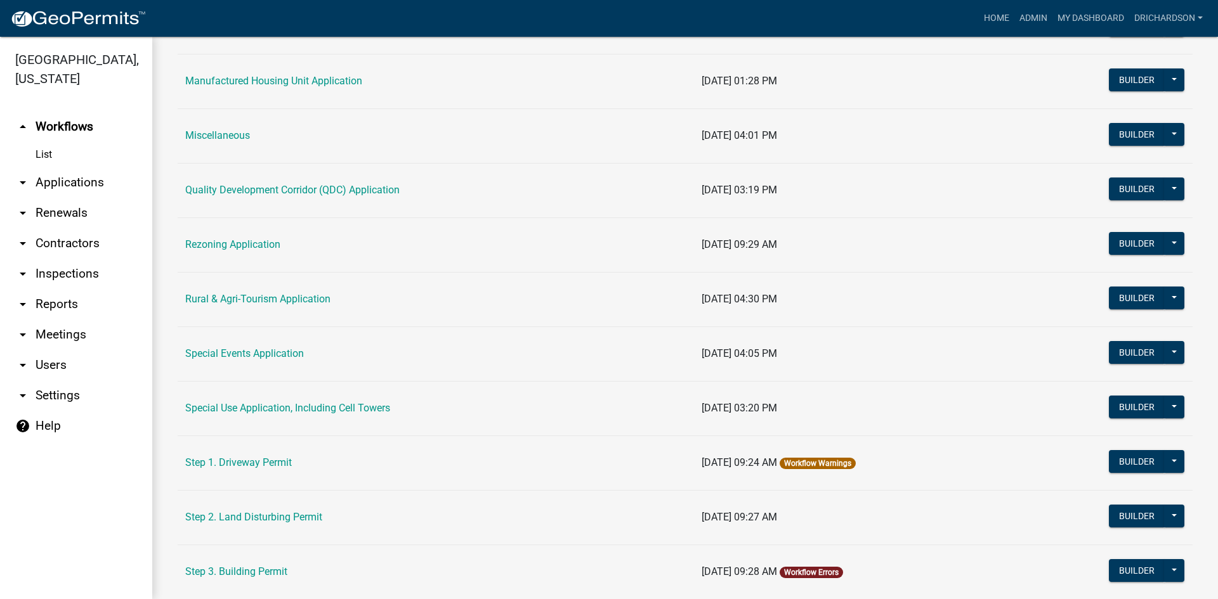
click at [47, 228] on link "arrow_drop_down Contractors" at bounding box center [76, 243] width 152 height 30
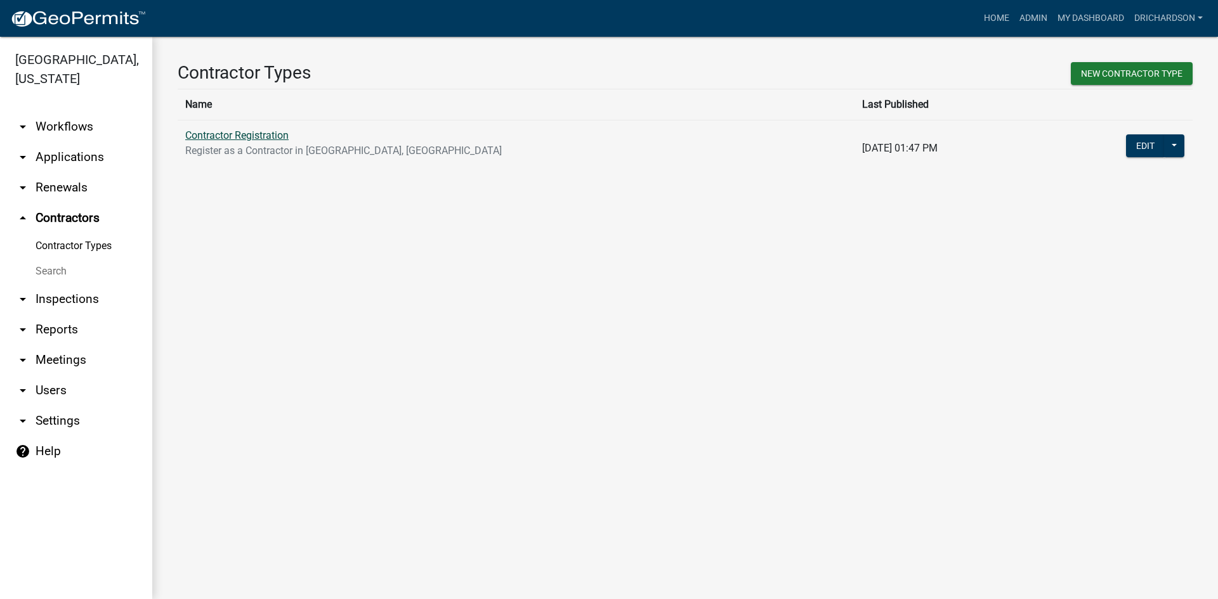
click at [238, 137] on link "Contractor Registration" at bounding box center [236, 135] width 103 height 12
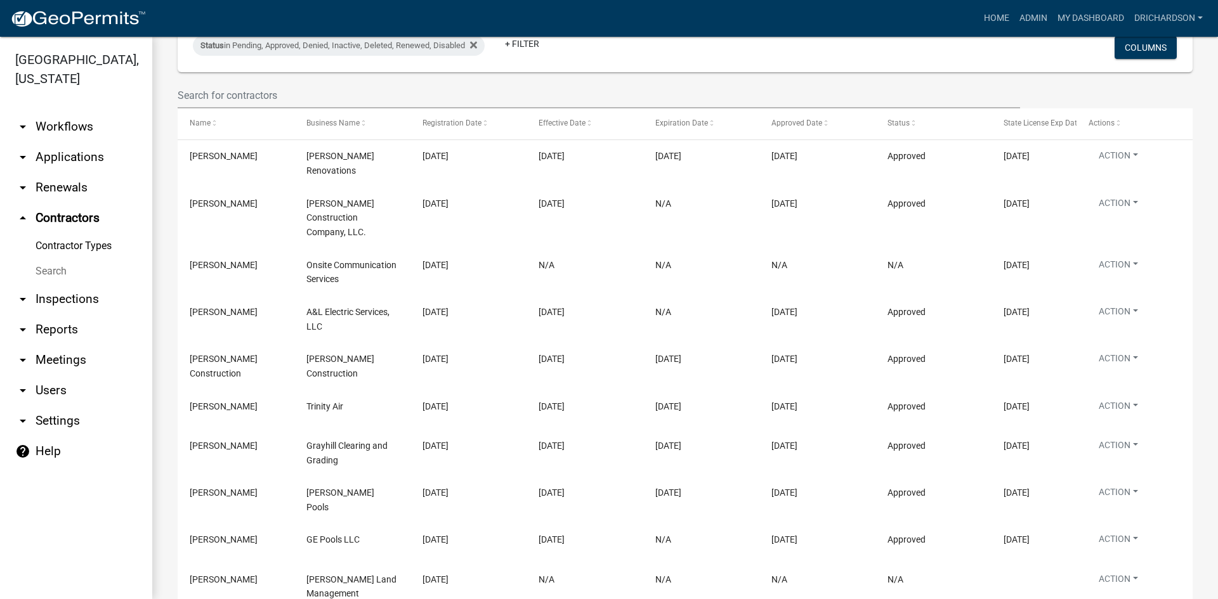
scroll to position [190, 0]
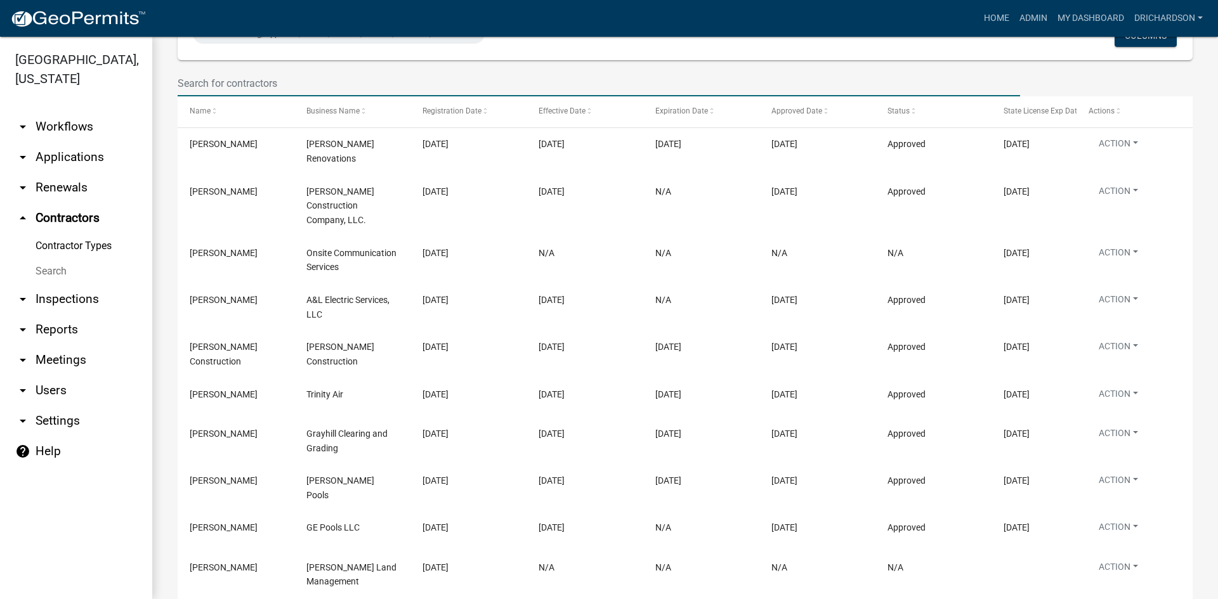
click at [283, 77] on input "text" at bounding box center [599, 83] width 842 height 26
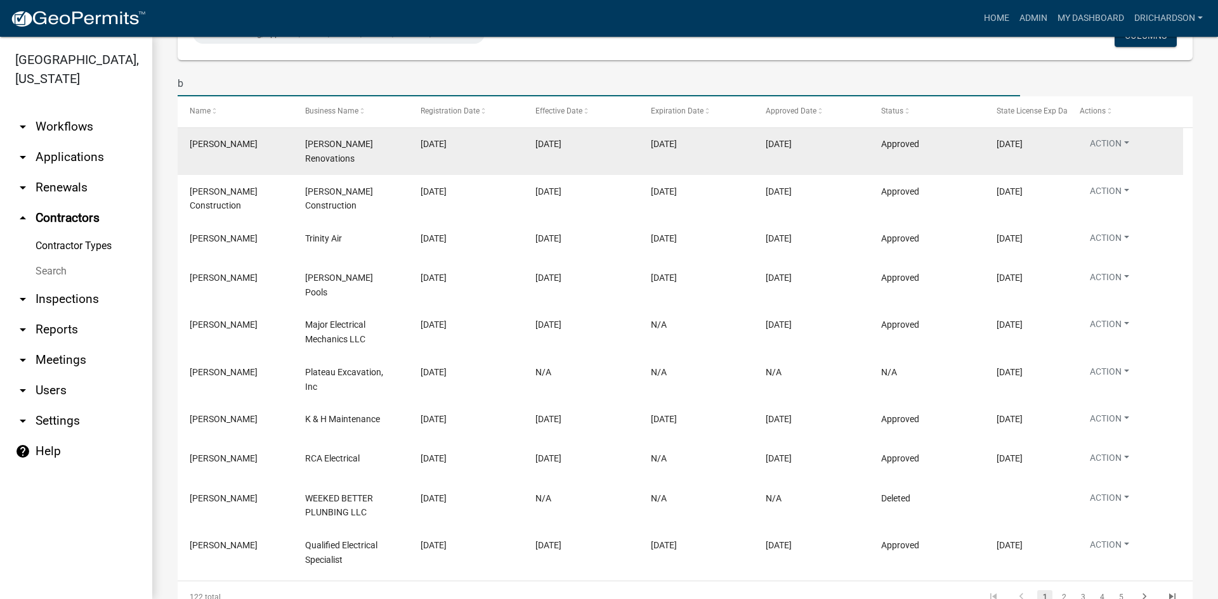
type input "b"
click at [937, 147] on div "Approved" at bounding box center [926, 144] width 91 height 15
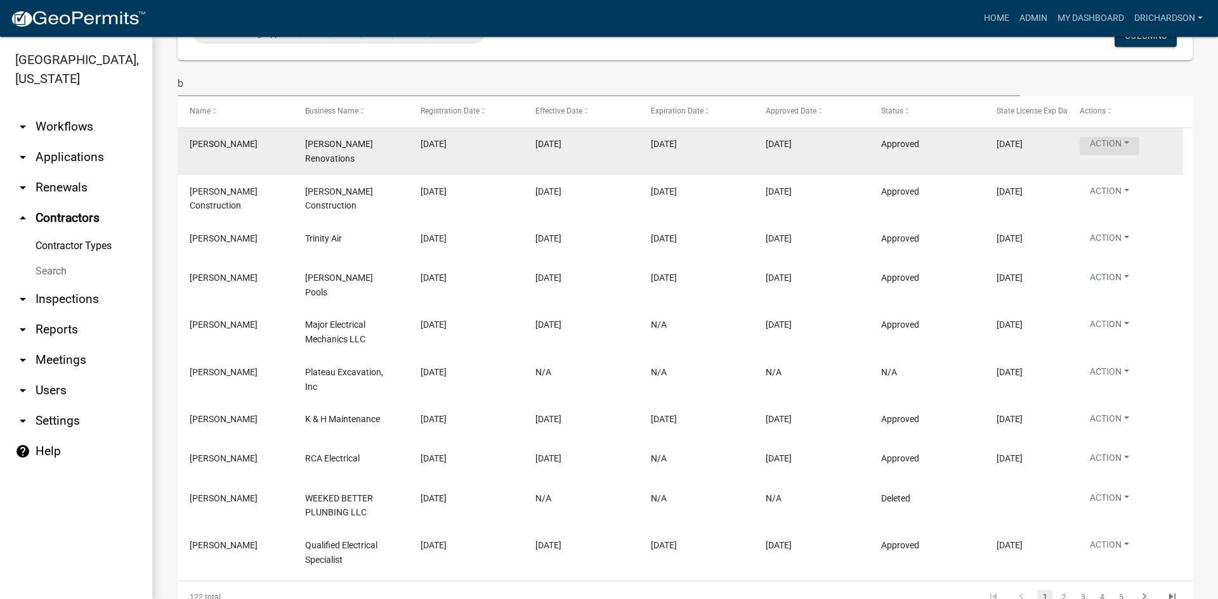
click at [1124, 143] on button "Action" at bounding box center [1109, 146] width 60 height 18
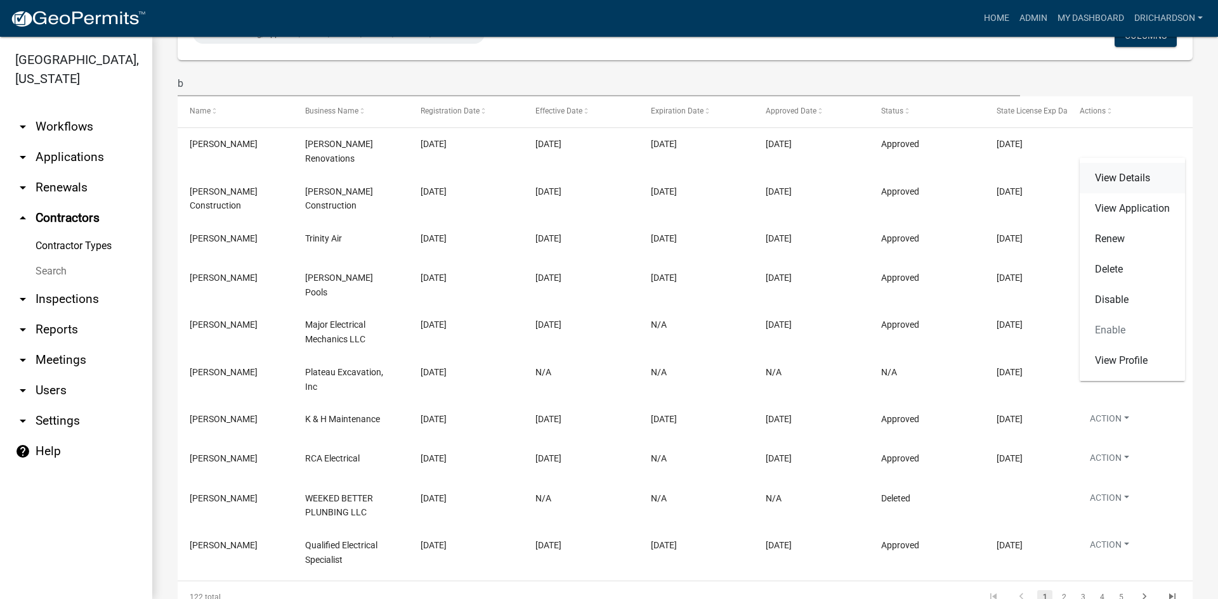
click at [1129, 172] on link "View Details" at bounding box center [1131, 178] width 105 height 30
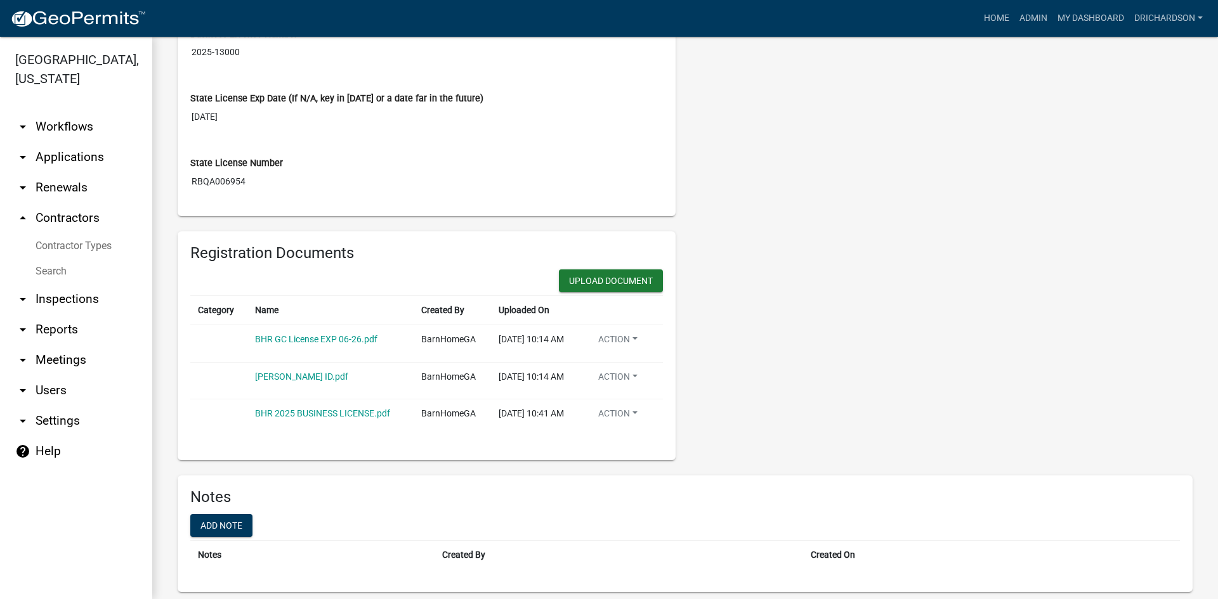
scroll to position [571, 0]
click at [321, 335] on link "BHR GC License EXP 06-26.pdf" at bounding box center [316, 339] width 122 height 10
click at [276, 381] on link "Dewayne ID.pdf" at bounding box center [301, 376] width 93 height 10
click at [292, 412] on link "BHR 2025 BUSINESS LICENSE.pdf" at bounding box center [322, 413] width 135 height 10
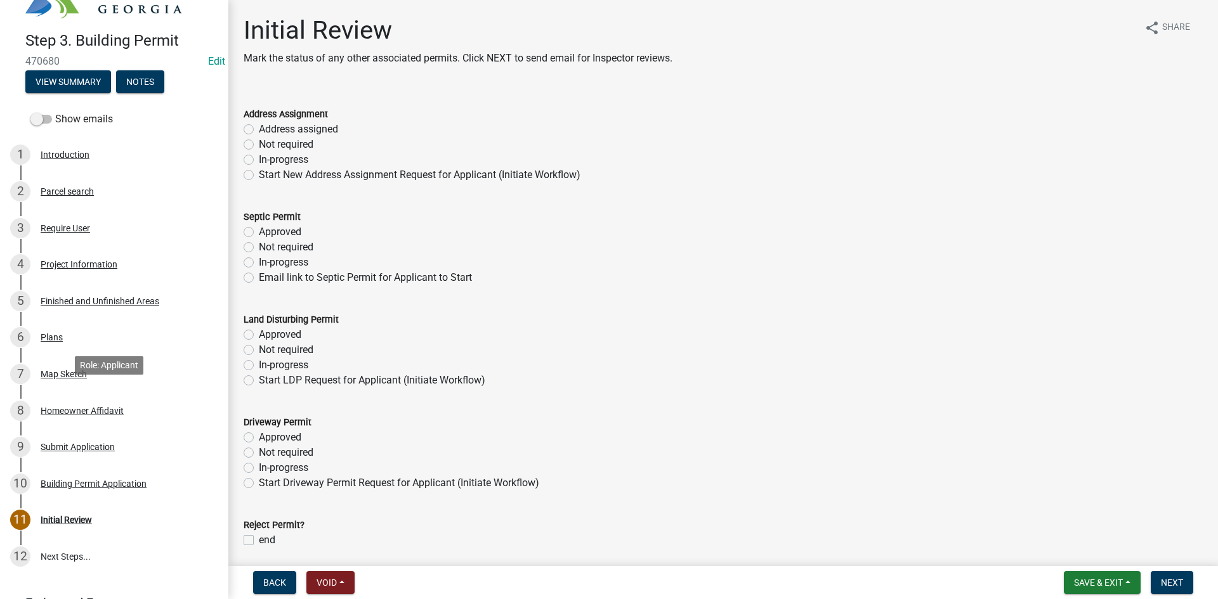
scroll to position [63, 0]
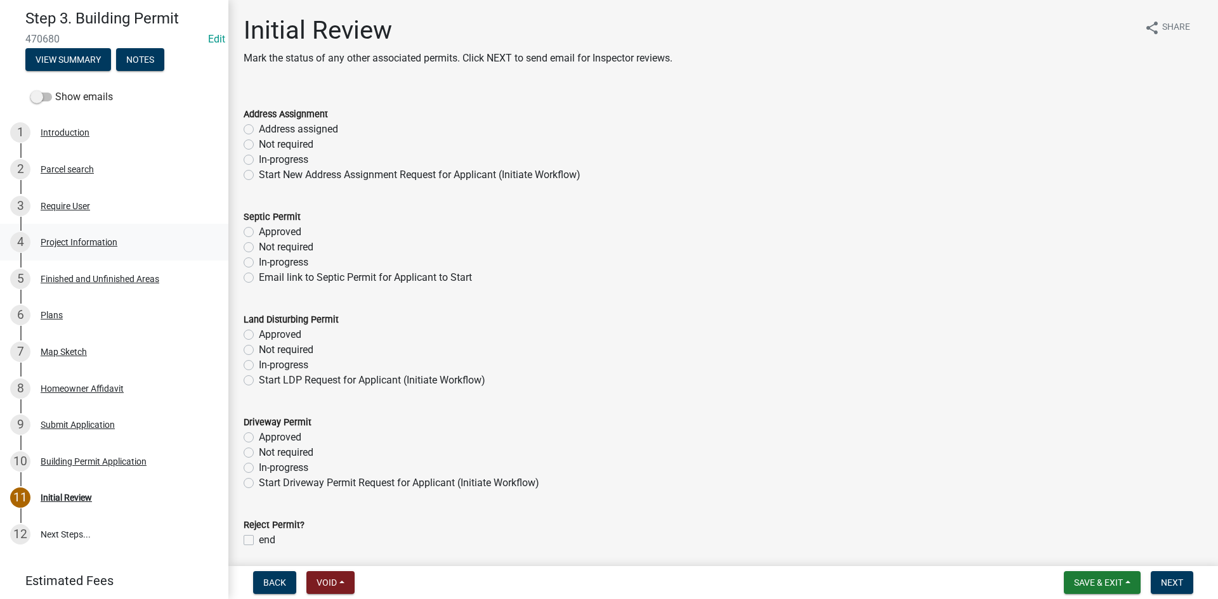
click at [91, 244] on div "4 Project Information" at bounding box center [109, 242] width 198 height 20
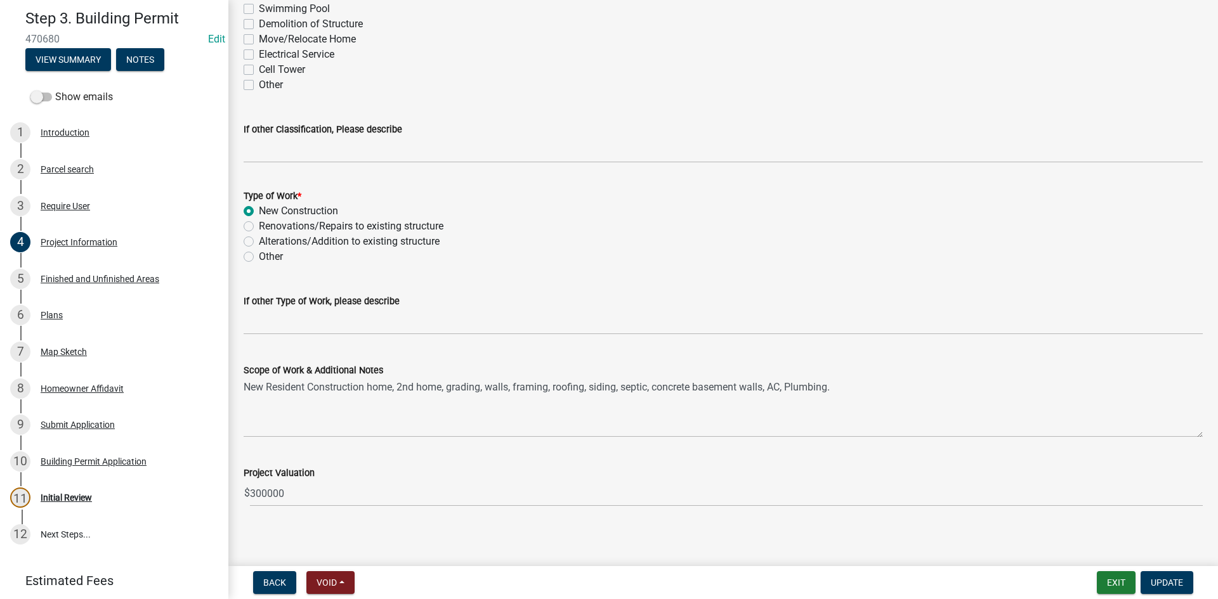
scroll to position [1163, 0]
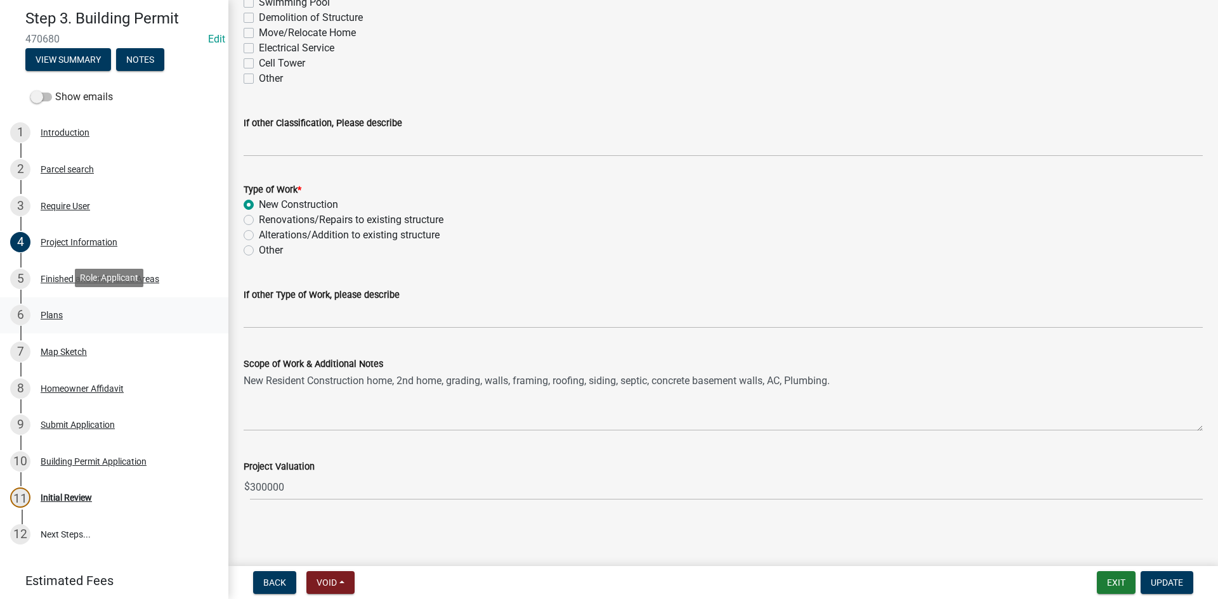
click at [51, 312] on div "Plans" at bounding box center [52, 315] width 22 height 9
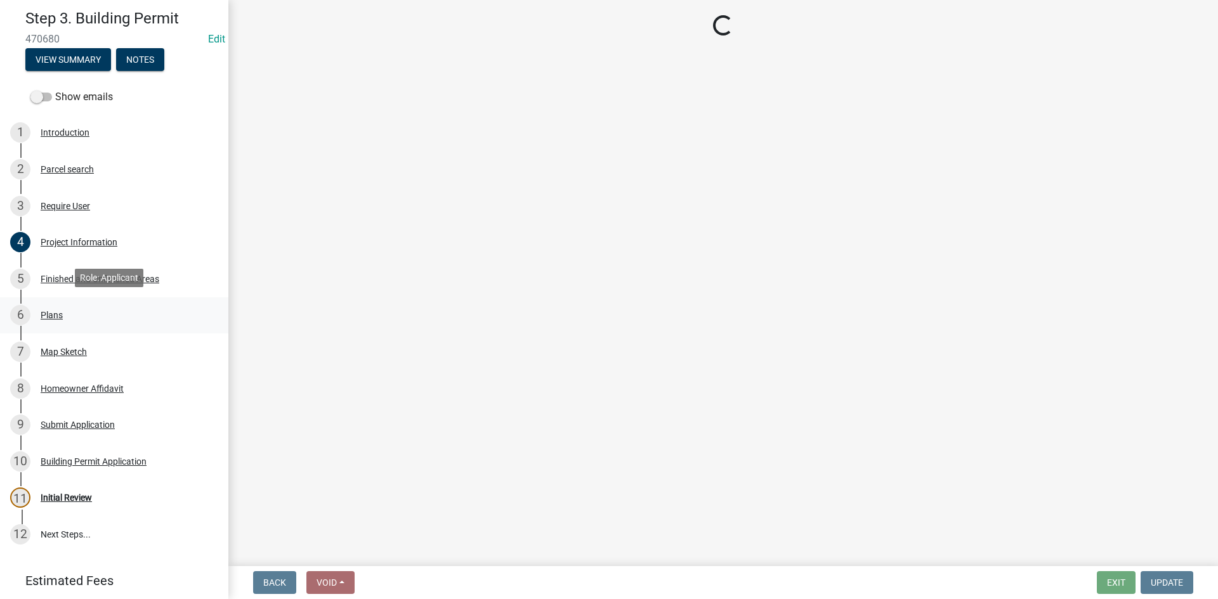
scroll to position [0, 0]
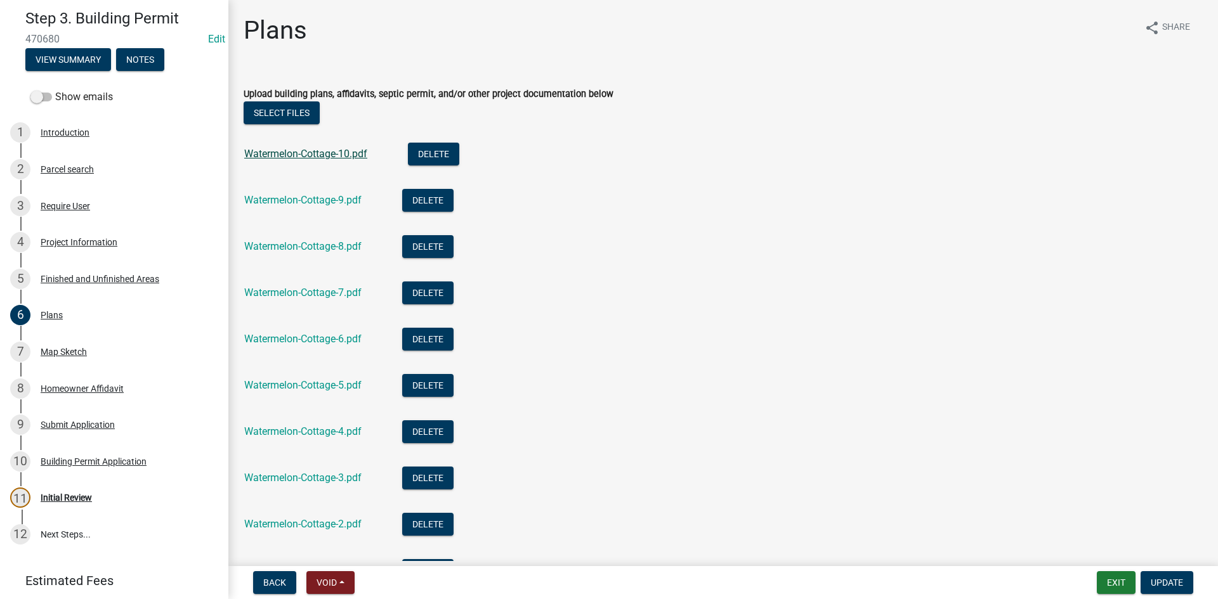
click at [318, 155] on link "Watermelon-Cottage-10.pdf" at bounding box center [305, 154] width 123 height 12
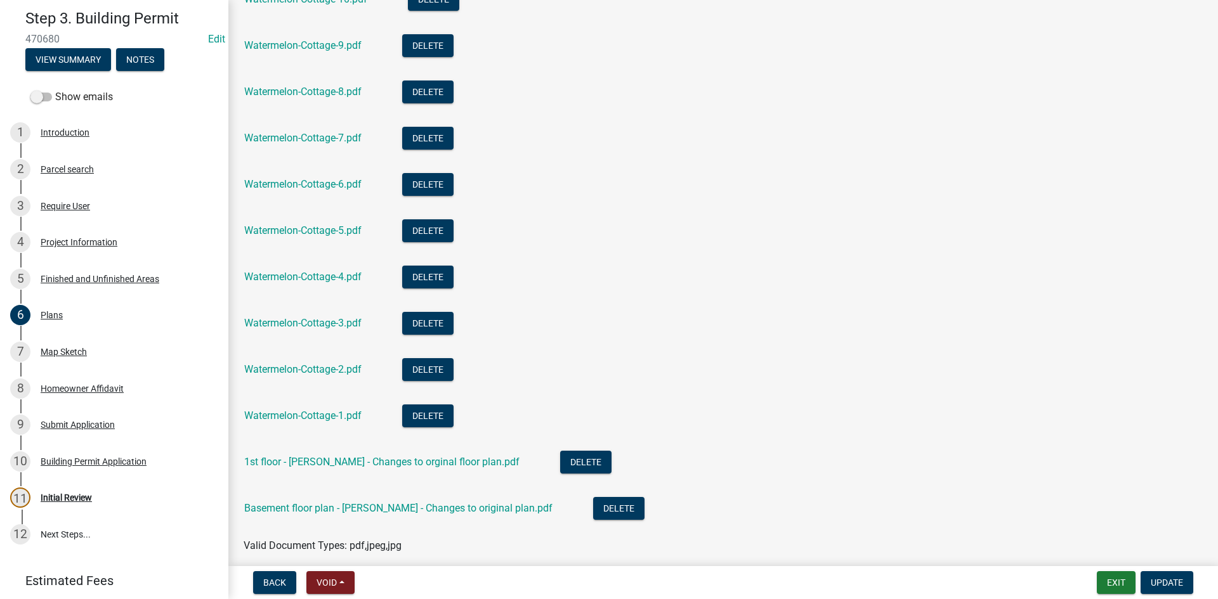
scroll to position [81, 0]
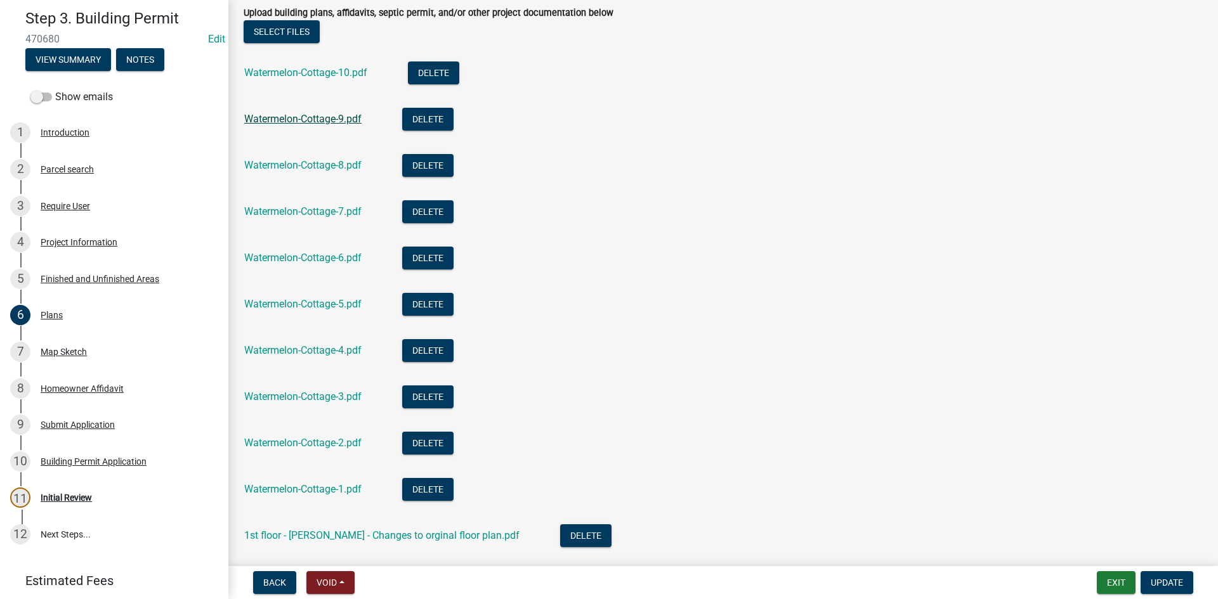
click at [305, 117] on link "Watermelon-Cottage-9.pdf" at bounding box center [302, 119] width 117 height 12
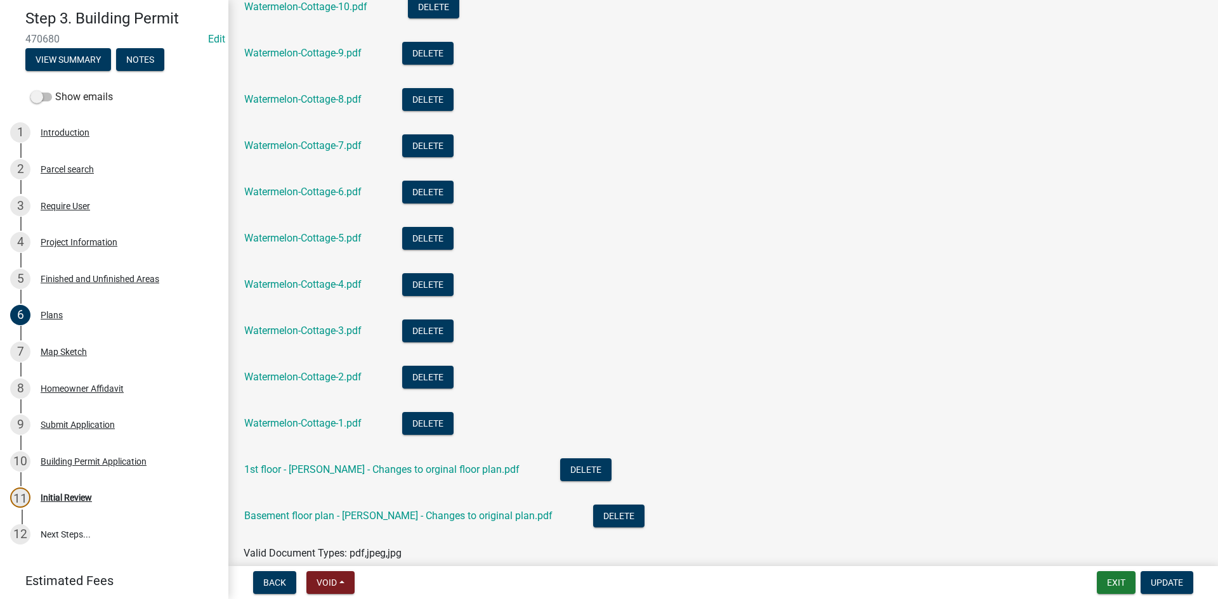
scroll to position [208, 0]
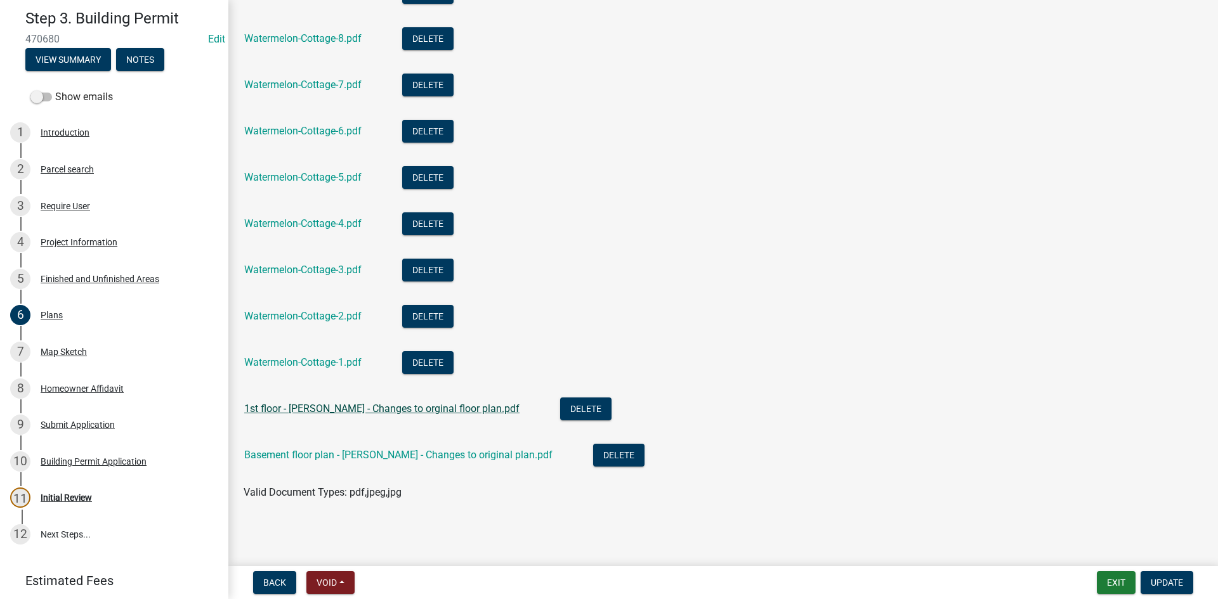
click at [353, 412] on link "1st floor - Hixson - Changes to orginal floor plan.pdf" at bounding box center [381, 409] width 275 height 12
click at [315, 455] on link "Basement floor plan - Hixson - Changes to original plan.pdf" at bounding box center [398, 455] width 308 height 12
click at [82, 342] on div "7 Map Sketch" at bounding box center [109, 352] width 198 height 20
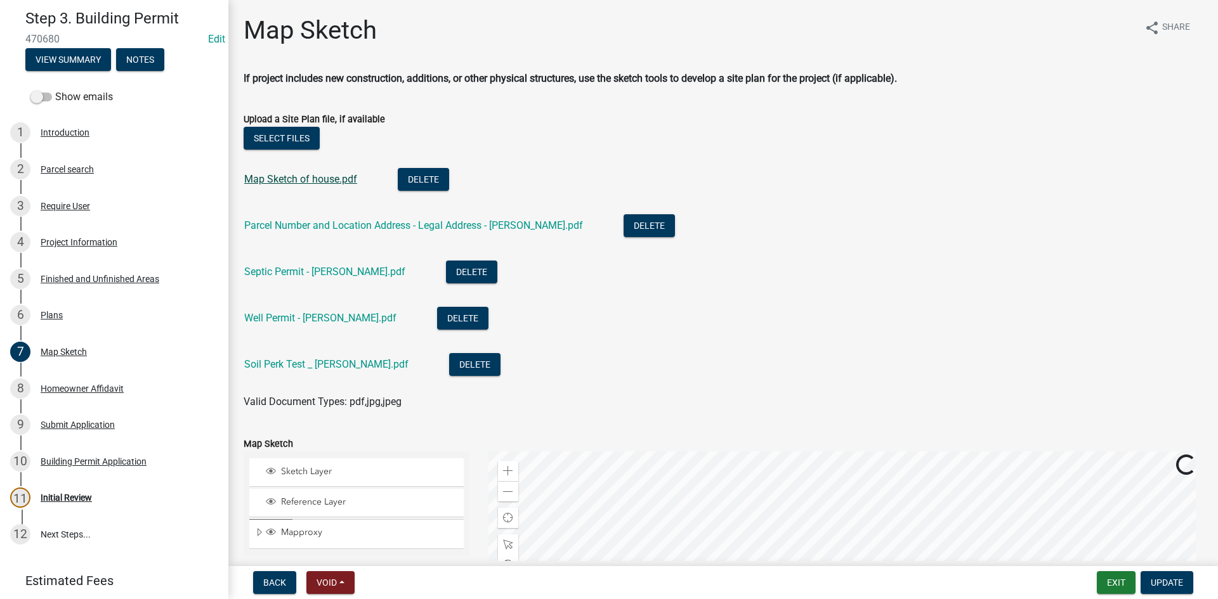
click at [315, 179] on link "Map Sketch of house.pdf" at bounding box center [300, 179] width 113 height 12
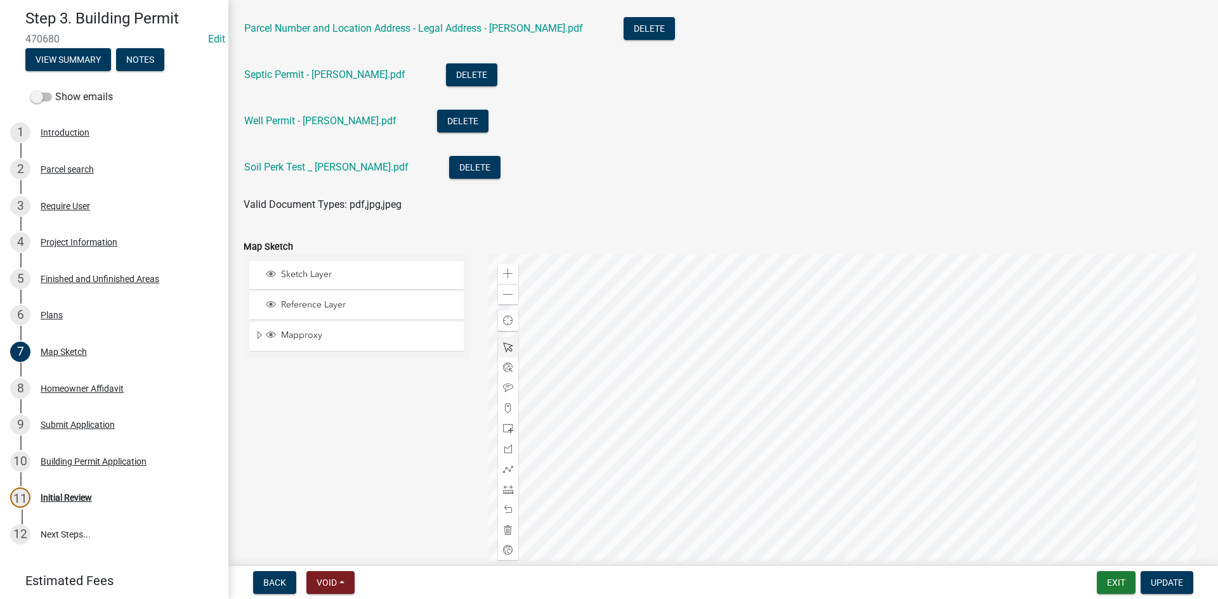
scroll to position [254, 0]
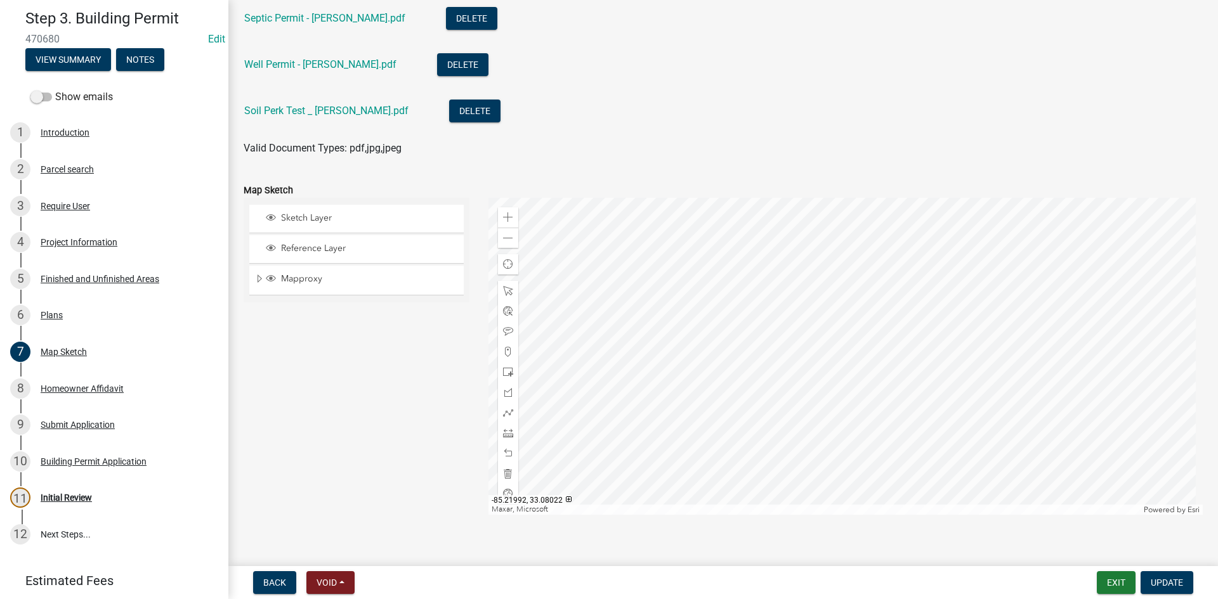
drag, startPoint x: 74, startPoint y: 238, endPoint x: 300, endPoint y: 421, distance: 291.3
click at [300, 421] on div "Sketch Layer Reference Layer Mapproxy Address Points Fire Stations Waterlines R…" at bounding box center [356, 356] width 245 height 317
click at [64, 245] on div "4 Project Information" at bounding box center [109, 242] width 198 height 20
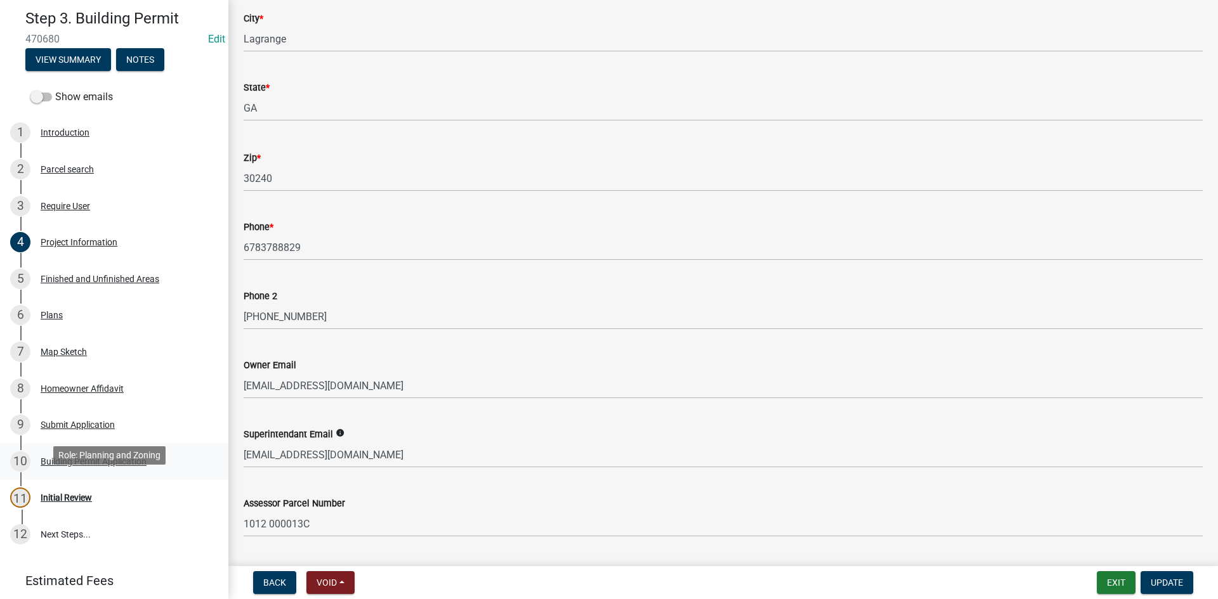
scroll to position [104, 0]
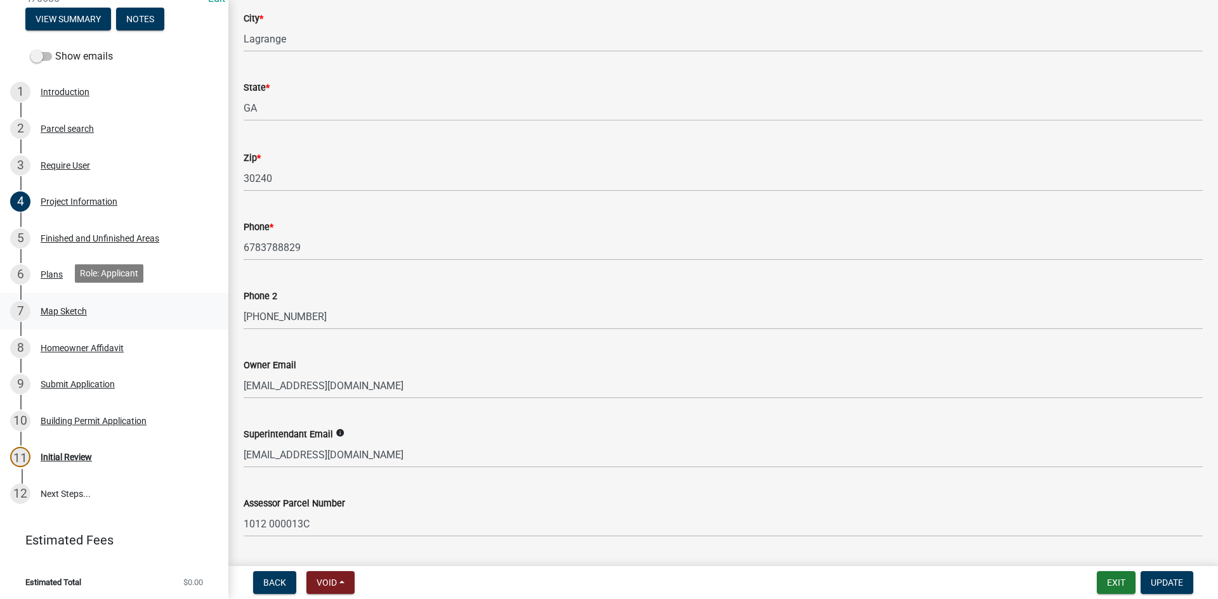
click at [68, 307] on div "Map Sketch" at bounding box center [64, 311] width 46 height 9
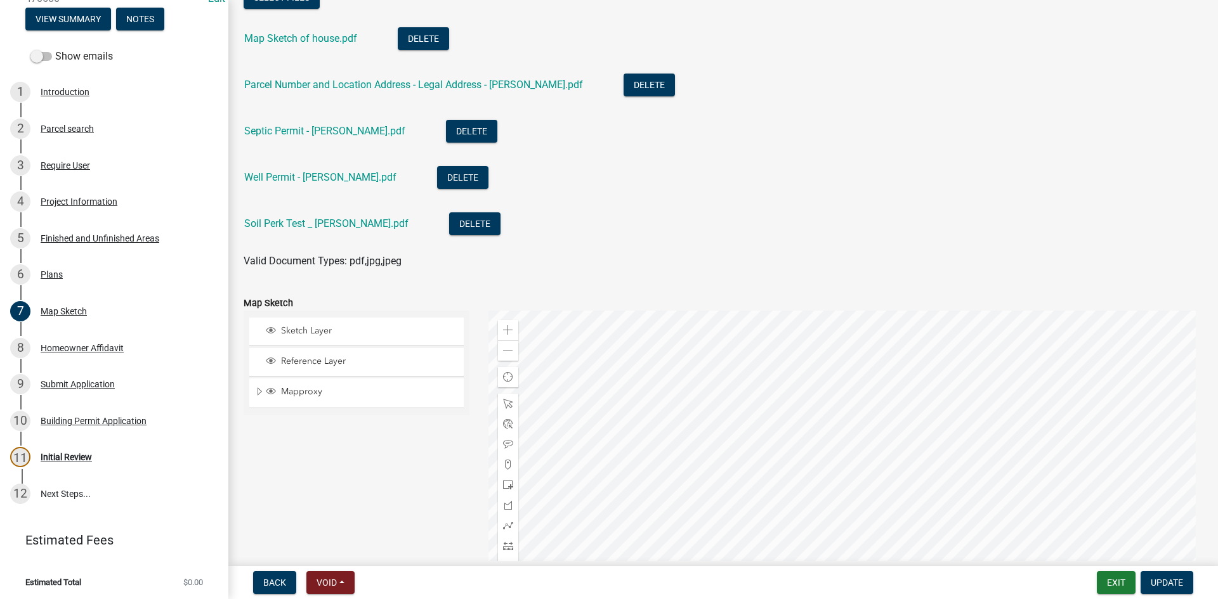
scroll to position [63, 0]
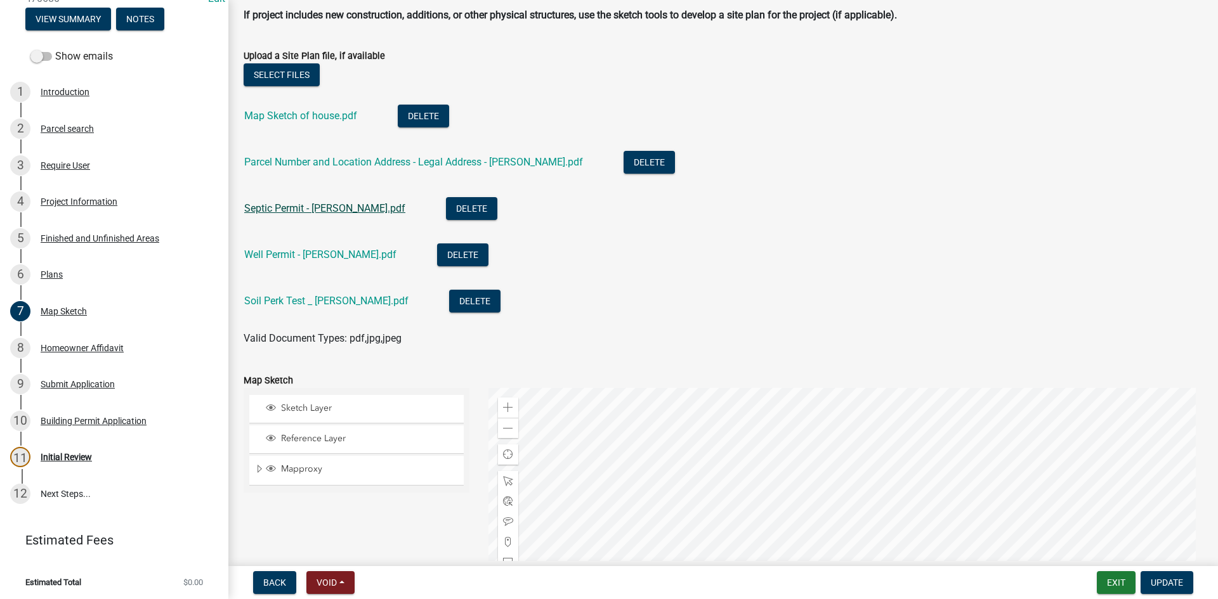
click at [332, 210] on link "Septic Permit - Hixson.pdf" at bounding box center [324, 208] width 161 height 12
click at [329, 166] on link "Parcel Number and Location Address - Legal Address - Hixson.pdf" at bounding box center [413, 162] width 339 height 12
click at [139, 10] on button "Notes" at bounding box center [140, 19] width 48 height 23
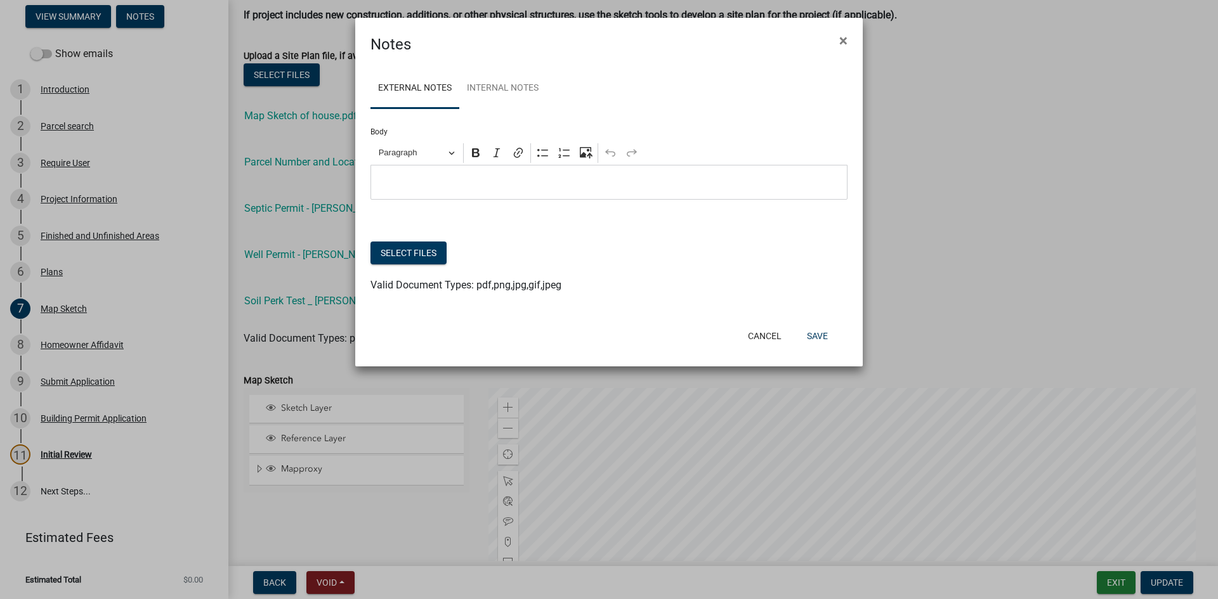
scroll to position [81, 0]
click at [505, 77] on link "Internal Notes" at bounding box center [502, 88] width 87 height 41
click at [437, 179] on p "Editor editing area: main. Press Alt+0 for help." at bounding box center [609, 182] width 464 height 15
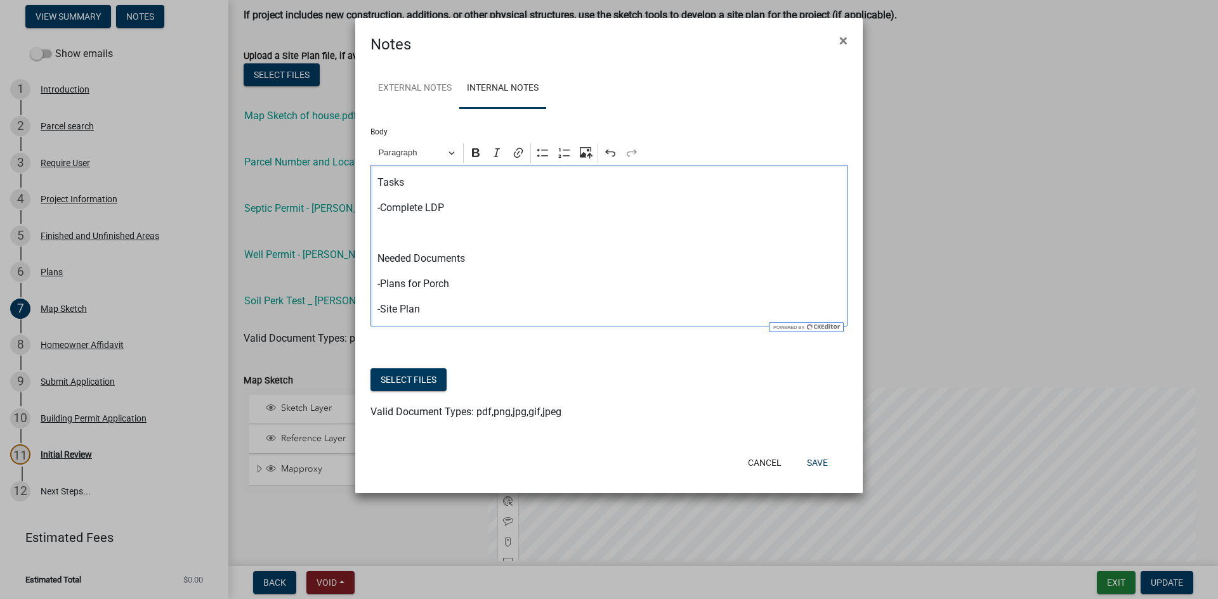
click at [471, 206] on p "-Complete LDP" at bounding box center [609, 207] width 464 height 15
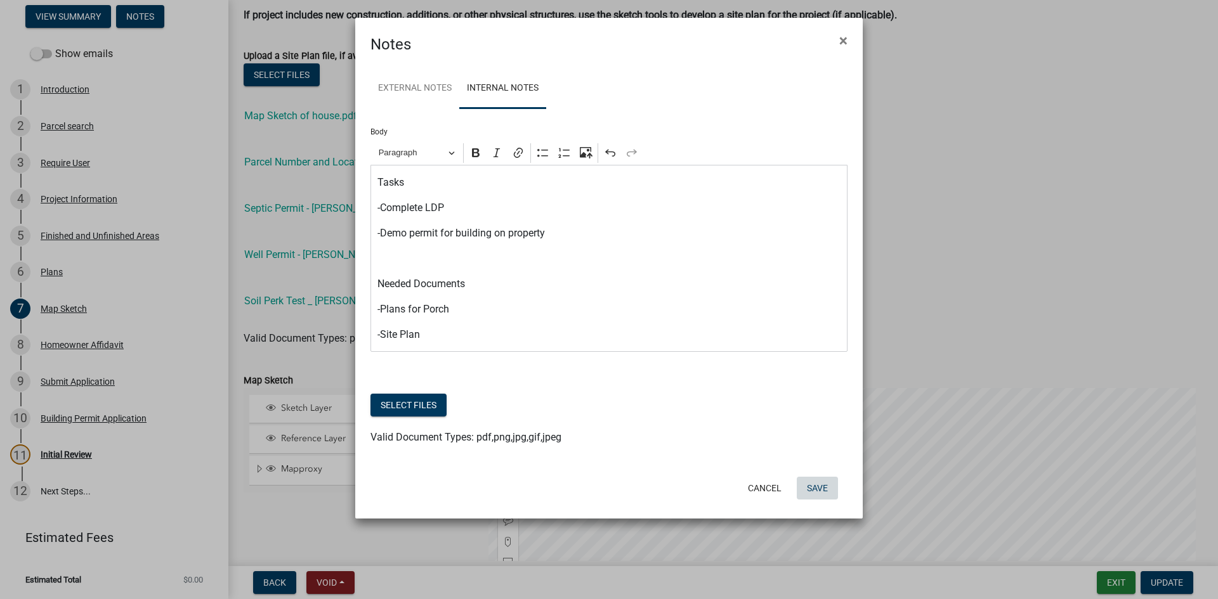
click at [812, 486] on button "Save" at bounding box center [816, 488] width 41 height 23
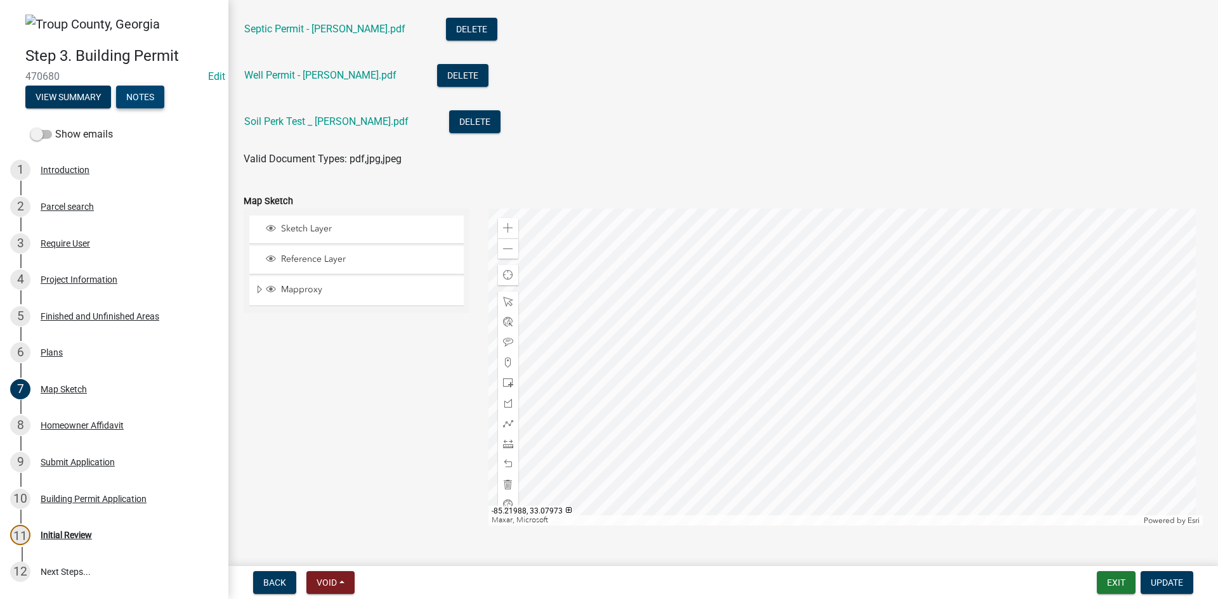
scroll to position [268, 0]
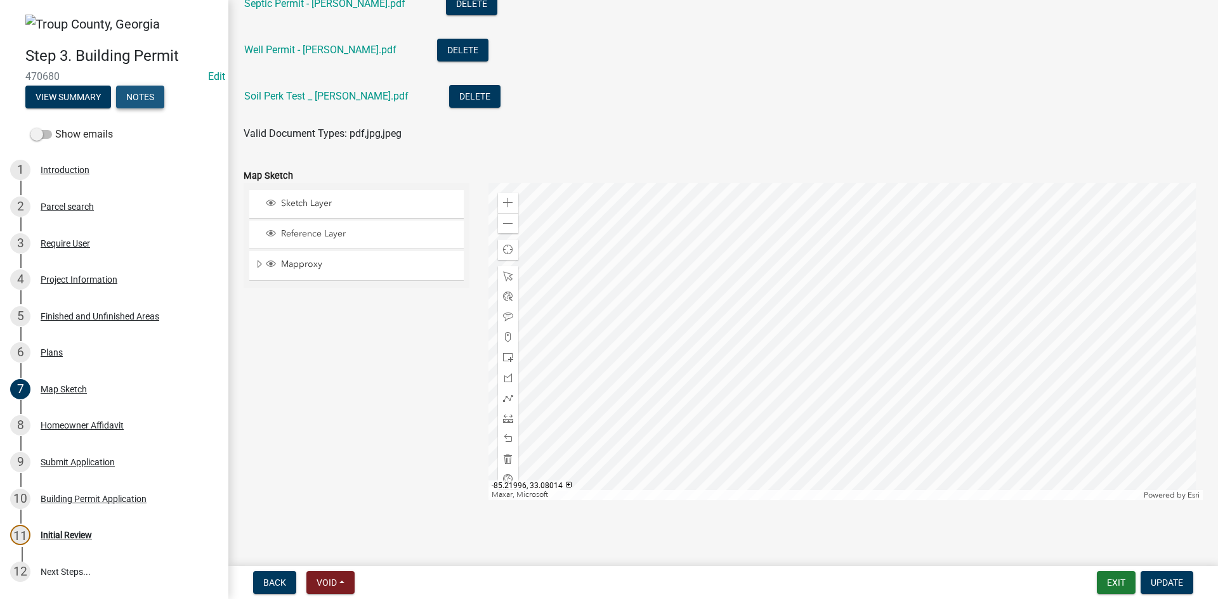
click at [138, 101] on button "Notes" at bounding box center [140, 97] width 48 height 23
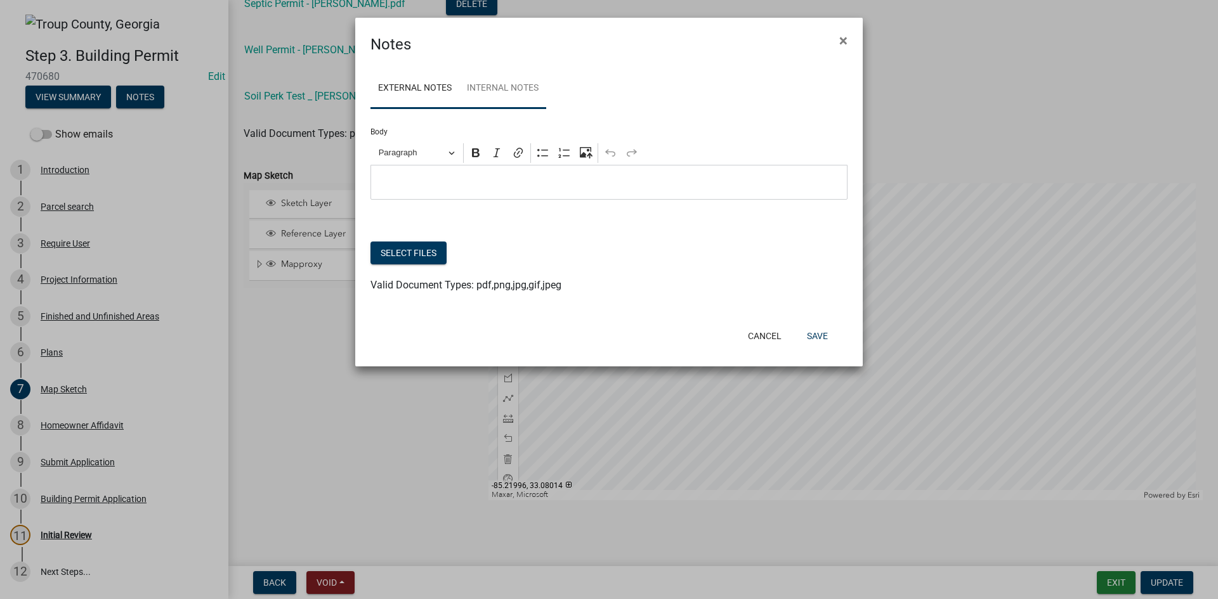
click at [485, 93] on link "Internal Notes" at bounding box center [502, 88] width 87 height 41
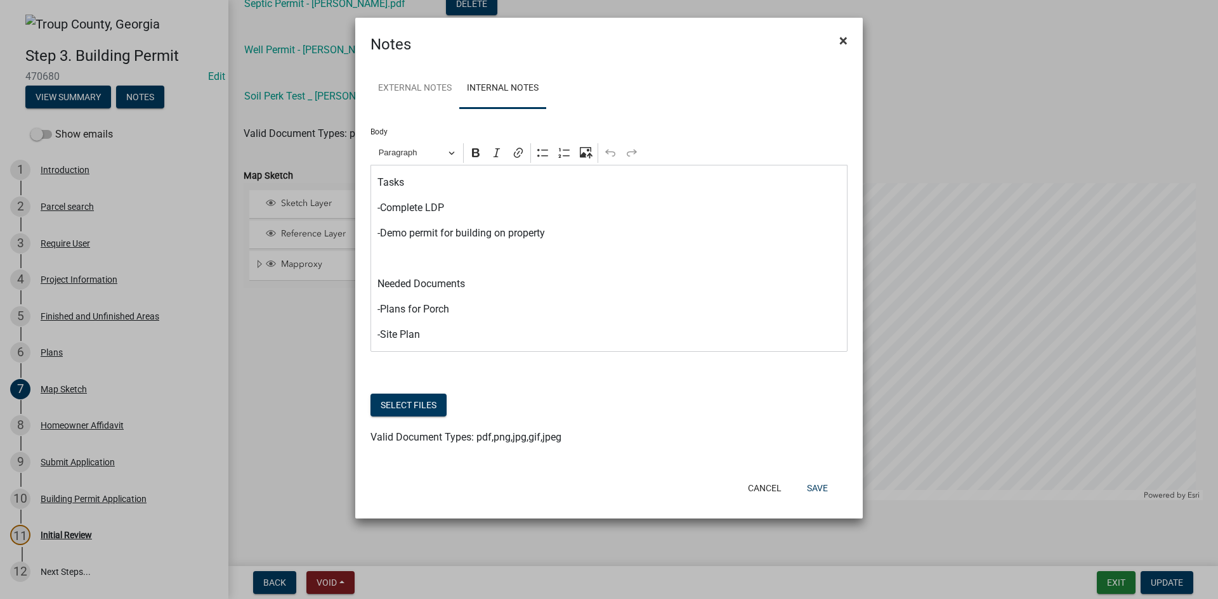
click at [834, 43] on button "×" at bounding box center [843, 41] width 29 height 36
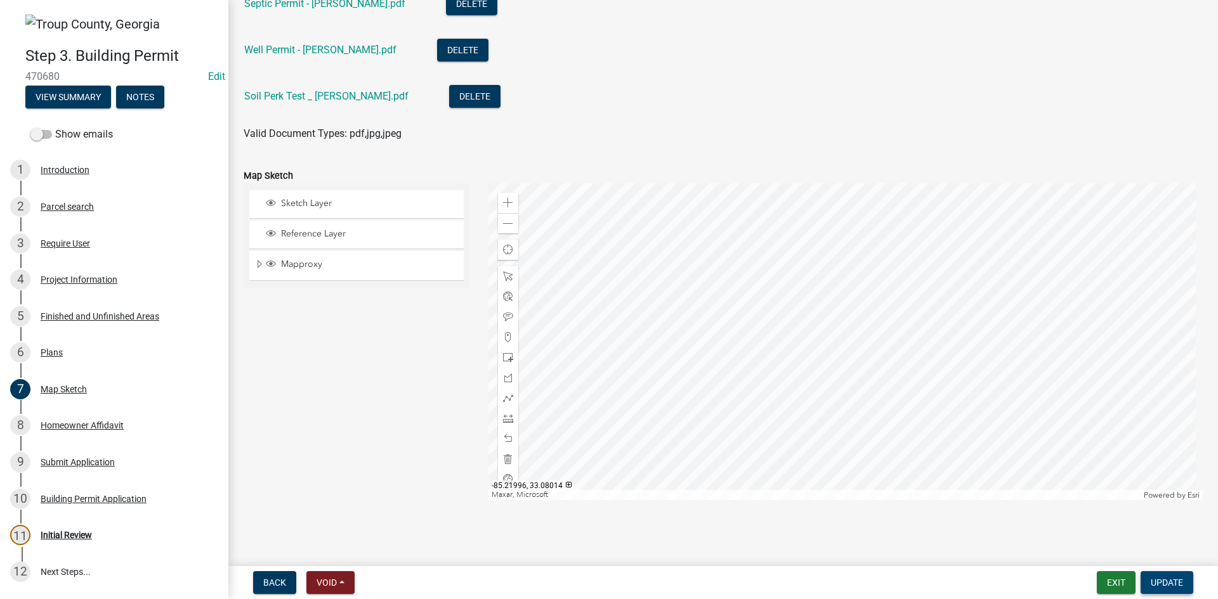
click at [1172, 580] on span "Update" at bounding box center [1166, 583] width 32 height 10
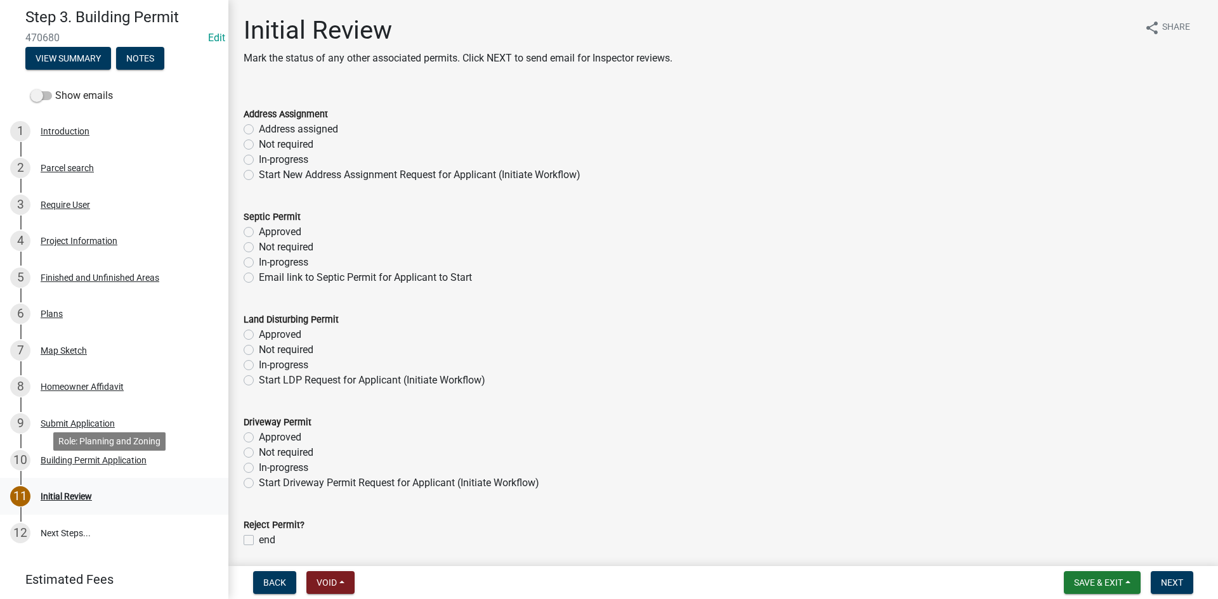
scroll to position [0, 0]
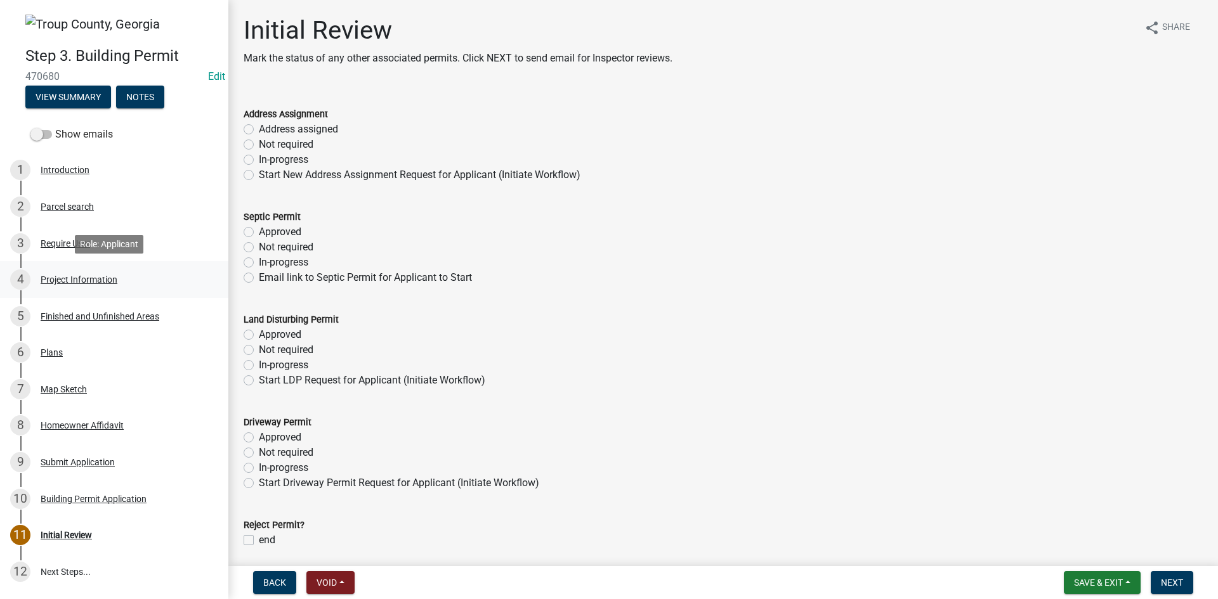
click at [69, 275] on div "Project Information" at bounding box center [79, 279] width 77 height 9
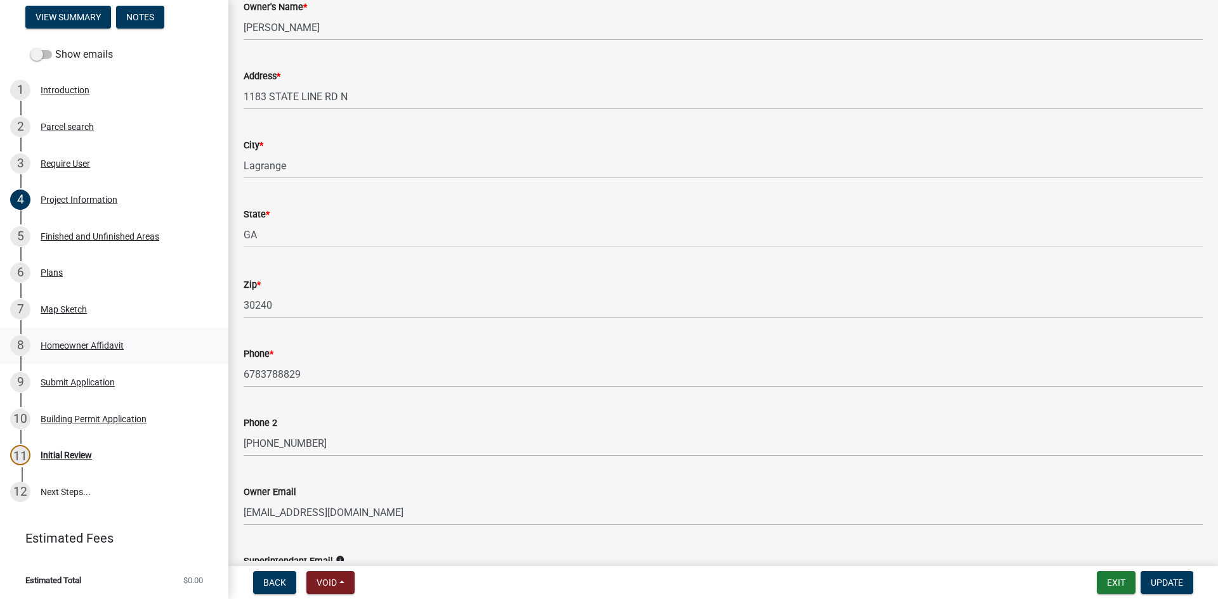
scroll to position [81, 0]
click at [68, 456] on div "Initial Review" at bounding box center [66, 454] width 51 height 9
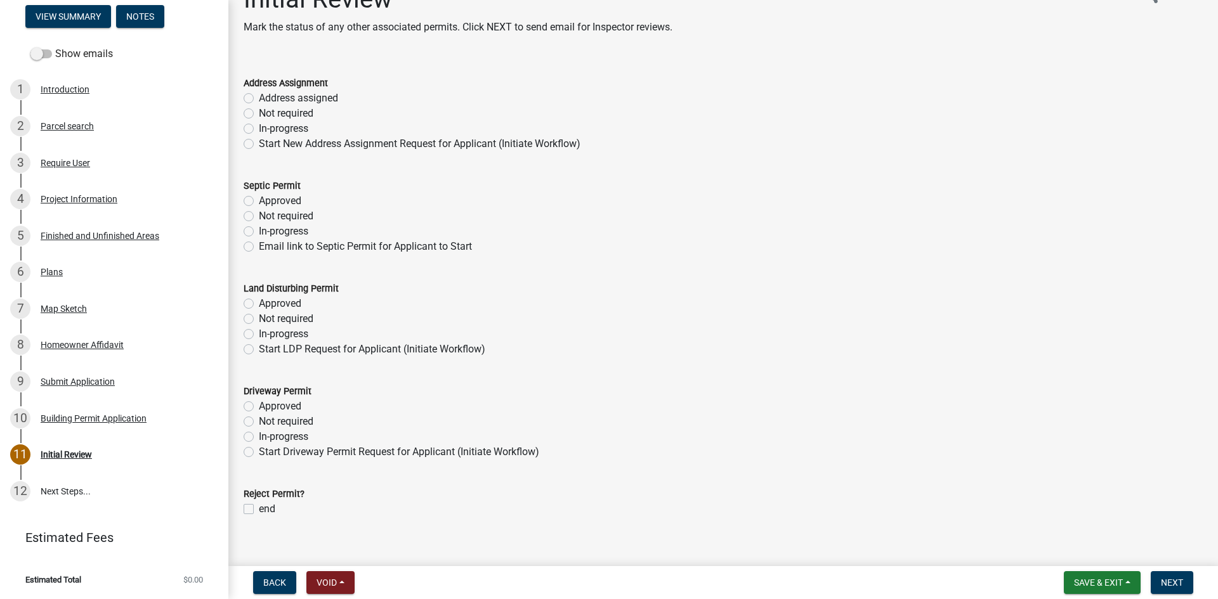
scroll to position [48, 0]
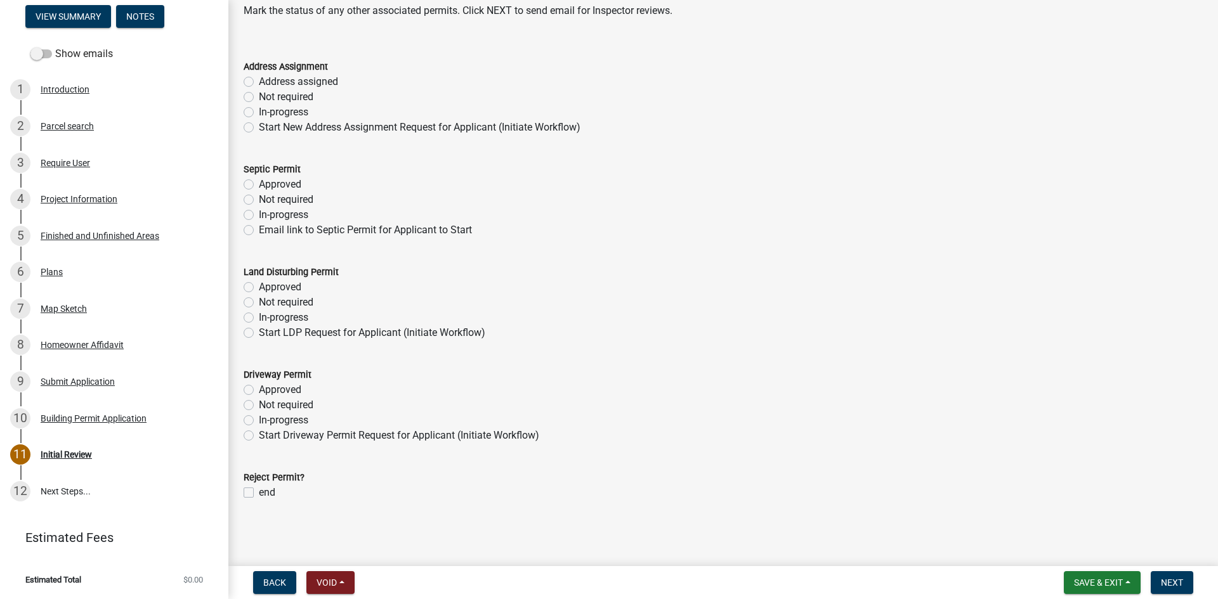
click at [259, 405] on label "Not required" at bounding box center [286, 405] width 55 height 15
click at [259, 405] on input "Not required" at bounding box center [263, 402] width 8 height 8
radio input "true"
click at [259, 316] on label "In-progress" at bounding box center [283, 317] width 49 height 15
click at [259, 316] on input "In-progress" at bounding box center [263, 314] width 8 height 8
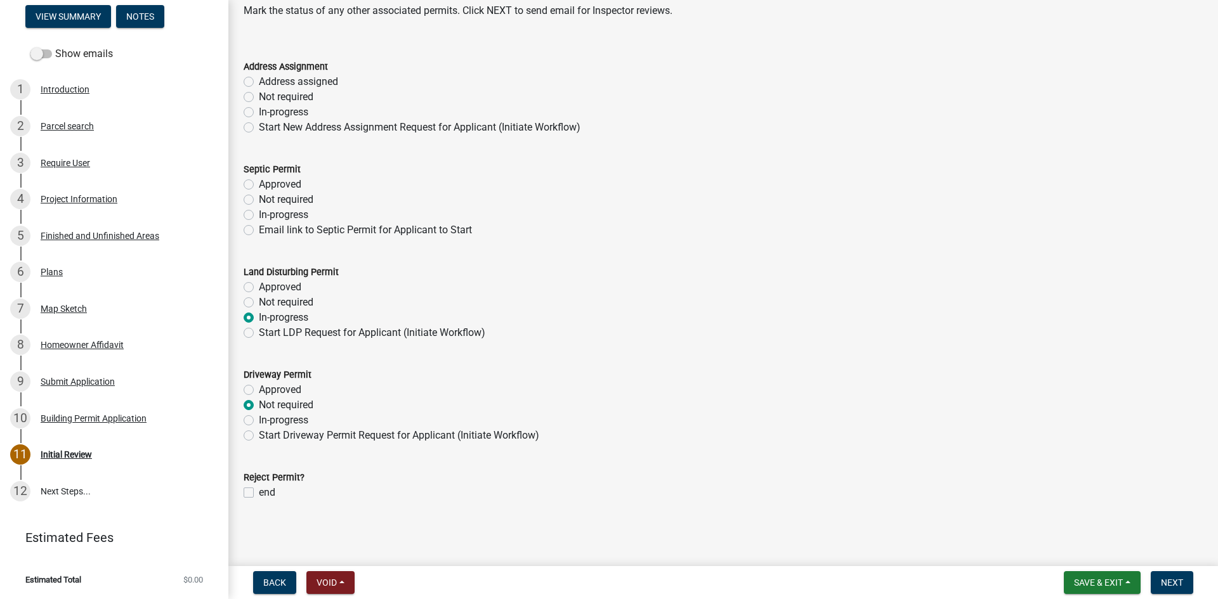
radio input "true"
click at [259, 188] on label "Approved" at bounding box center [280, 184] width 42 height 15
click at [259, 185] on input "Approved" at bounding box center [263, 181] width 8 height 8
radio input "true"
click at [259, 79] on label "Address assigned" at bounding box center [298, 81] width 79 height 15
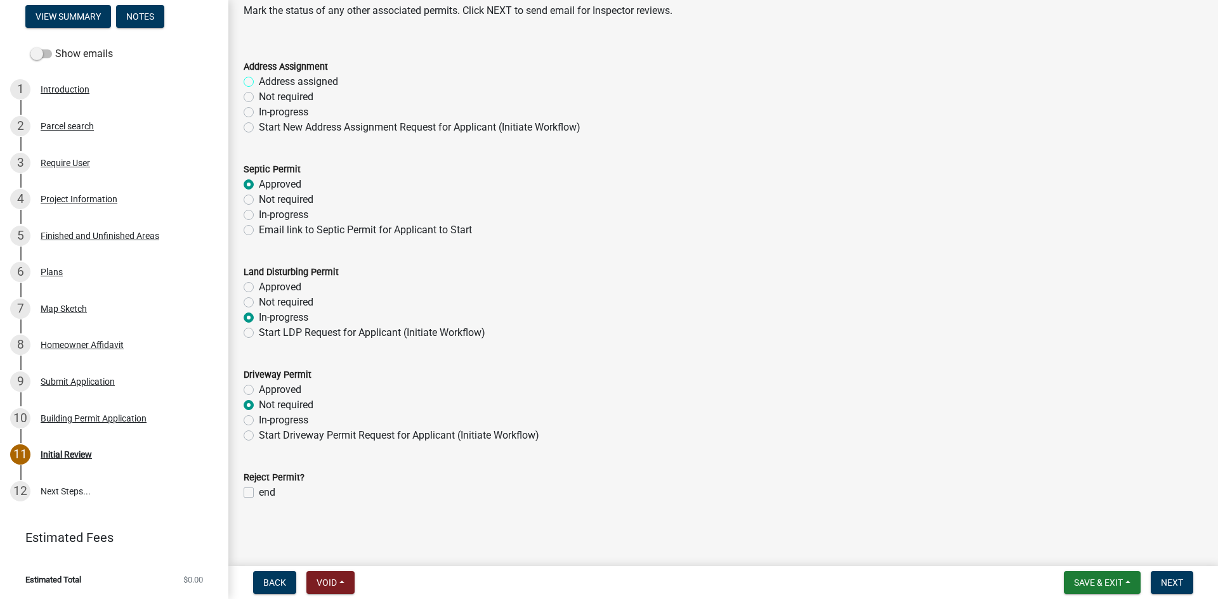
click at [259, 79] on input "Address assigned" at bounding box center [263, 78] width 8 height 8
radio input "true"
drag, startPoint x: 1164, startPoint y: 581, endPoint x: 1153, endPoint y: 576, distance: 11.3
click at [1162, 580] on span "Next" at bounding box center [1171, 583] width 22 height 10
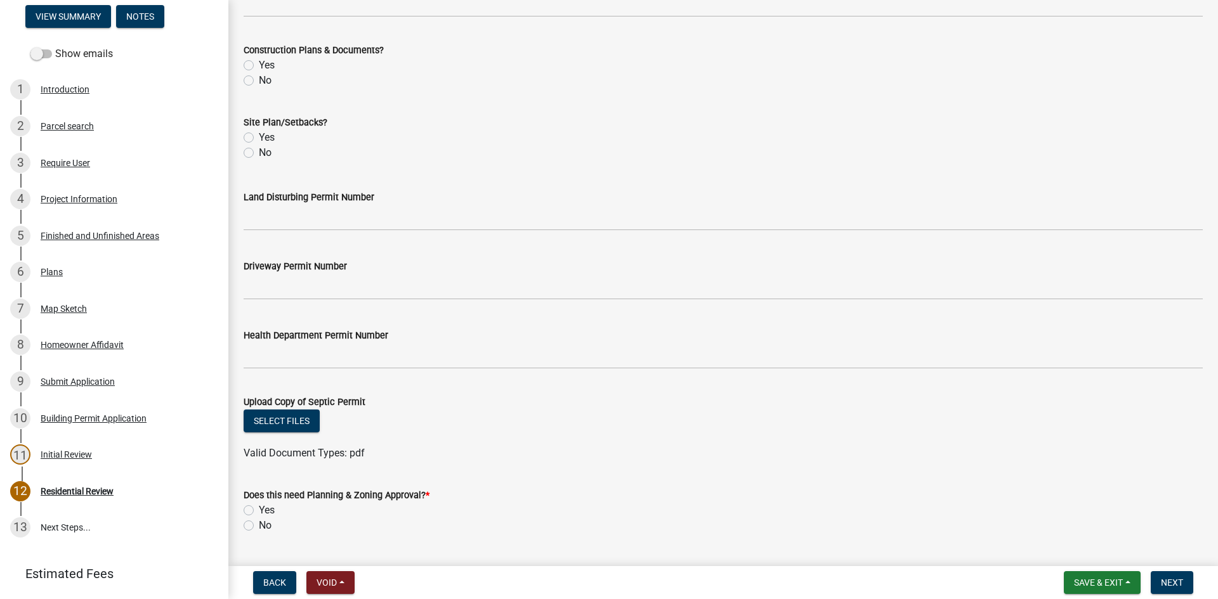
scroll to position [448, 0]
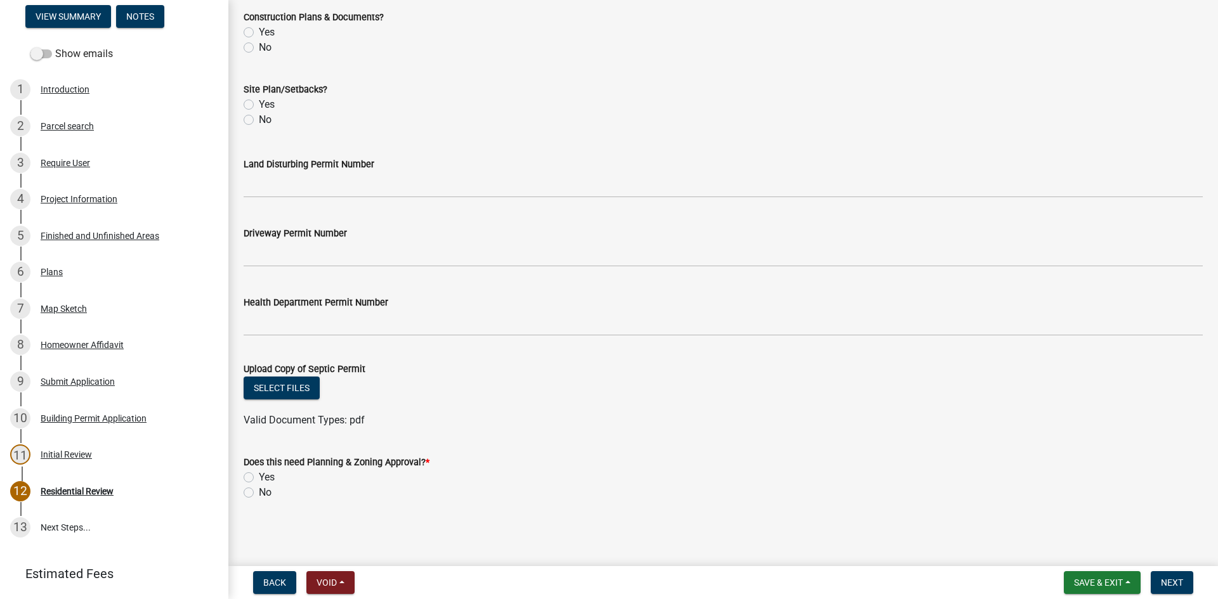
click at [259, 489] on label "No" at bounding box center [265, 492] width 13 height 15
click at [259, 489] on input "No" at bounding box center [263, 489] width 8 height 8
radio input "true"
click at [1188, 579] on button "Next" at bounding box center [1171, 582] width 42 height 23
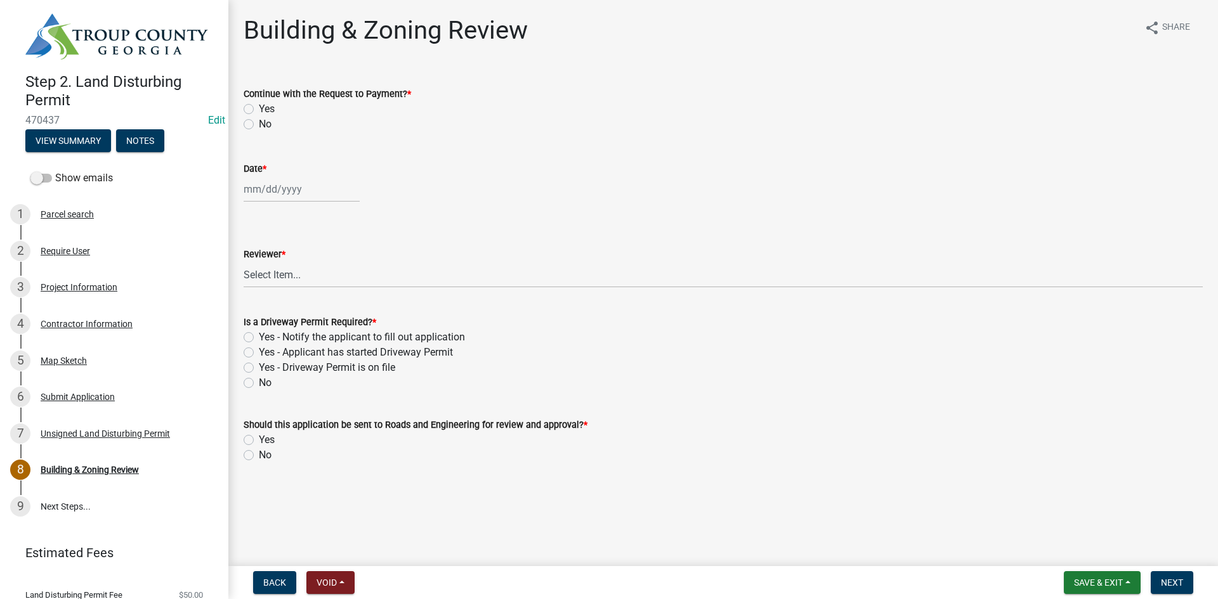
click at [259, 354] on label "Yes - Applicant has started Driveway Permit" at bounding box center [356, 352] width 194 height 15
click at [259, 353] on input "Yes - Applicant has started Driveway Permit" at bounding box center [263, 349] width 8 height 8
radio input "true"
click at [259, 438] on label "Yes" at bounding box center [267, 439] width 16 height 15
click at [259, 438] on input "Yes" at bounding box center [263, 436] width 8 height 8
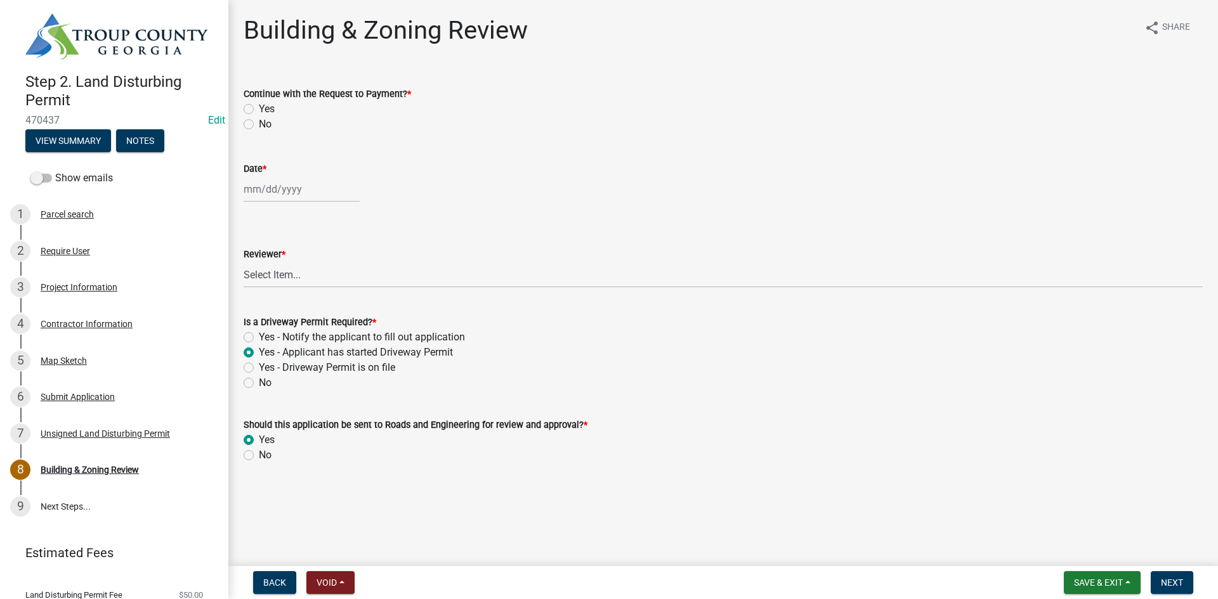
radio input "true"
click at [259, 105] on label "Yes" at bounding box center [267, 108] width 16 height 15
click at [259, 105] on input "Yes" at bounding box center [263, 105] width 8 height 8
radio input "true"
select select "9"
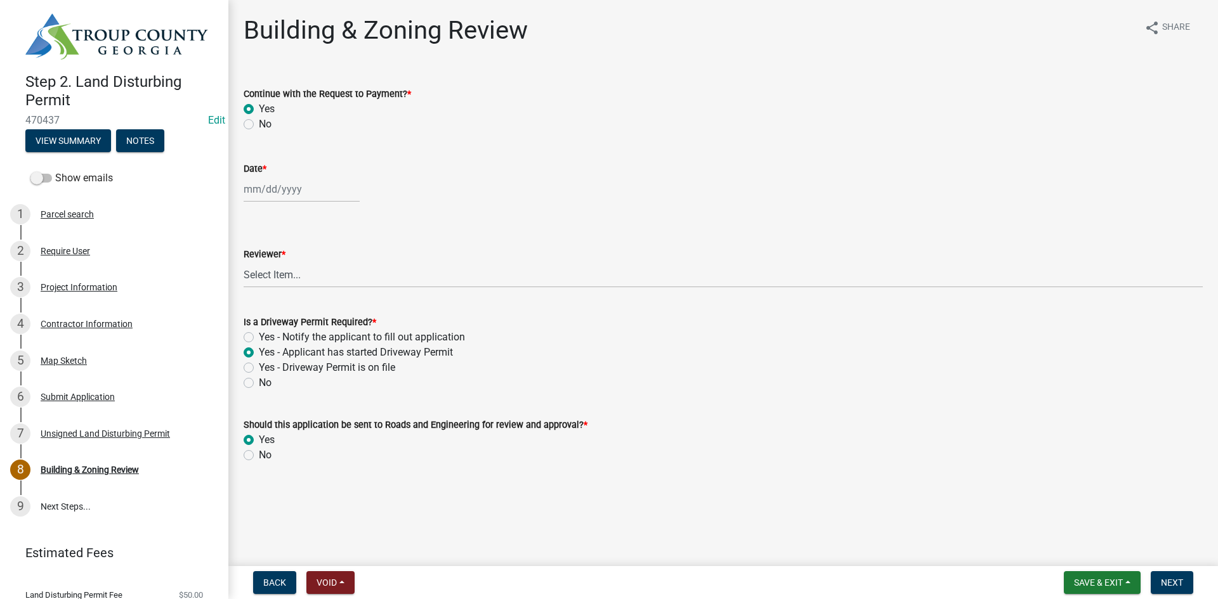
select select "2025"
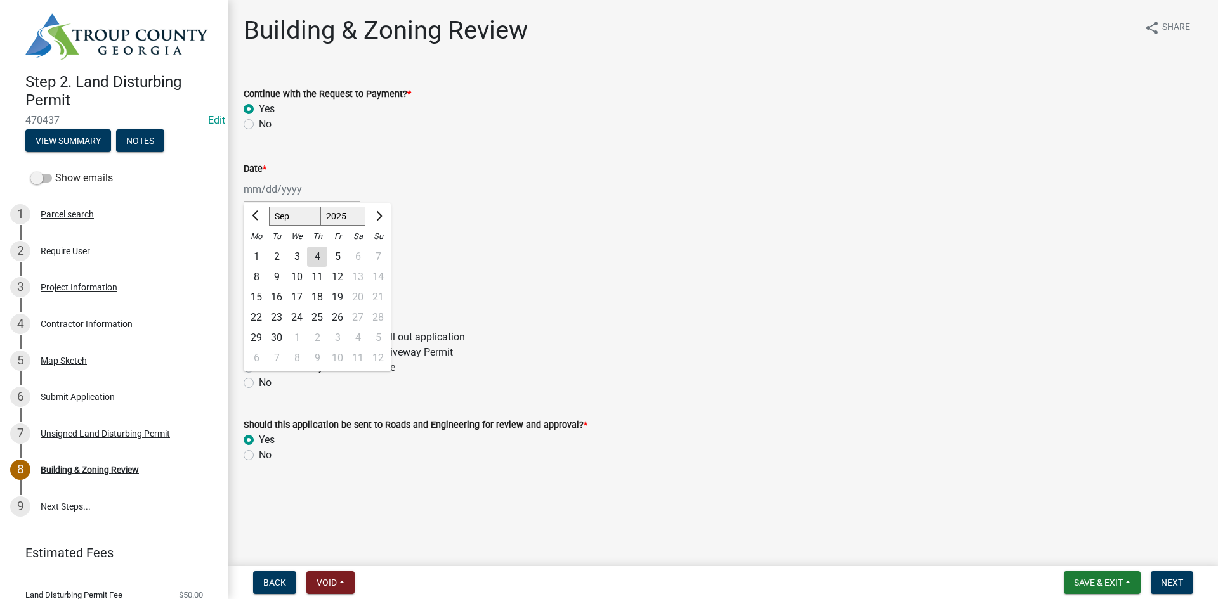
drag, startPoint x: 260, startPoint y: 190, endPoint x: 261, endPoint y: 218, distance: 27.9
click at [260, 190] on div "[PERSON_NAME] Feb Mar Apr [PERSON_NAME][DATE] Oct Nov [DATE] 1526 1527 1528 152…" at bounding box center [302, 189] width 116 height 26
click at [314, 251] on div "4" at bounding box center [317, 257] width 20 height 20
type input "[DATE]"
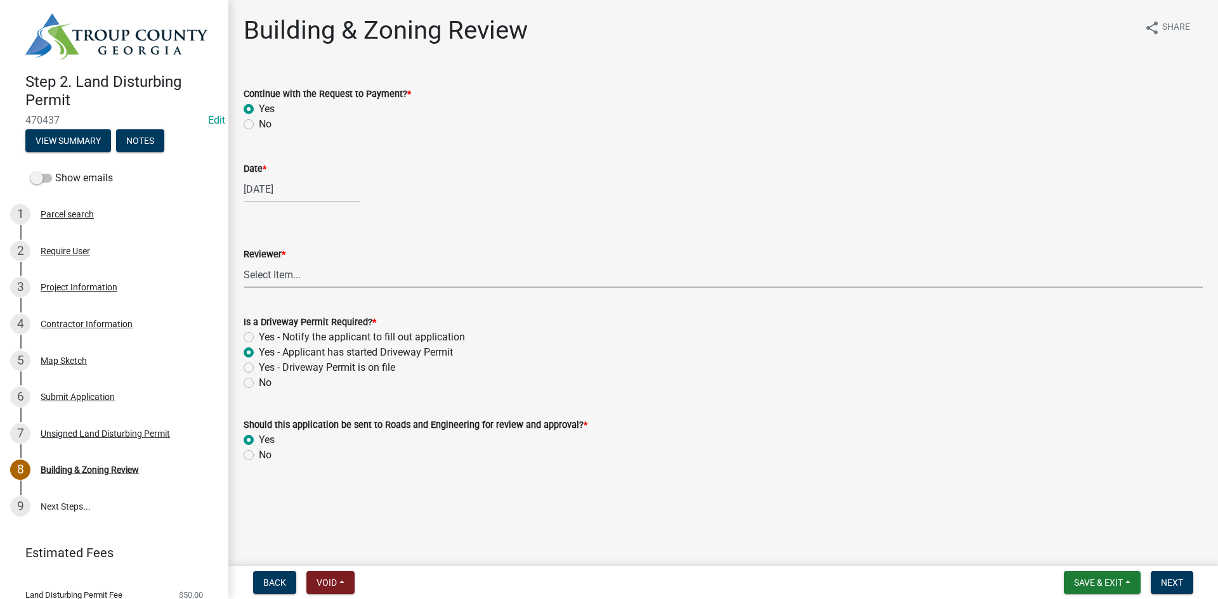
click at [264, 277] on select "Select Item... [PERSON_NAME] [PERSON_NAME] [PERSON_NAME] [PERSON_NAME]" at bounding box center [723, 275] width 959 height 26
click at [244, 262] on select "Select Item... [PERSON_NAME] [PERSON_NAME] [PERSON_NAME] [PERSON_NAME]" at bounding box center [723, 275] width 959 height 26
select select "d688b2a4-394c-4e7e-bf27-4f07b97f5404"
click at [1176, 578] on span "Next" at bounding box center [1171, 583] width 22 height 10
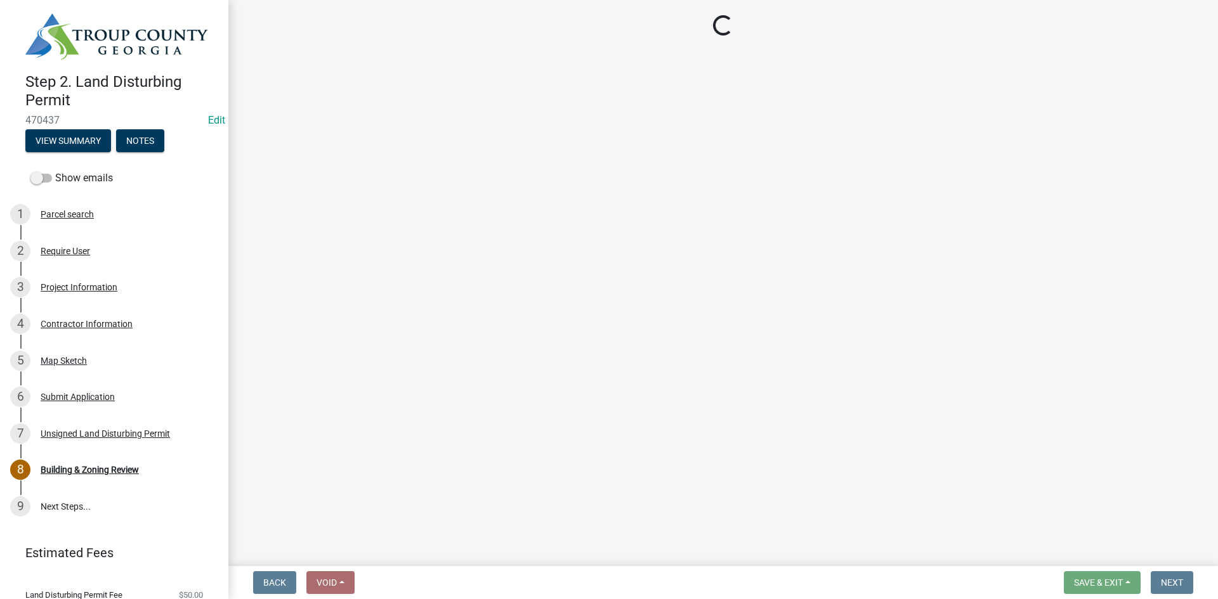
select select "3: 3"
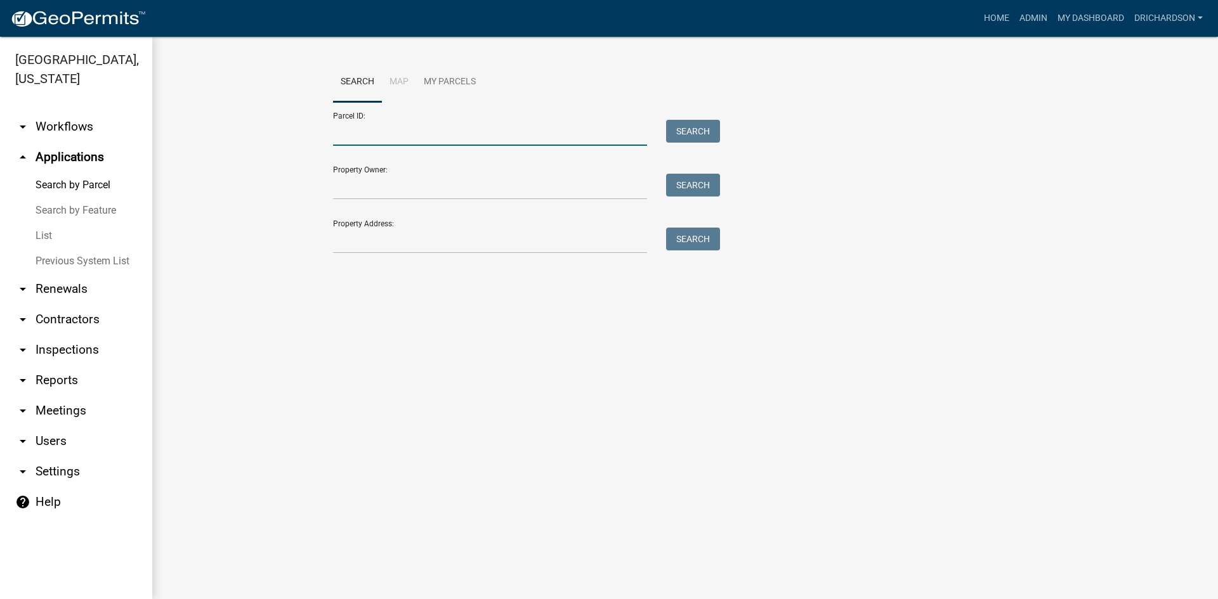
click at [368, 140] on input "Parcel ID:" at bounding box center [490, 133] width 314 height 26
paste input "0684 000089"
type input "0684 000089"
click at [672, 136] on button "Search" at bounding box center [693, 131] width 54 height 23
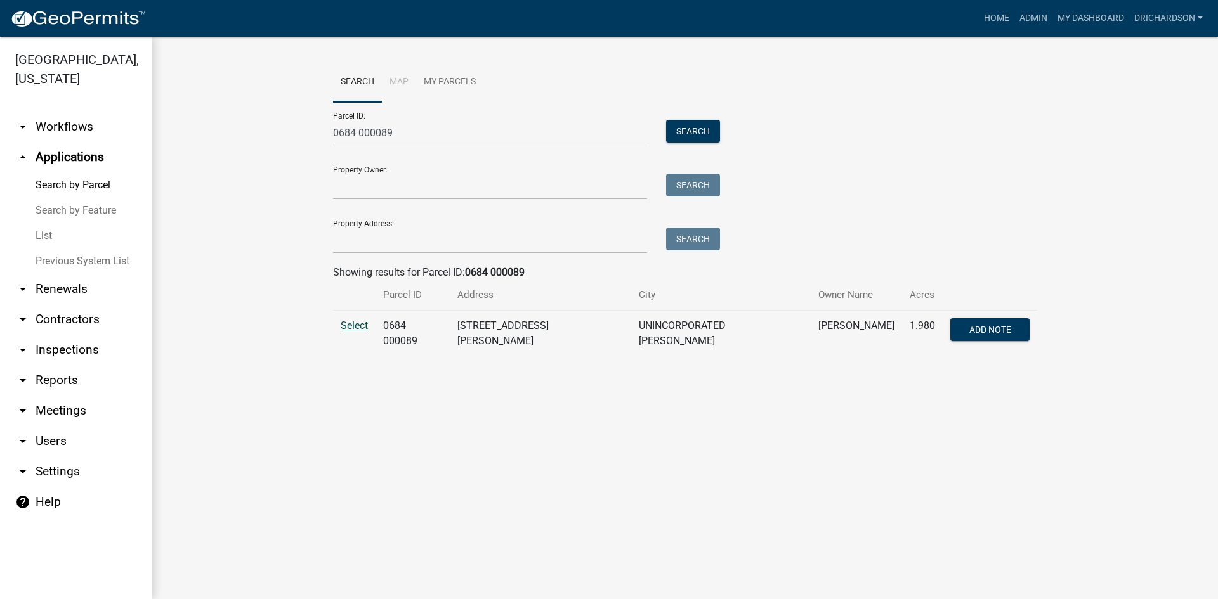
click at [354, 326] on span "Select" at bounding box center [354, 326] width 27 height 12
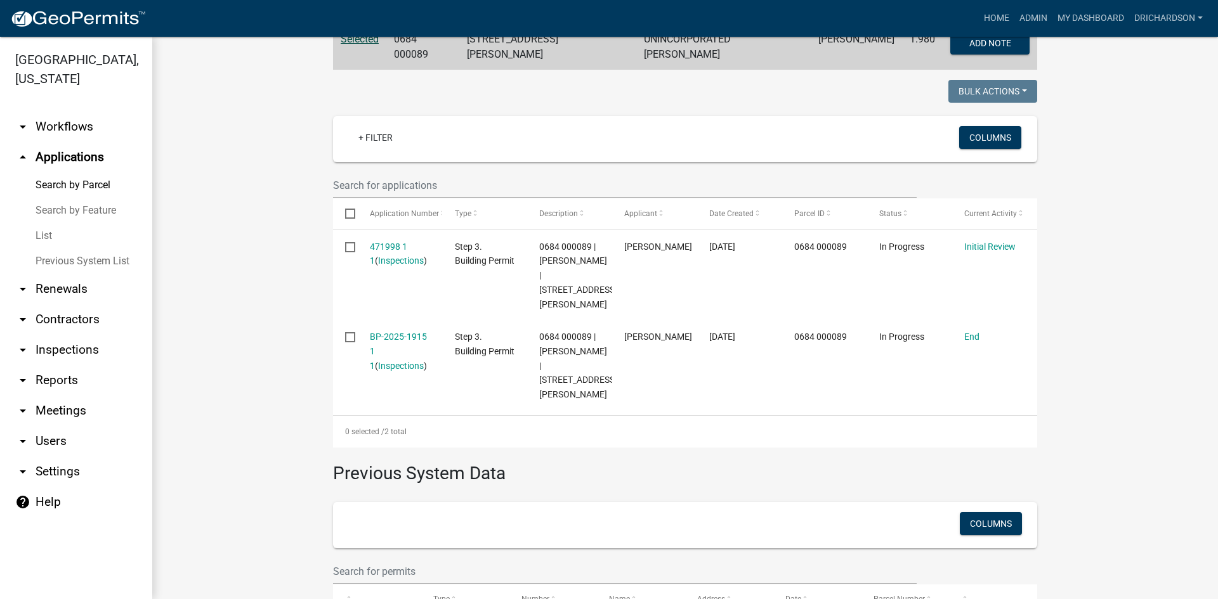
scroll to position [317, 0]
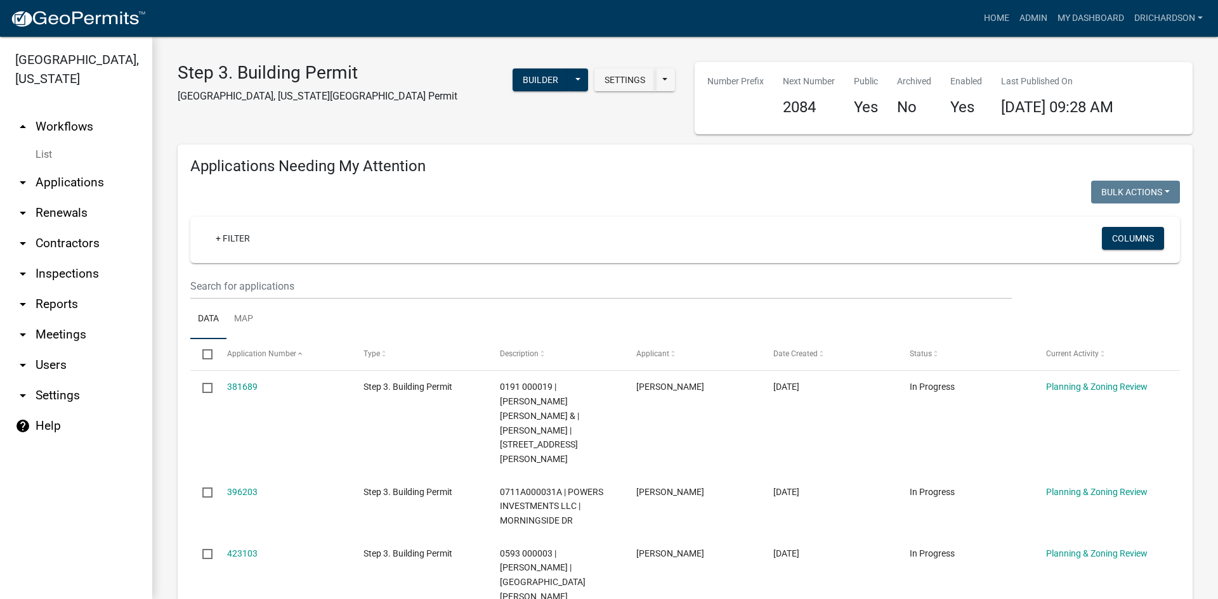
select select "1: 25"
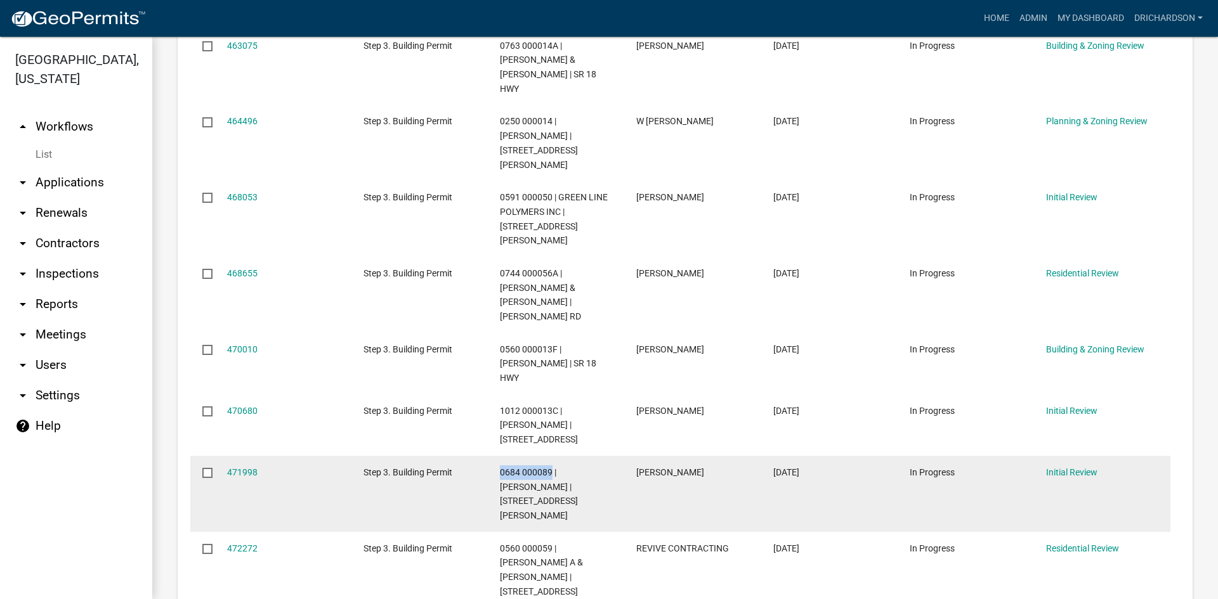
drag, startPoint x: 500, startPoint y: 352, endPoint x: 551, endPoint y: 358, distance: 51.1
click at [551, 467] on span "0684 000089 | BRAY ALEXANDER | 243 SANDERS RD" at bounding box center [539, 493] width 78 height 53
copy span "0684 000089"
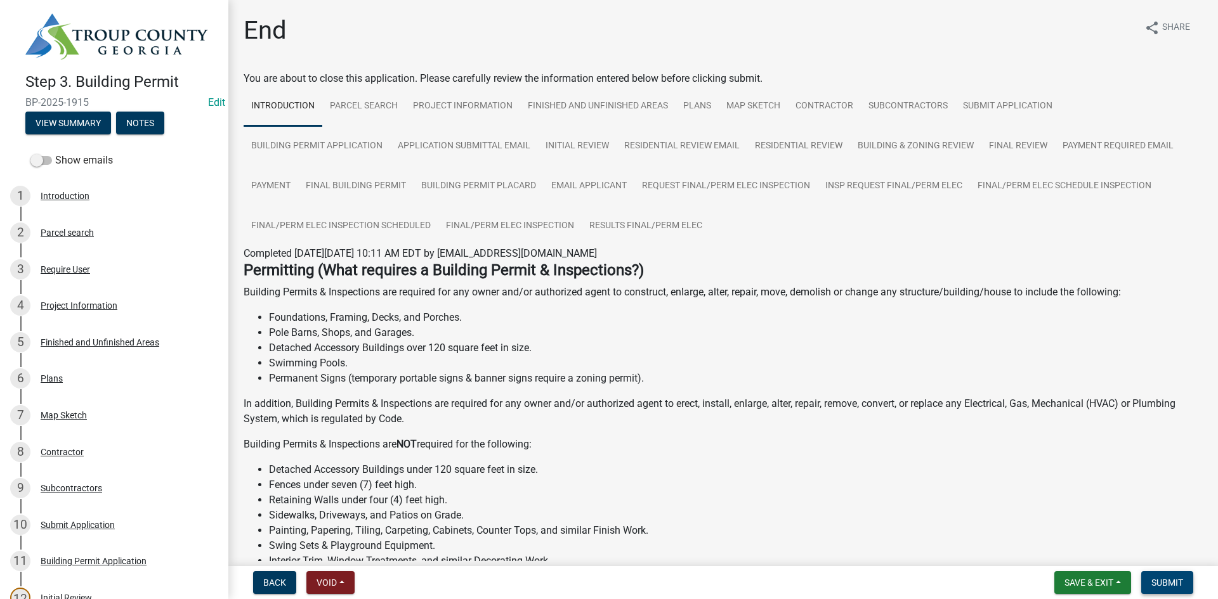
click at [1183, 589] on button "Submit" at bounding box center [1167, 582] width 52 height 23
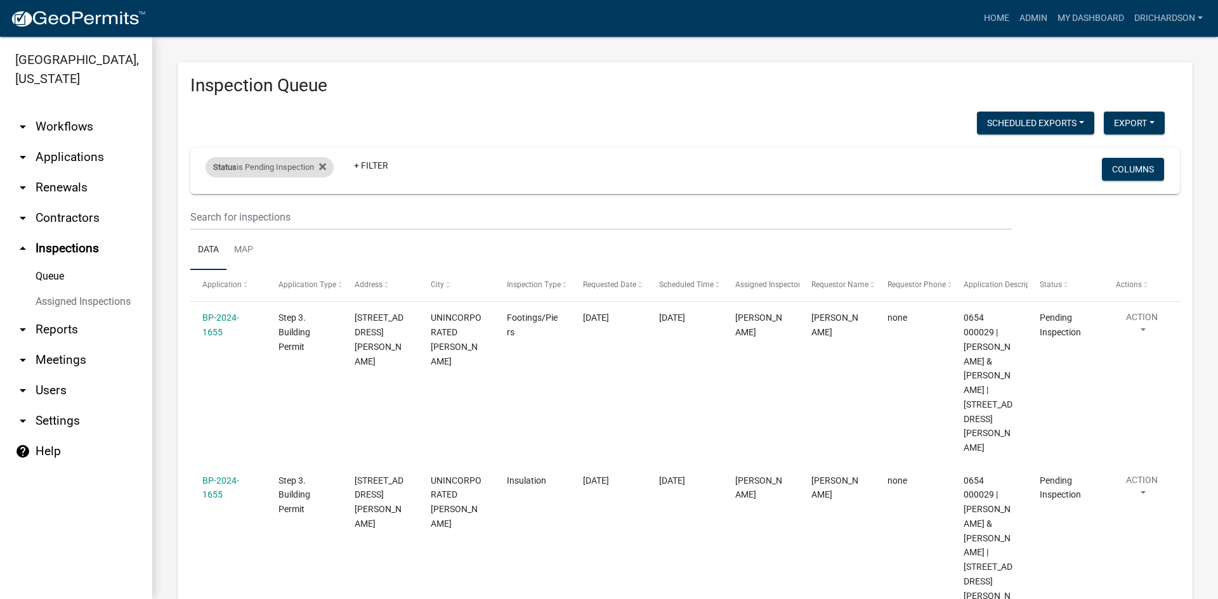
click at [286, 161] on div "Status is Pending Inspection" at bounding box center [269, 167] width 128 height 20
click at [296, 209] on select "Select an option Pending Schedule Pending Inspection Approved Denied Deleted Vo…" at bounding box center [271, 215] width 127 height 26
select select "0"
click at [208, 202] on select "Select an option Pending Schedule Pending Inspection Approved Denied Deleted Vo…" at bounding box center [271, 215] width 127 height 26
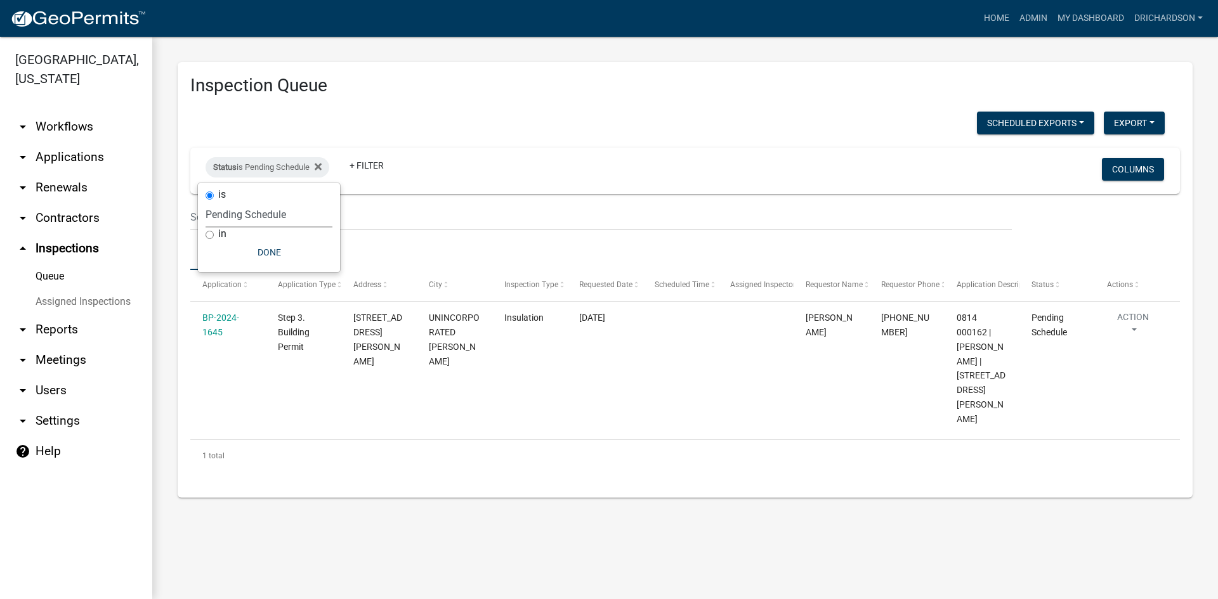
click at [512, 135] on div "Scheduled Exports + Create New Daily Inspection List Export Excel Format (.xlsx…" at bounding box center [677, 125] width 993 height 26
click at [268, 165] on div "Status is Pending Schedule" at bounding box center [267, 167] width 124 height 20
click at [242, 216] on select "Select an option Pending Schedule Pending Inspection Approved Denied Deleted Vo…" at bounding box center [268, 215] width 127 height 26
click at [208, 202] on select "Select an option Pending Schedule Pending Inspection Approved Denied Deleted Vo…" at bounding box center [268, 215] width 127 height 26
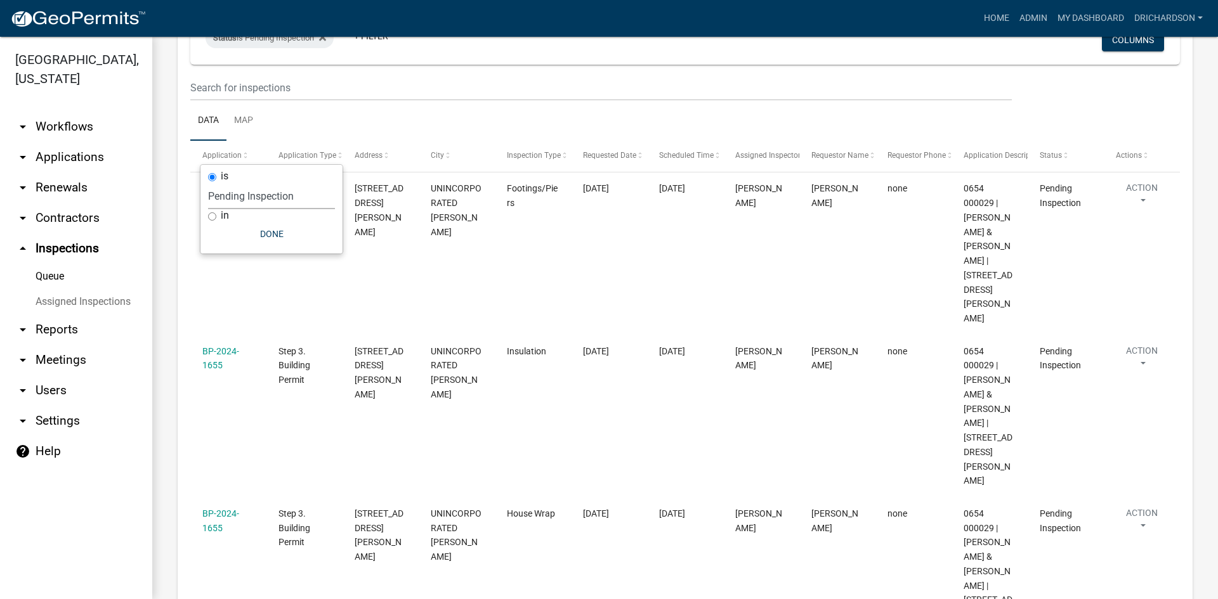
scroll to position [1, 0]
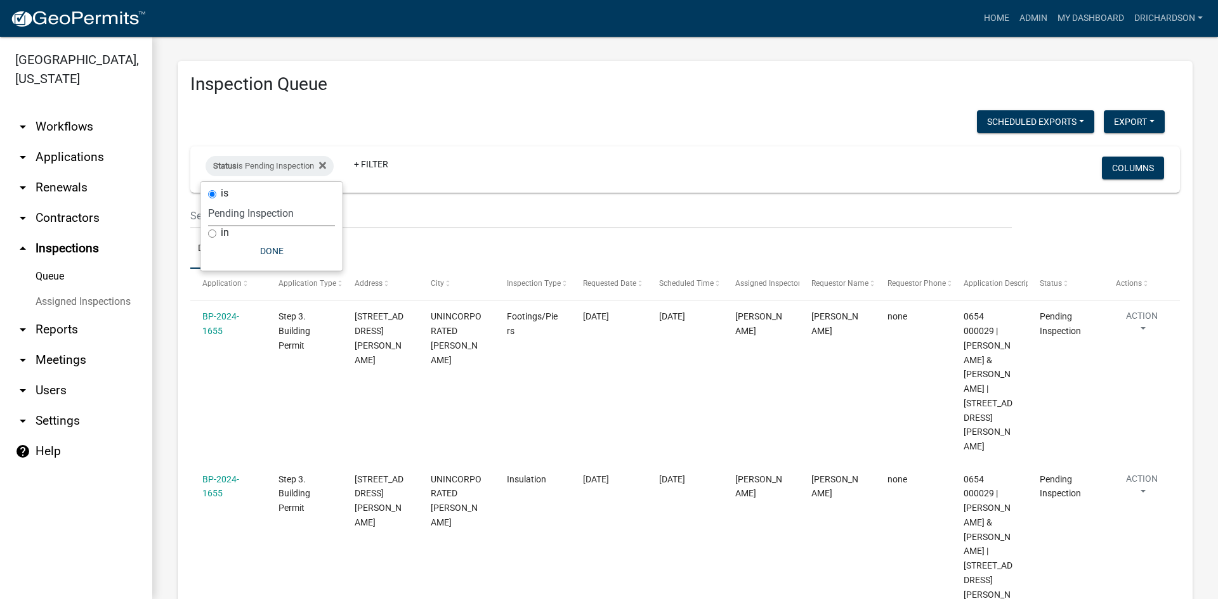
click at [267, 216] on select "Select an option Pending Schedule Pending Inspection Approved Denied Deleted Vo…" at bounding box center [271, 213] width 127 height 26
click at [208, 200] on select "Select an option Pending Schedule Pending Inspection Approved Denied Deleted Vo…" at bounding box center [271, 213] width 127 height 26
click at [272, 216] on select "Select an option Pending Schedule Pending Inspection Approved Denied Deleted Vo…" at bounding box center [271, 213] width 127 height 26
select select "0"
click at [208, 200] on select "Select an option Pending Schedule Pending Inspection Approved Denied Deleted Vo…" at bounding box center [271, 213] width 127 height 26
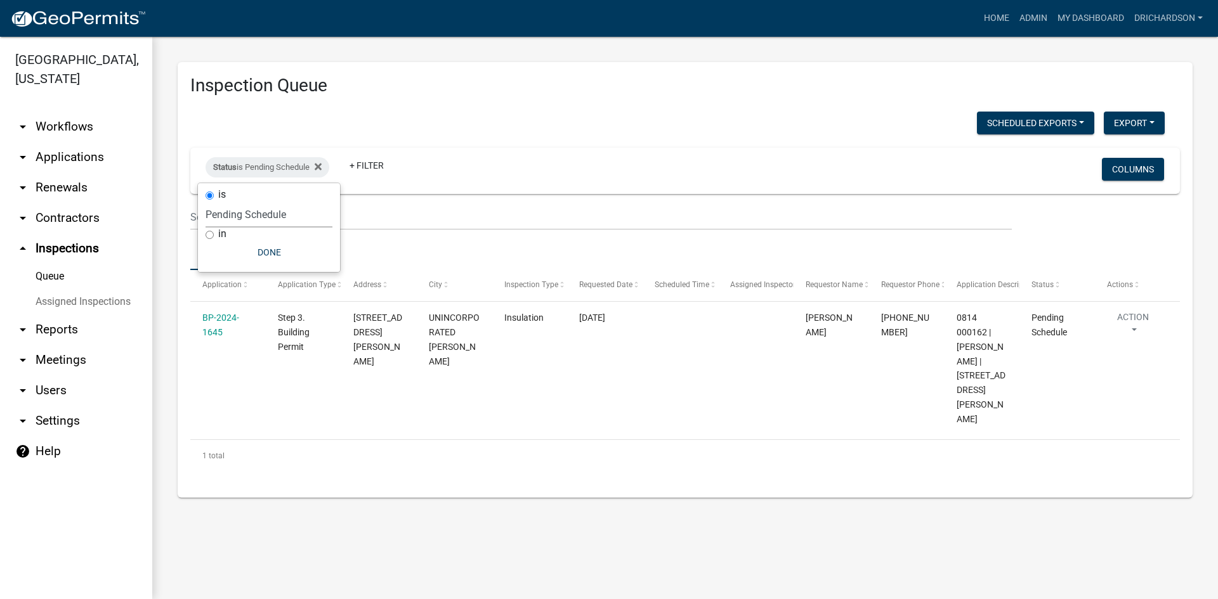
scroll to position [0, 0]
click at [601, 121] on div "Scheduled Exports + Create New Daily Inspection List Export Excel Format (.xlsx…" at bounding box center [677, 125] width 993 height 26
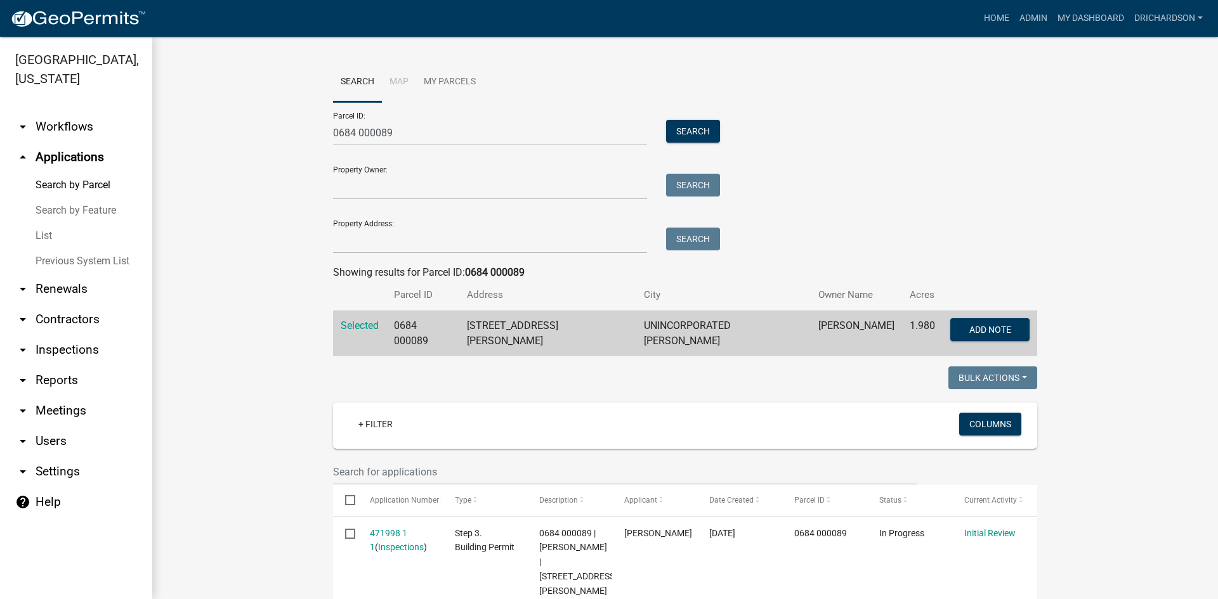
scroll to position [317, 0]
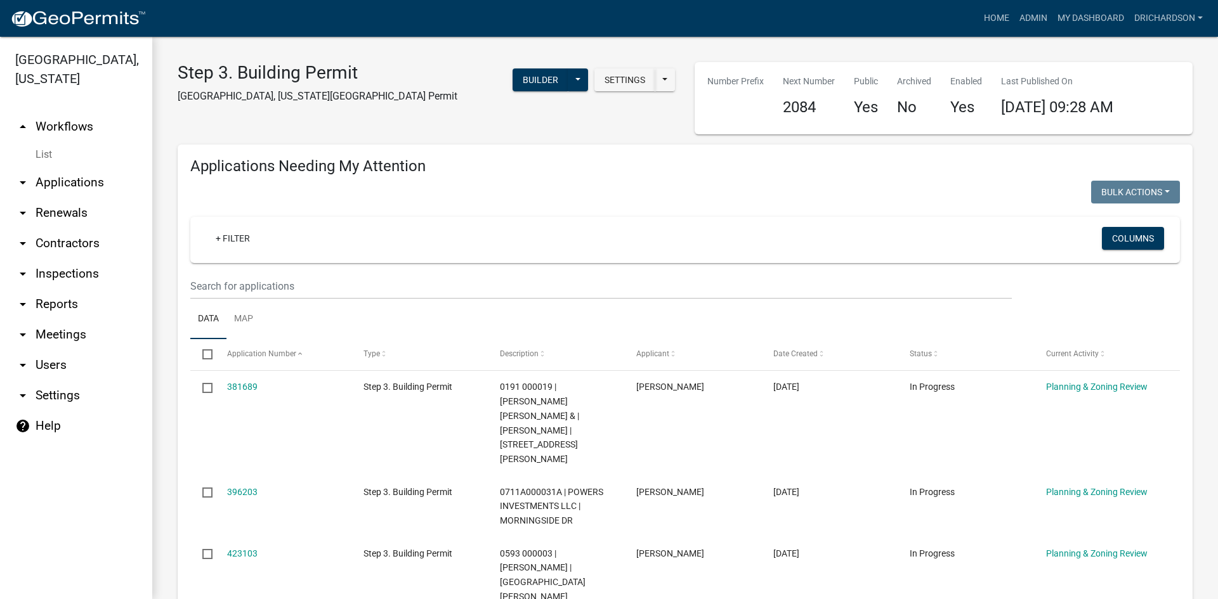
select select "1: 25"
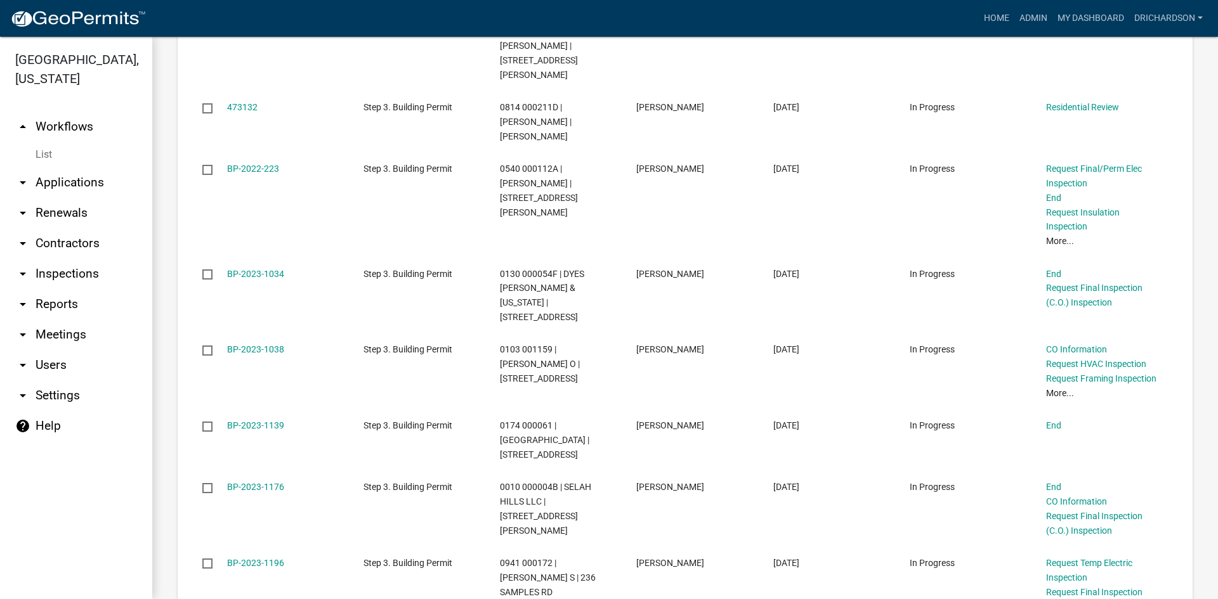
scroll to position [1902, 0]
